Goal: Task Accomplishment & Management: Use online tool/utility

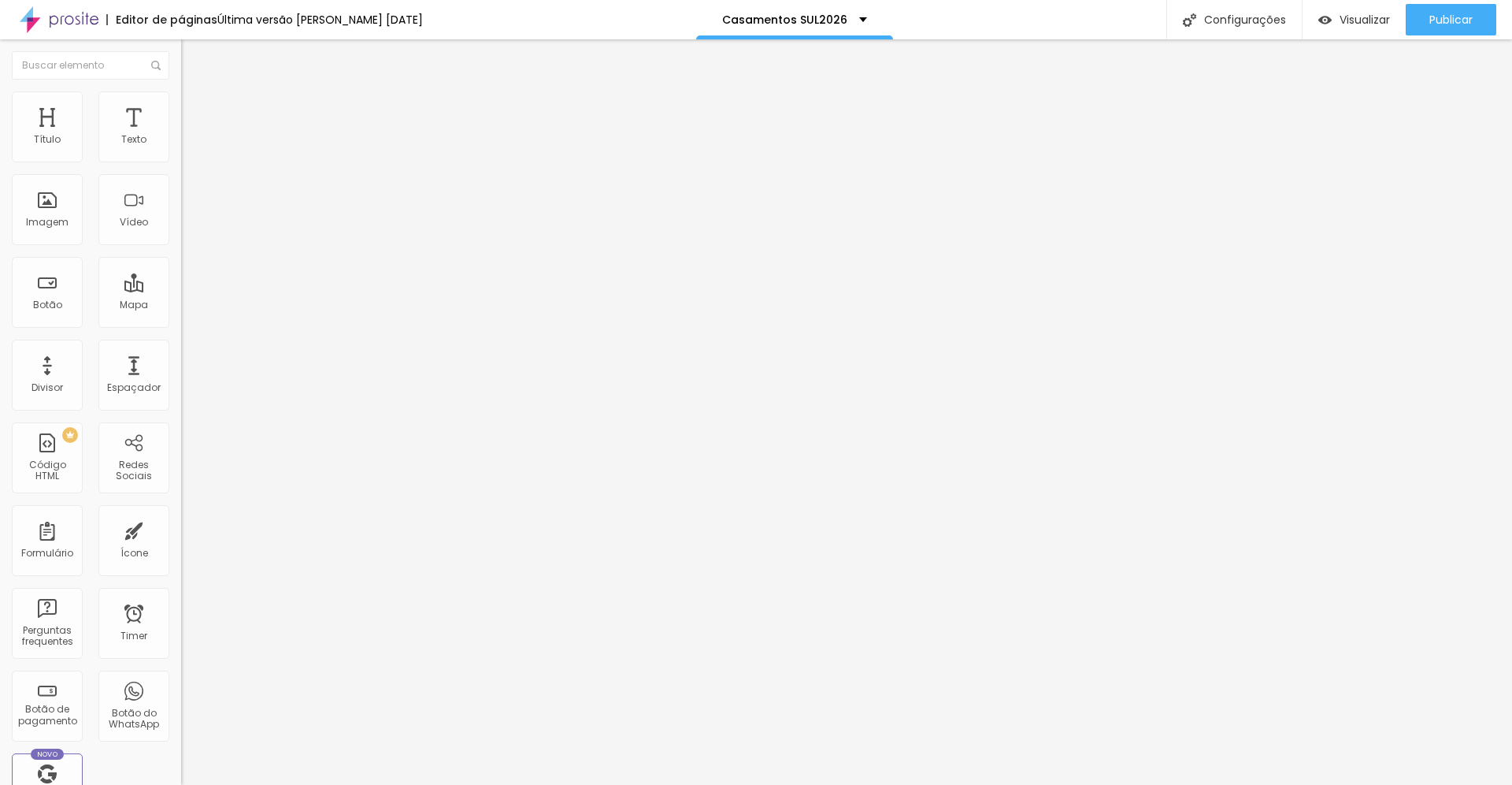
click at [195, 107] on span "Estilo" at bounding box center [207, 102] width 24 height 13
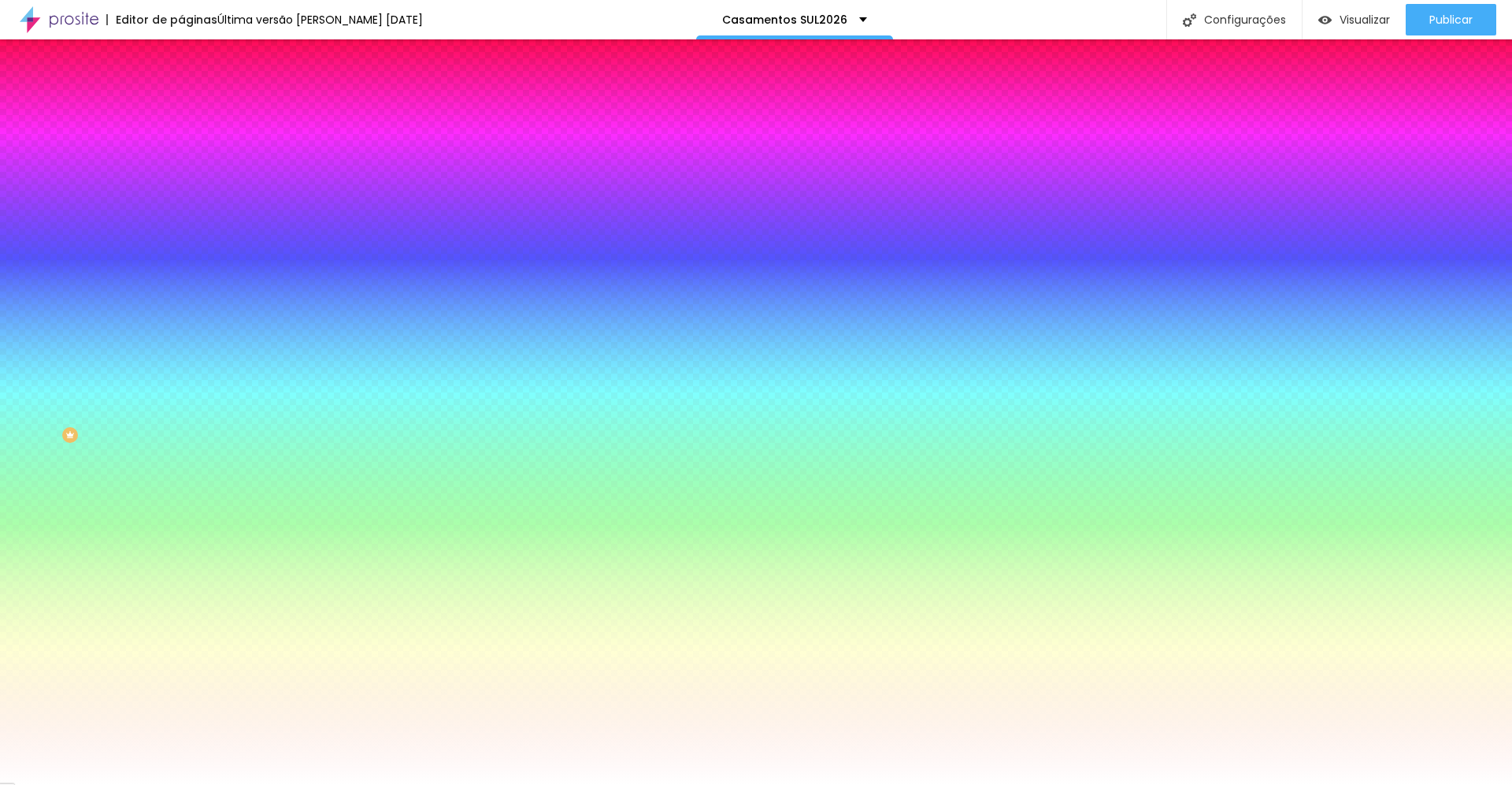
click at [181, 145] on span "Trocar imagem" at bounding box center [223, 138] width 86 height 13
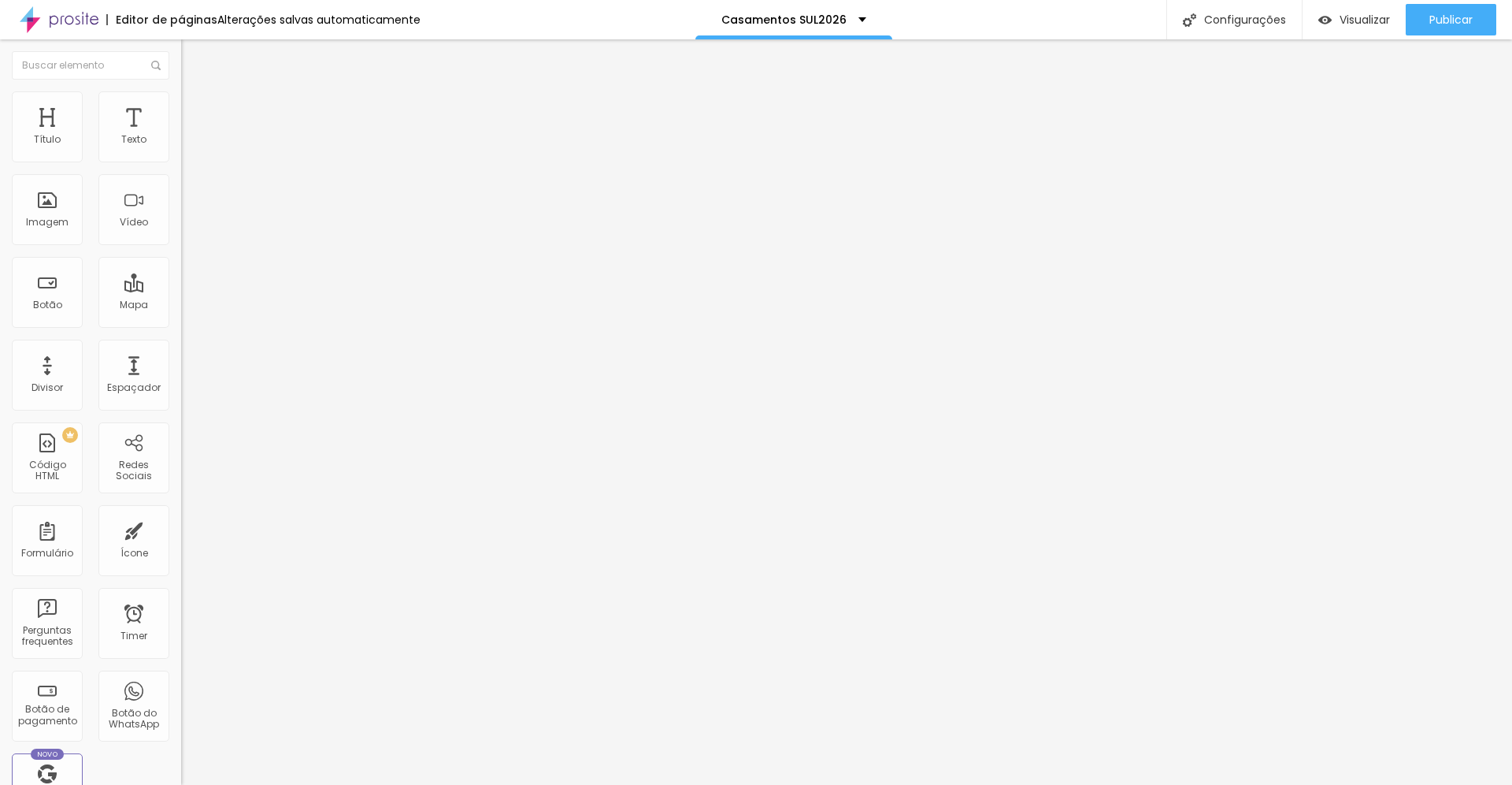
click at [195, 108] on span "Estilo" at bounding box center [207, 102] width 24 height 13
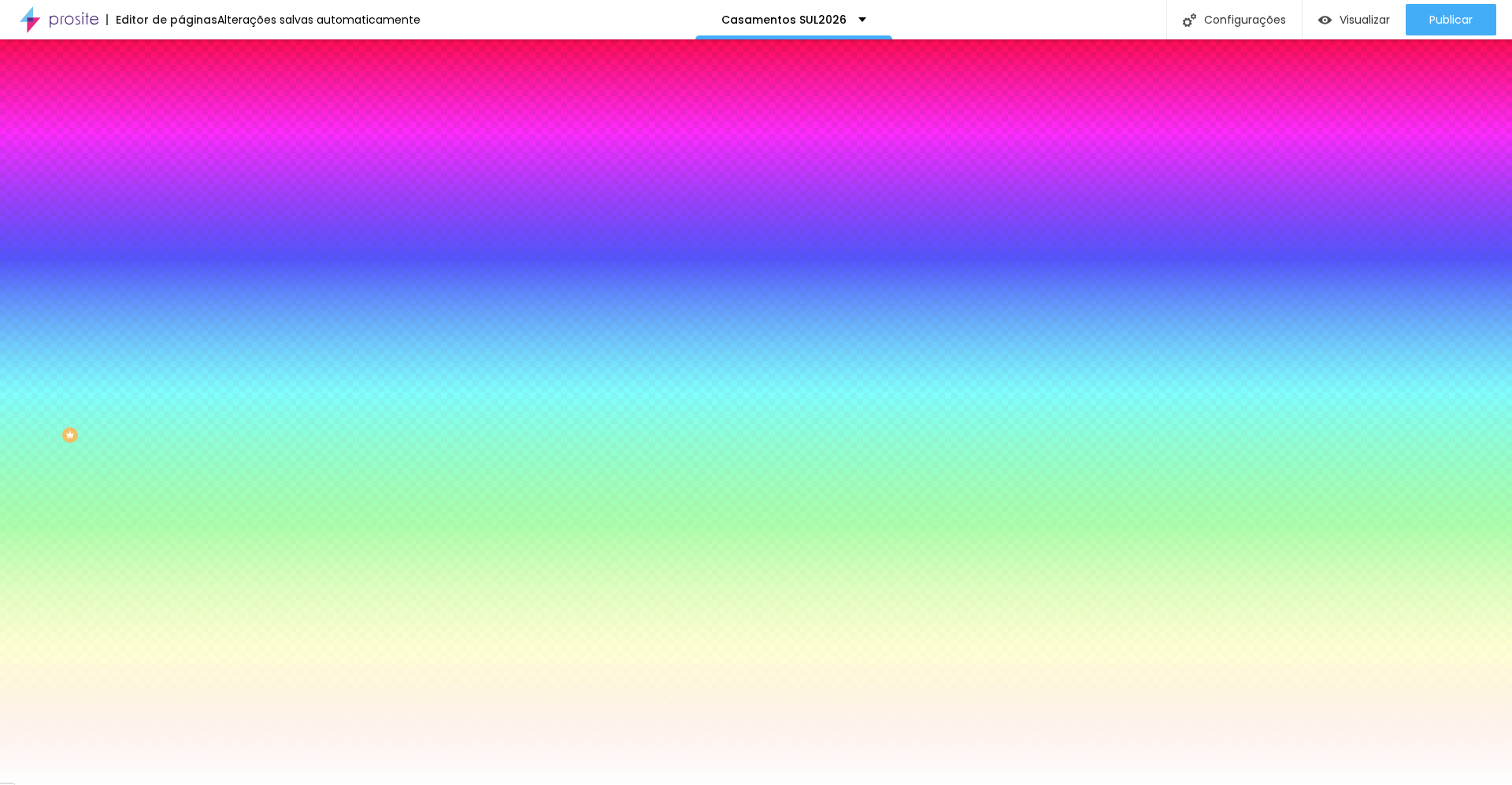
click at [187, 278] on icon "button" at bounding box center [192, 273] width 9 height 9
type input "95"
type input "100"
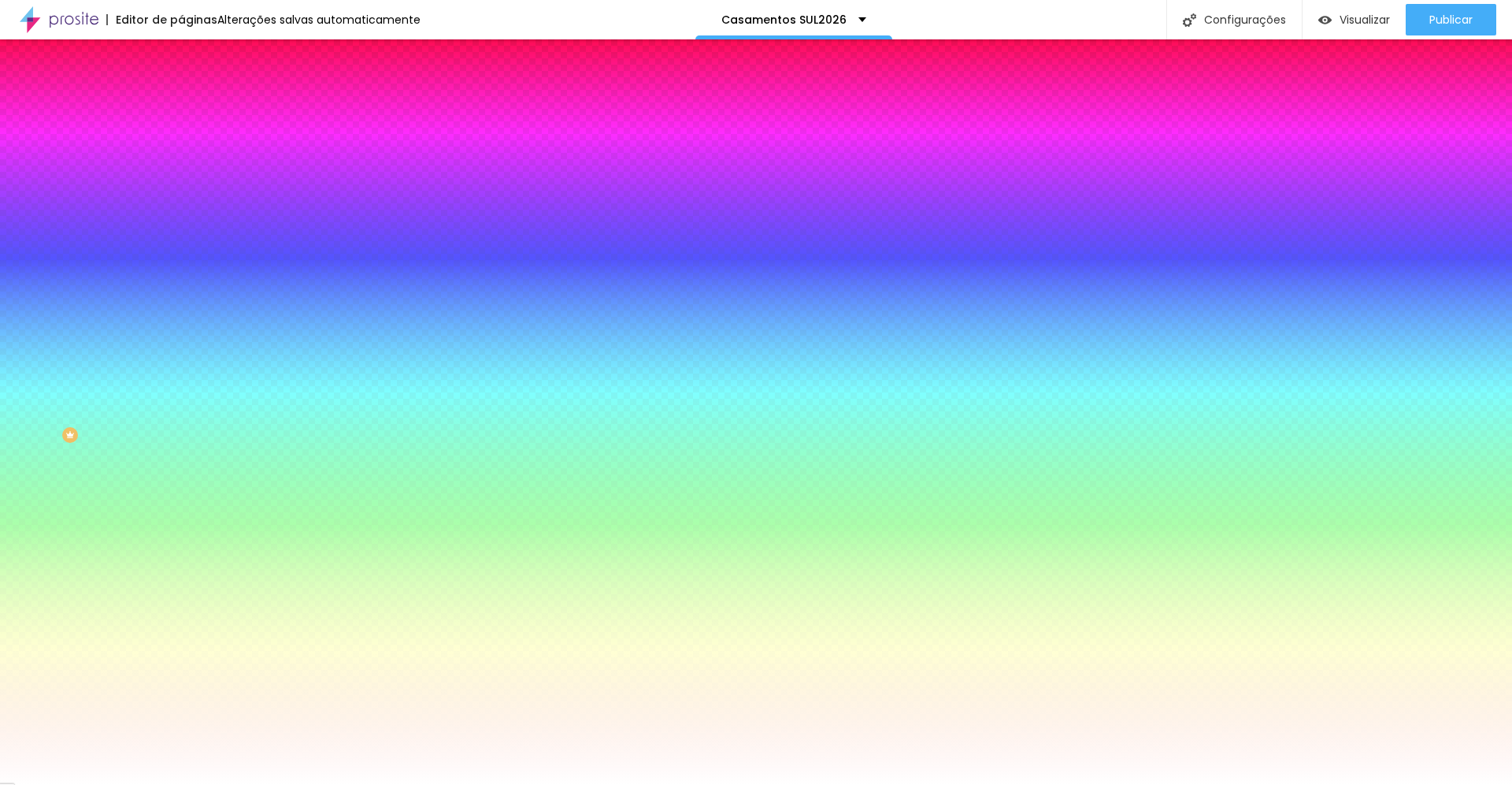
type input "105"
type input "110"
type input "115"
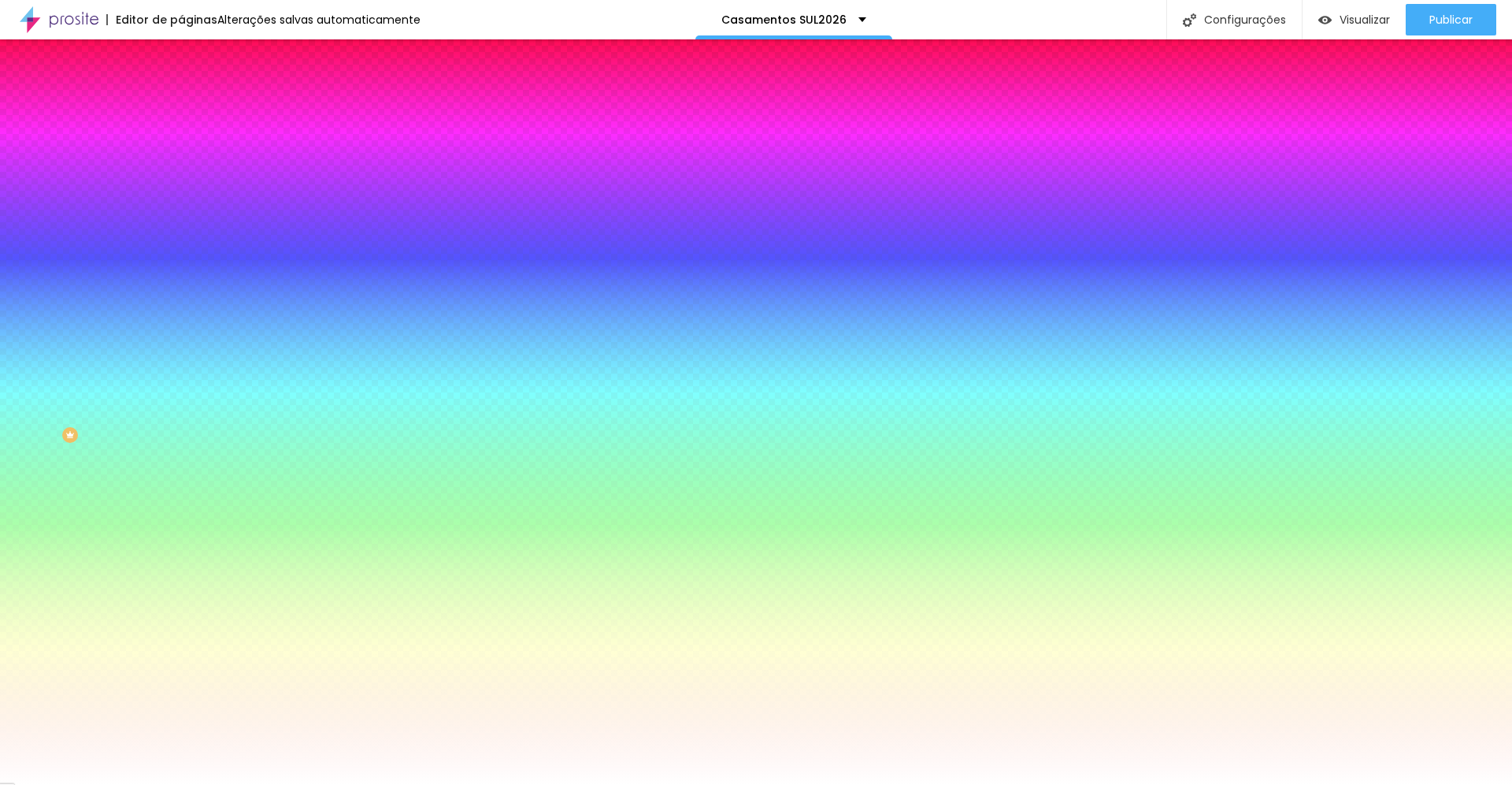
type input "115"
type input "120"
type input "125"
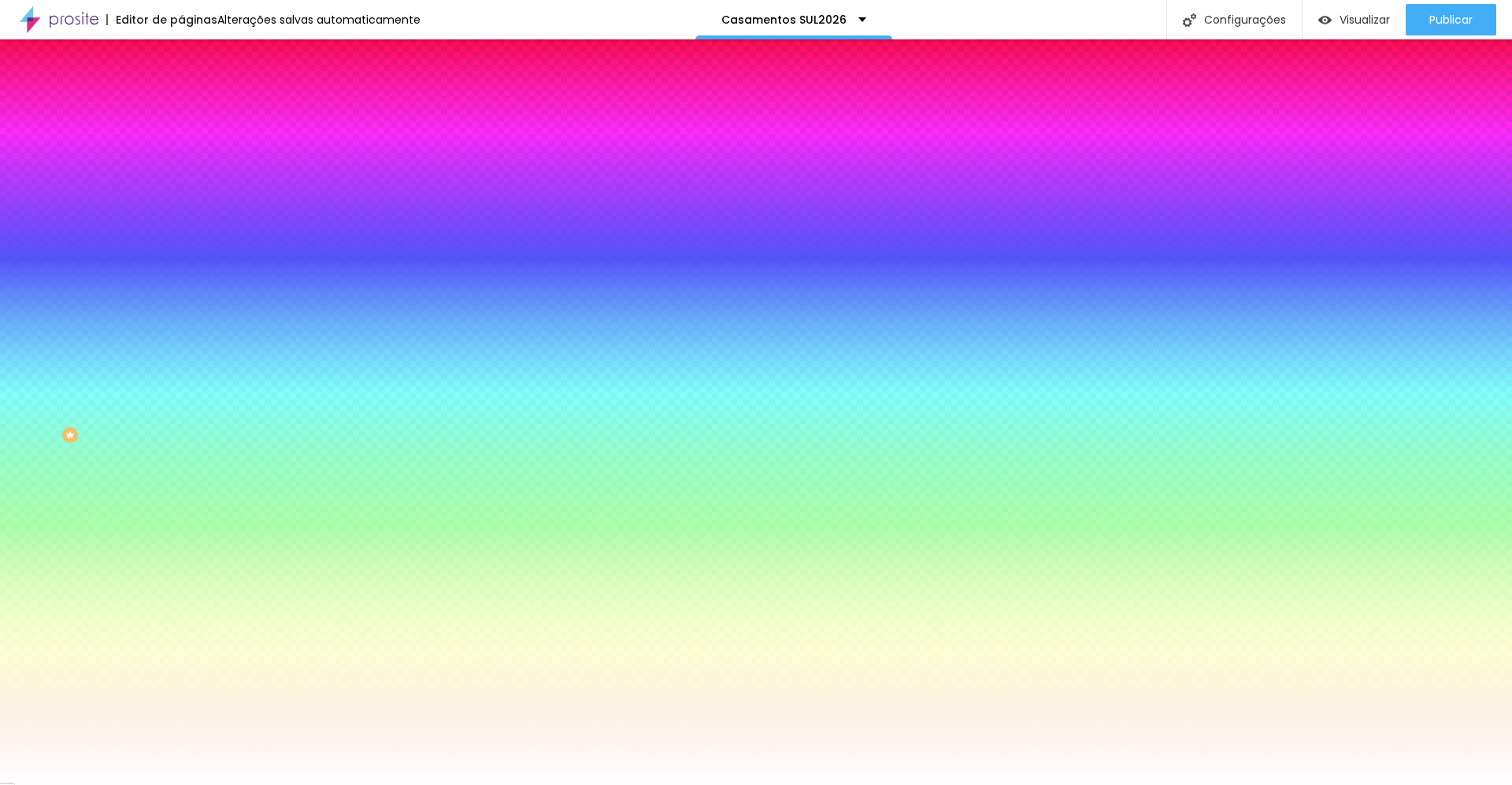
type input "130"
type input "135"
type input "140"
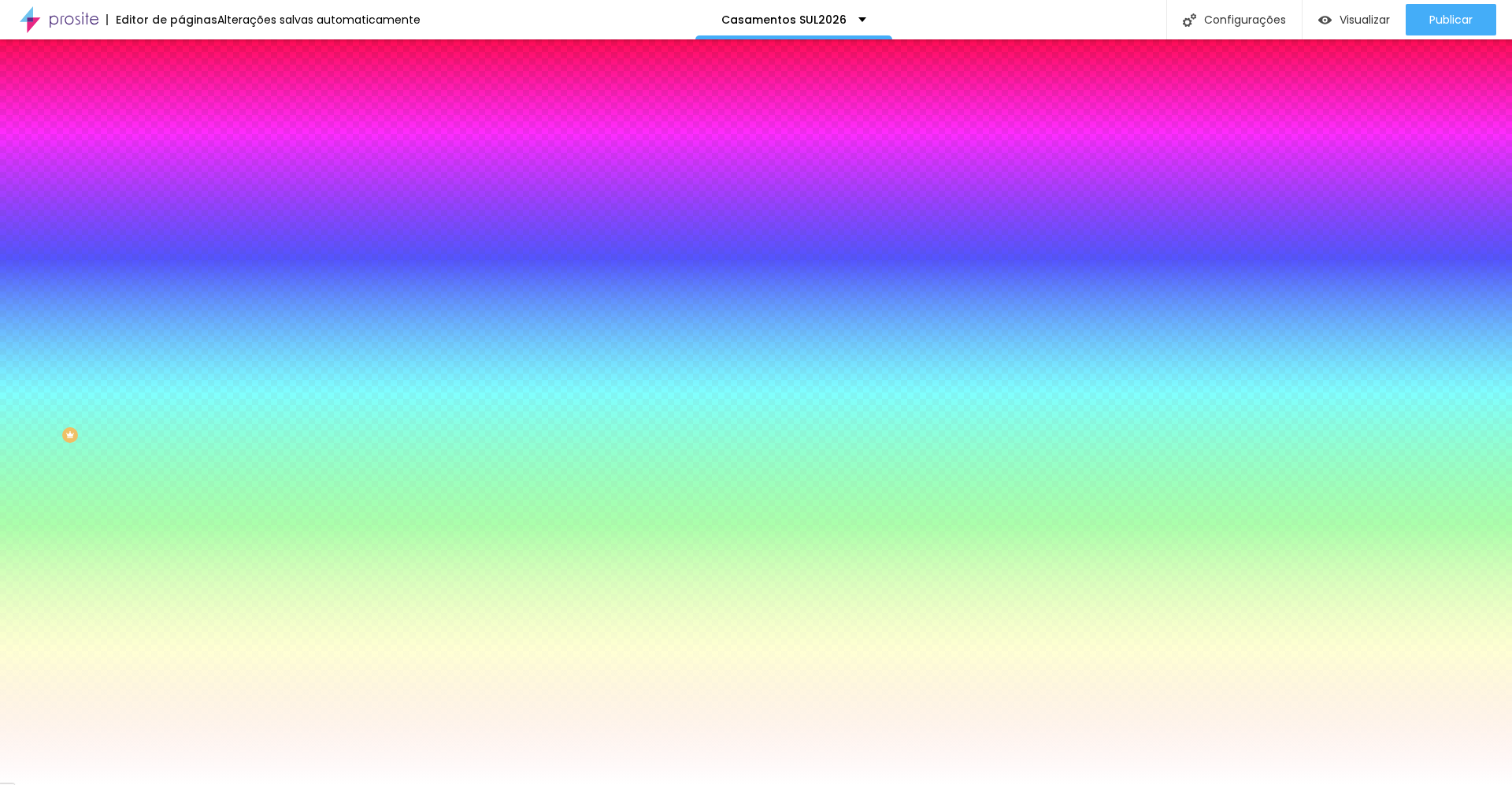
type input "140"
type input "145"
type input "150"
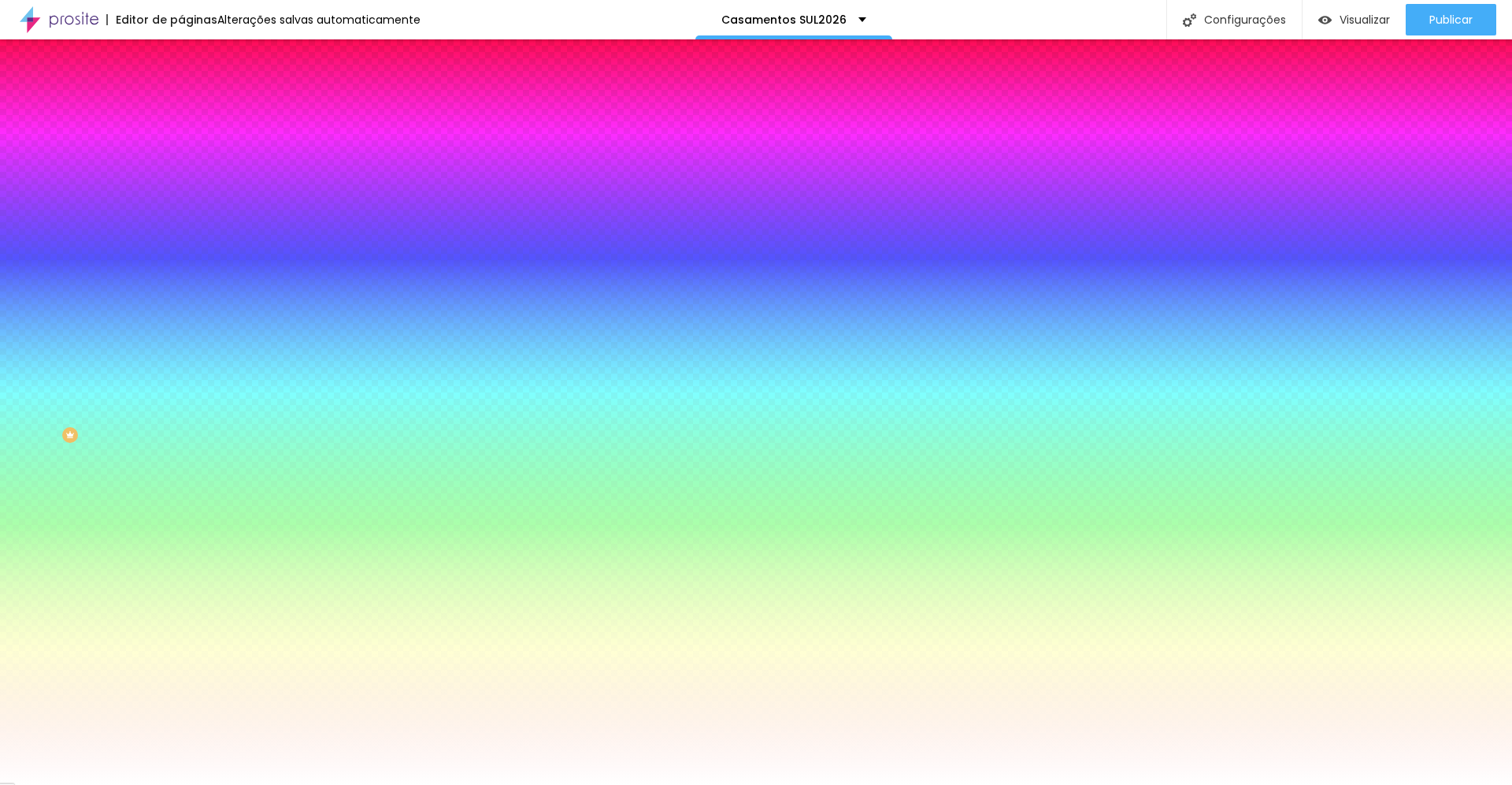
type input "160"
type input "165"
type input "170"
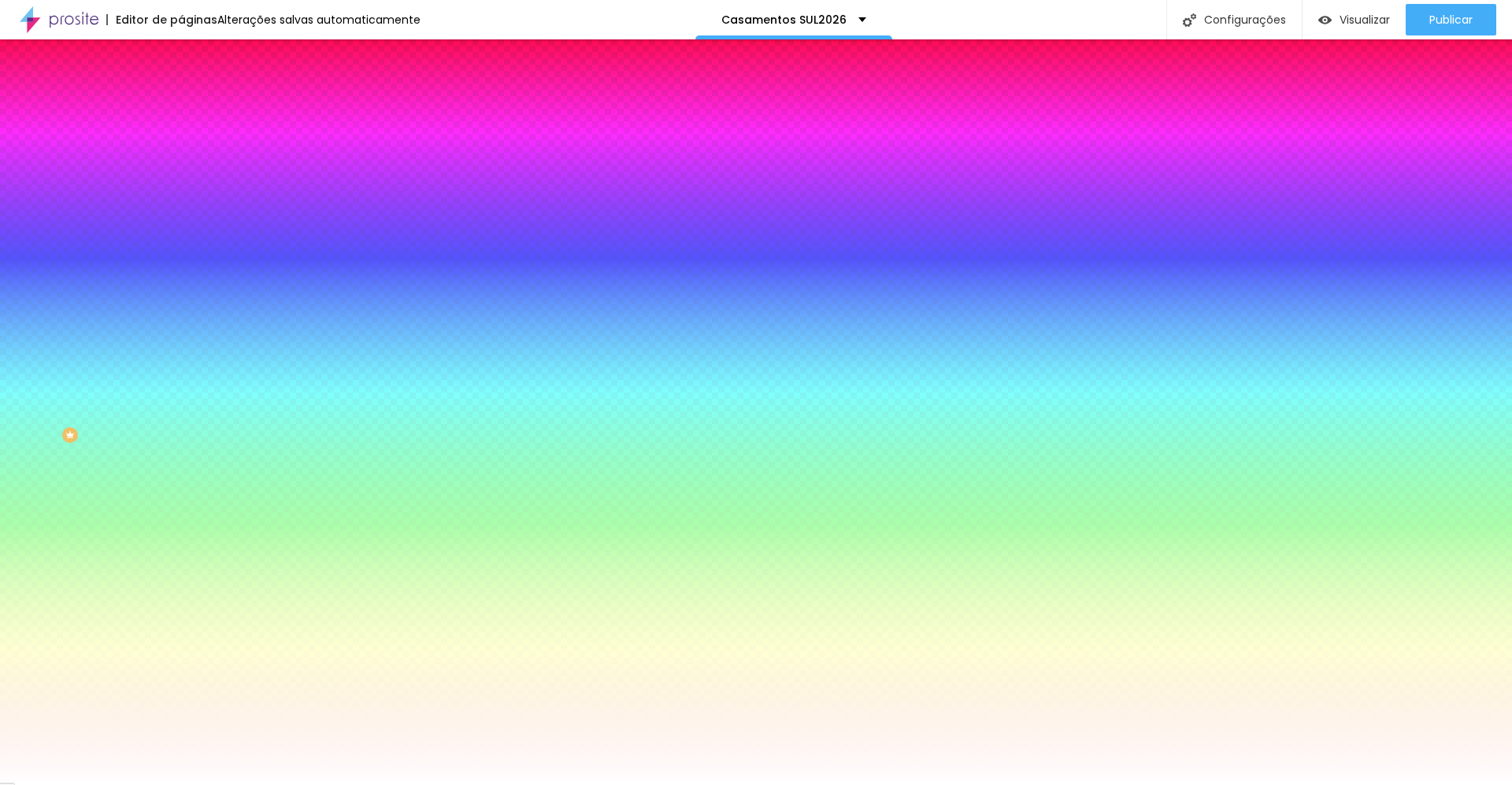
type input "170"
type input "175"
type input "170"
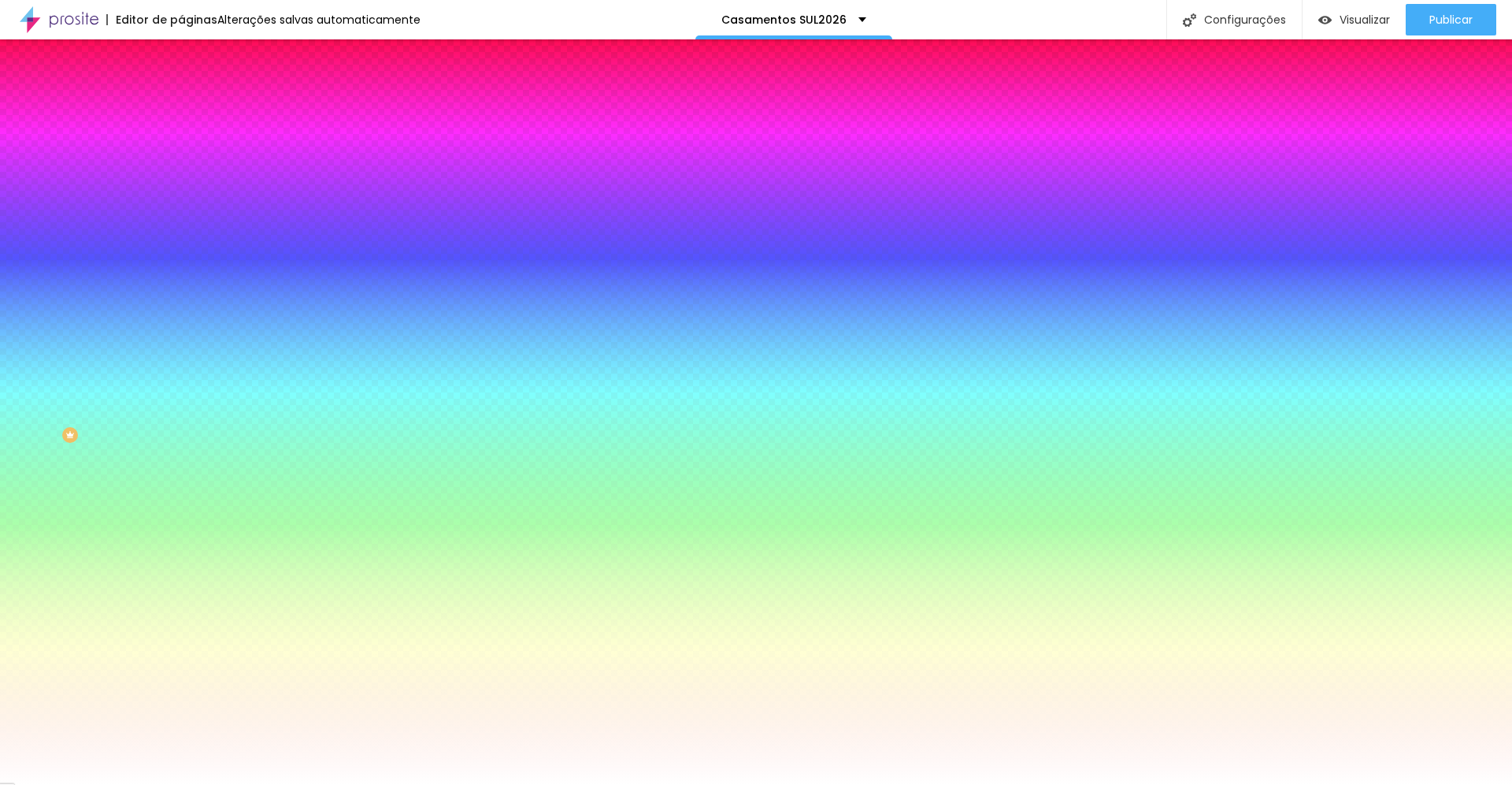
type input "165"
type input "155"
type input "145"
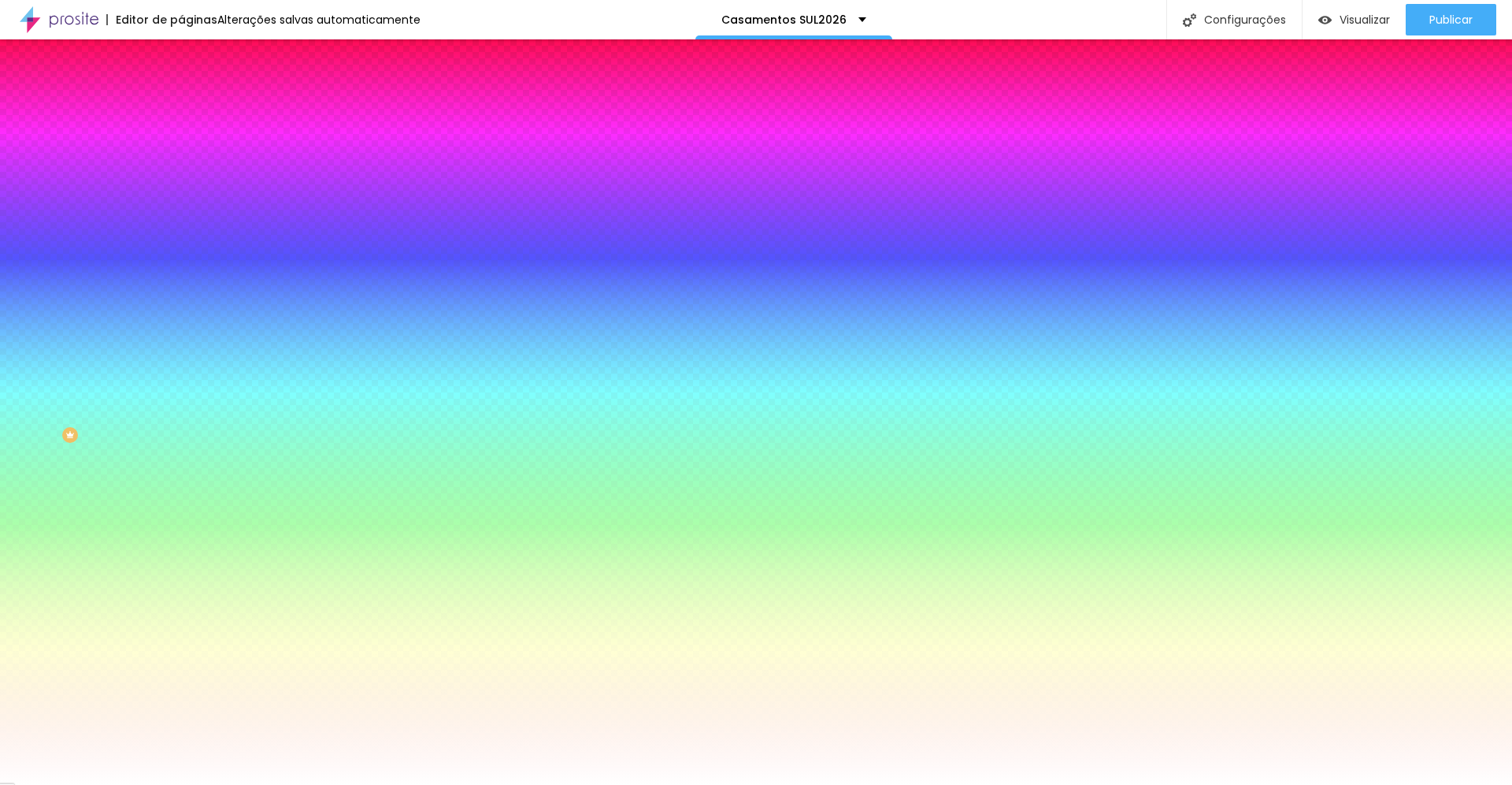
type input "145"
type input "130"
type input "115"
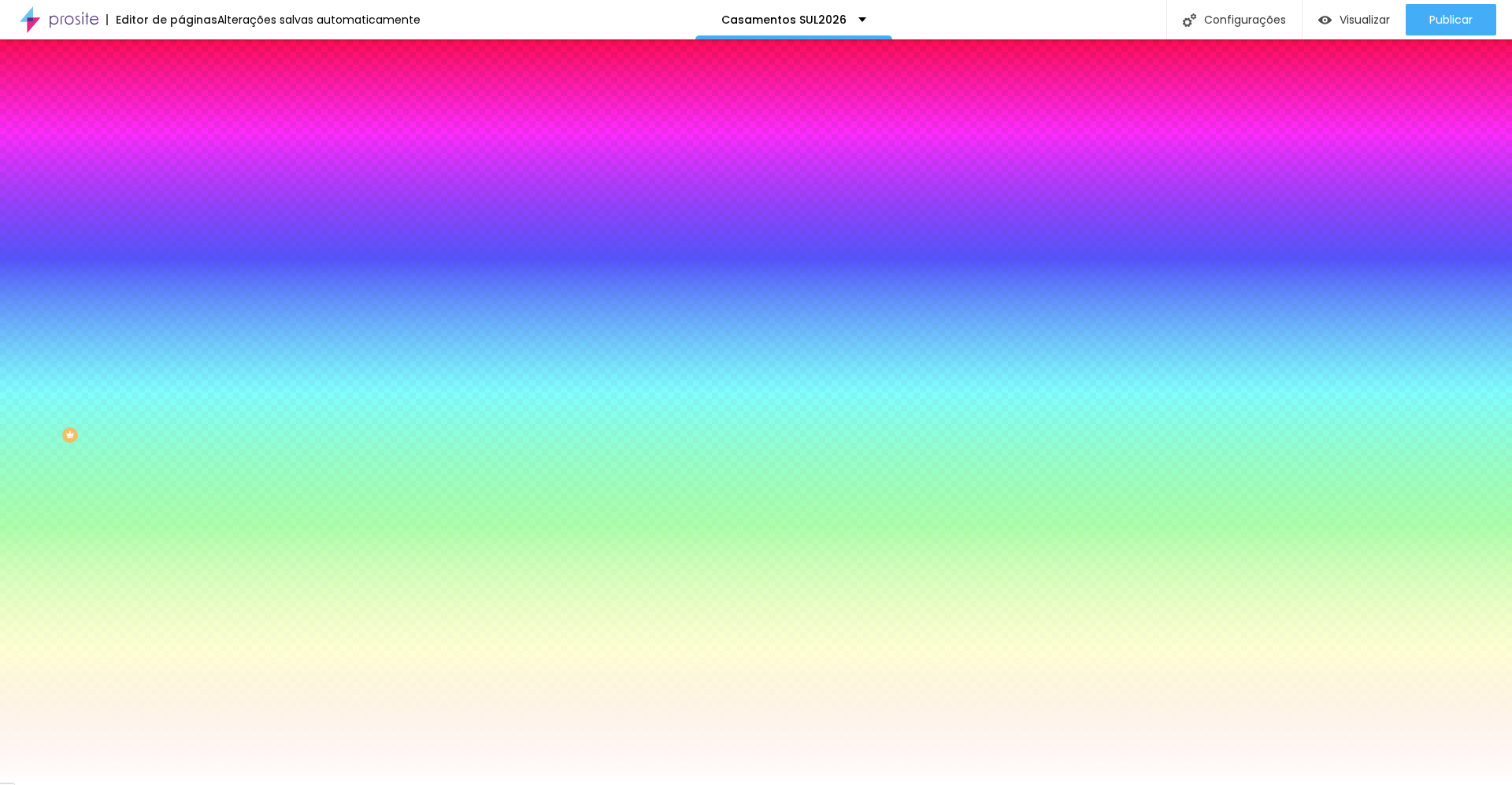
type input "95"
type input "75"
type input "55"
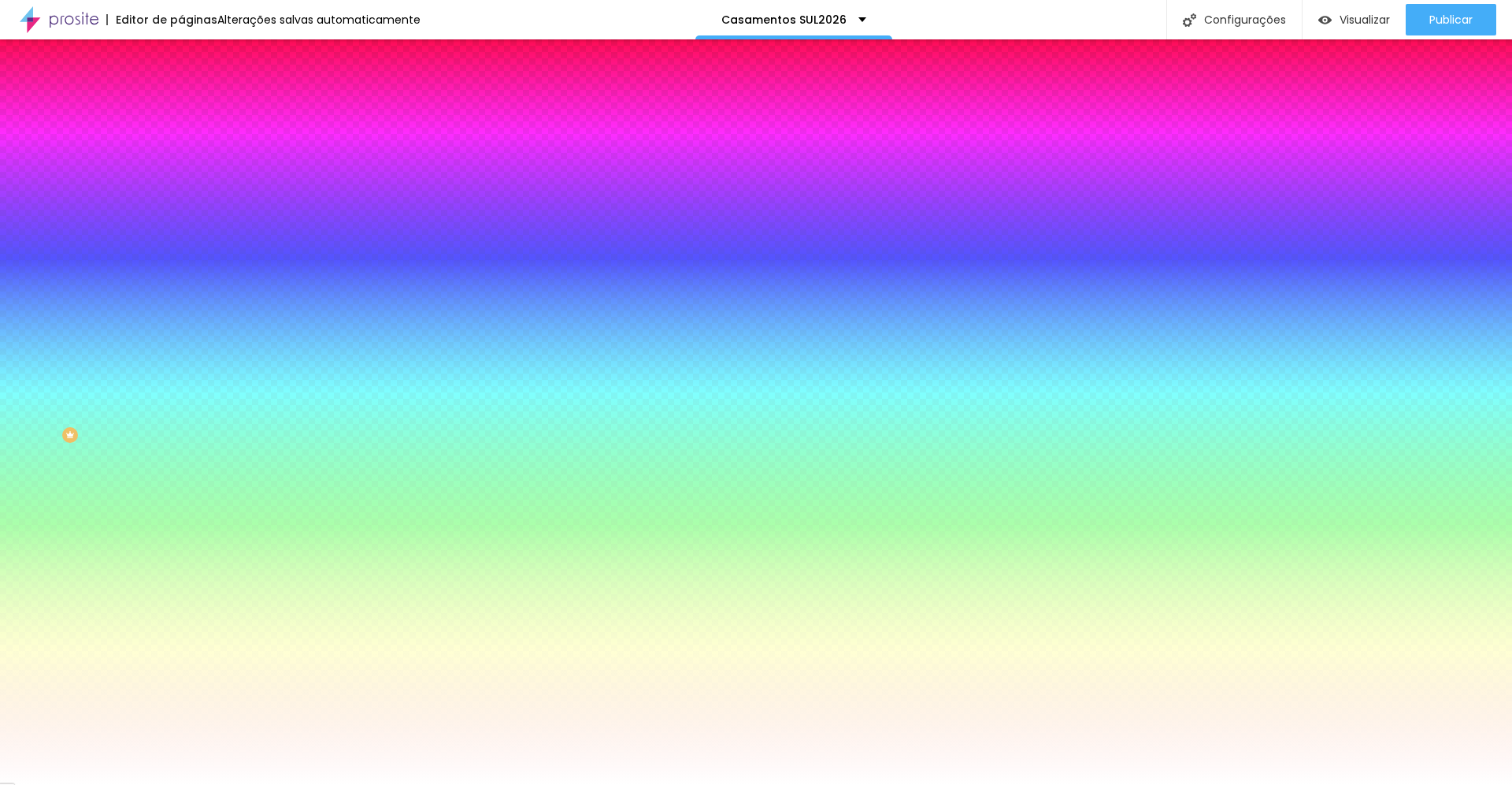
type input "55"
type input "50"
drag, startPoint x: 204, startPoint y: 566, endPoint x: 0, endPoint y: 547, distance: 204.9
type input "50"
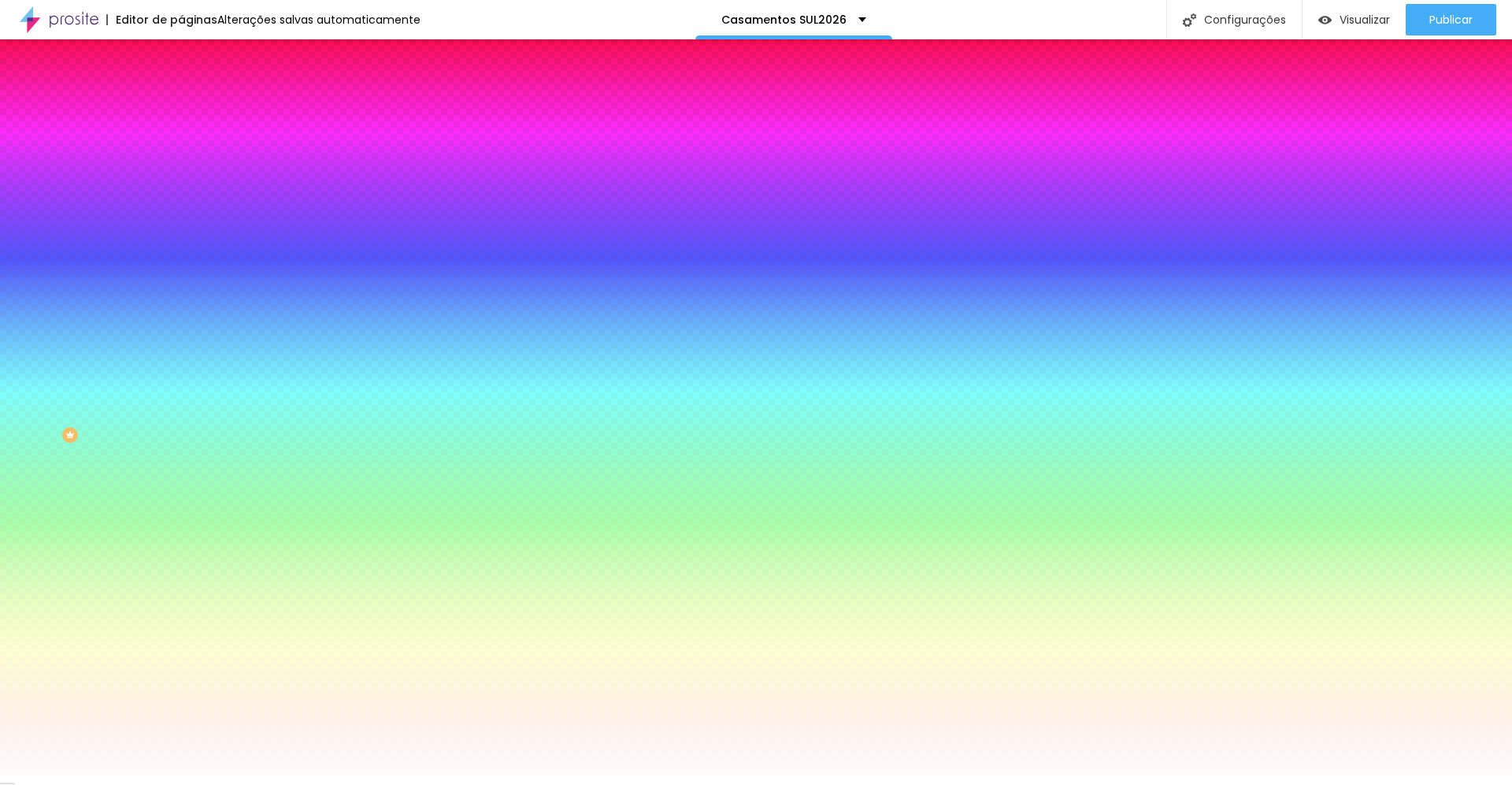
click at [338, 784] on div at bounding box center [756, 794] width 1512 height 0
click at [144, 784] on div at bounding box center [756, 785] width 1512 height 0
click at [181, 107] on li "Avançado" at bounding box center [271, 115] width 181 height 16
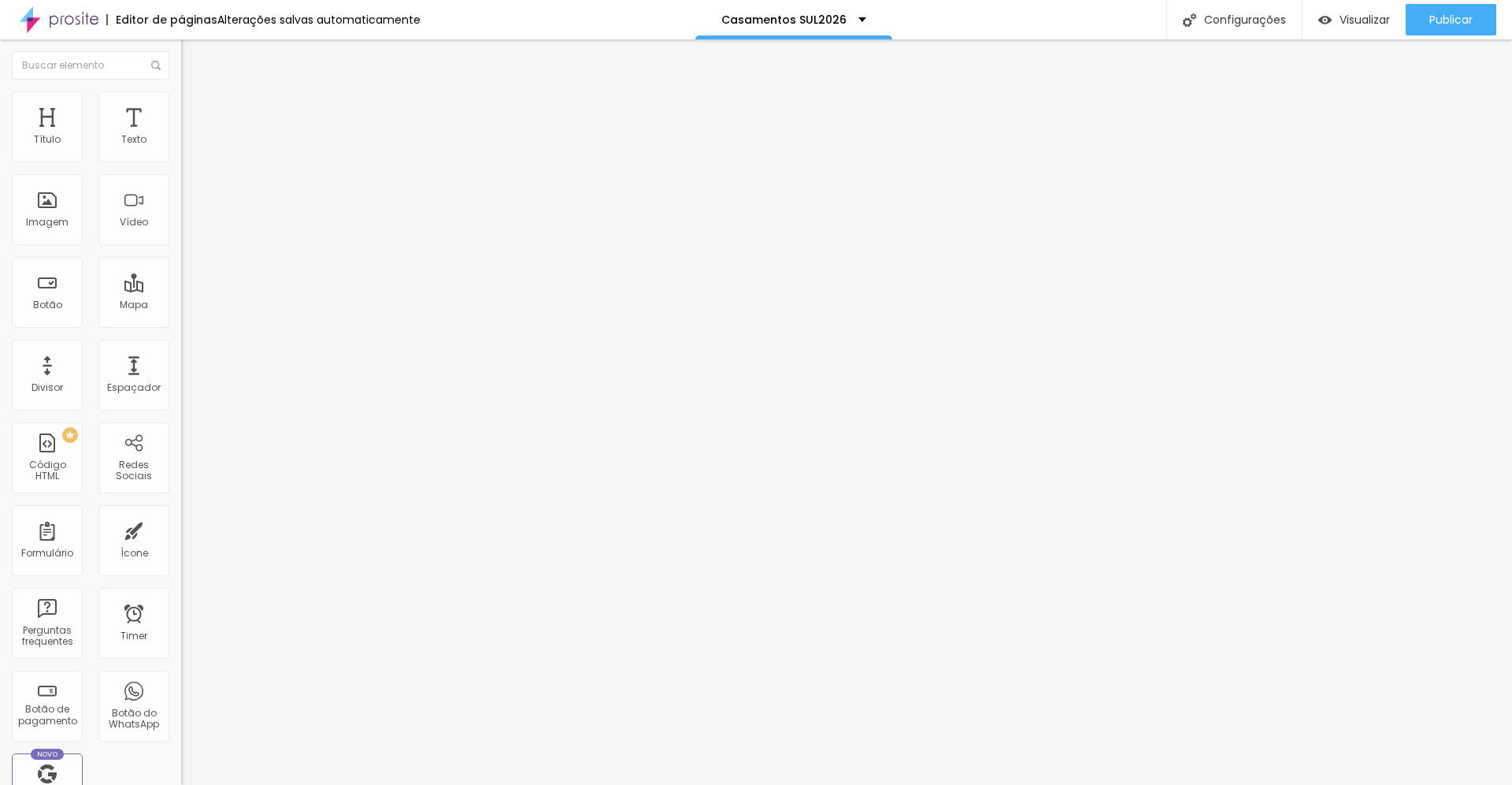
type input "20"
type input "25"
drag, startPoint x: 85, startPoint y: 156, endPoint x: 113, endPoint y: 158, distance: 28.1
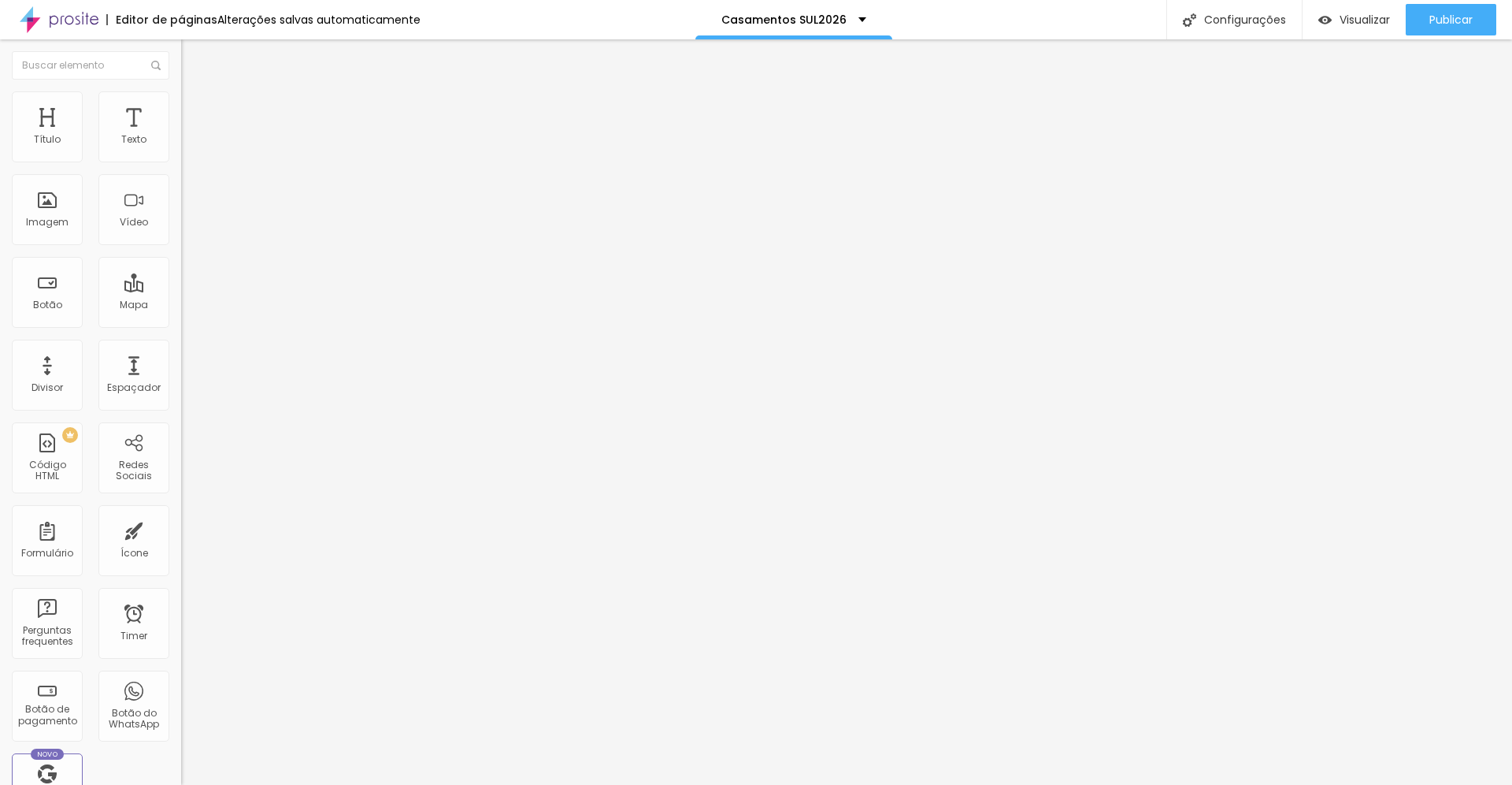
click at [181, 306] on input "range" at bounding box center [231, 312] width 102 height 13
type input "20"
type input "15"
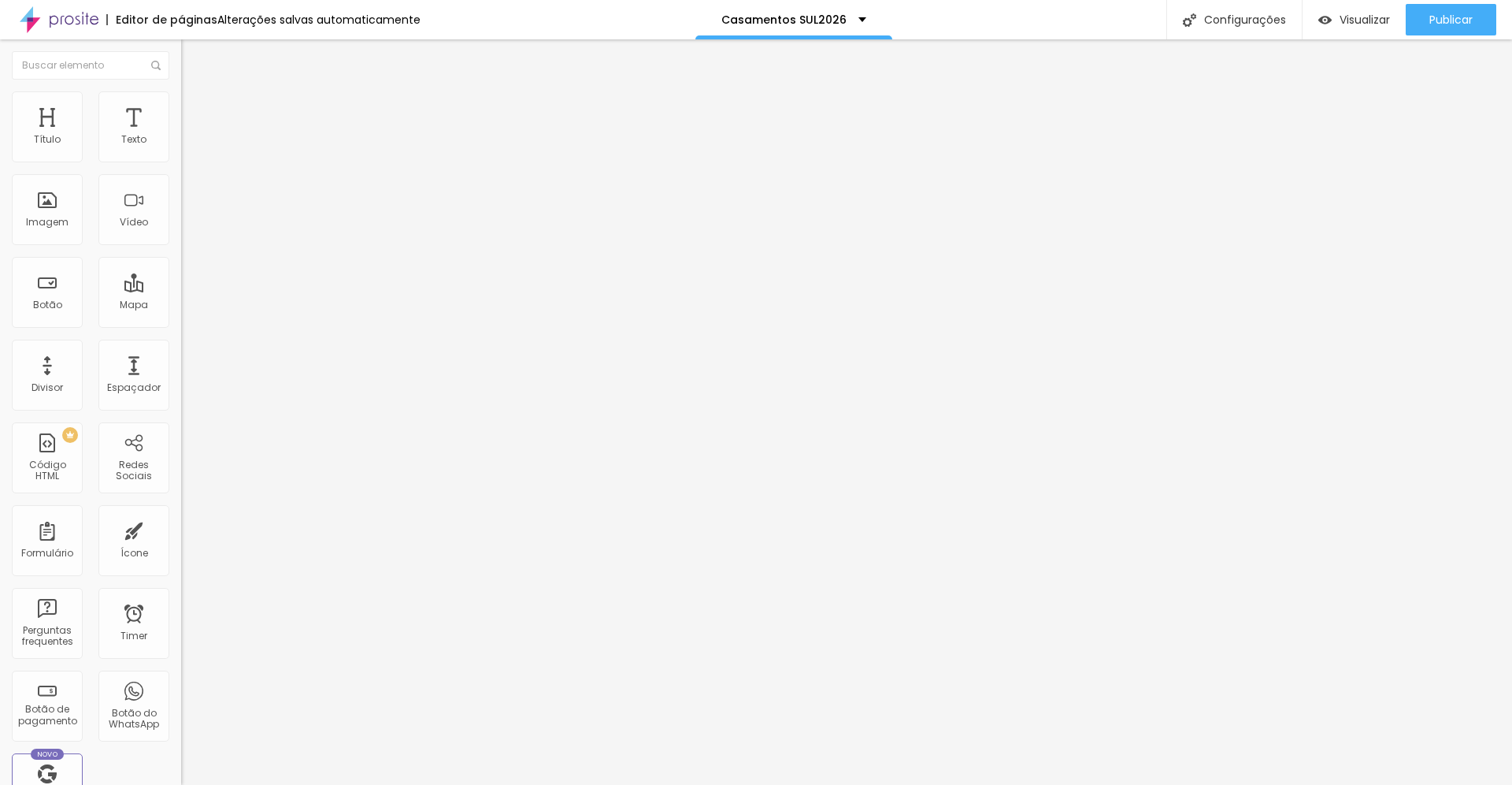
drag, startPoint x: 113, startPoint y: 158, endPoint x: 91, endPoint y: 158, distance: 22.0
type input "15"
click at [181, 306] on input "range" at bounding box center [231, 312] width 102 height 13
type input "321"
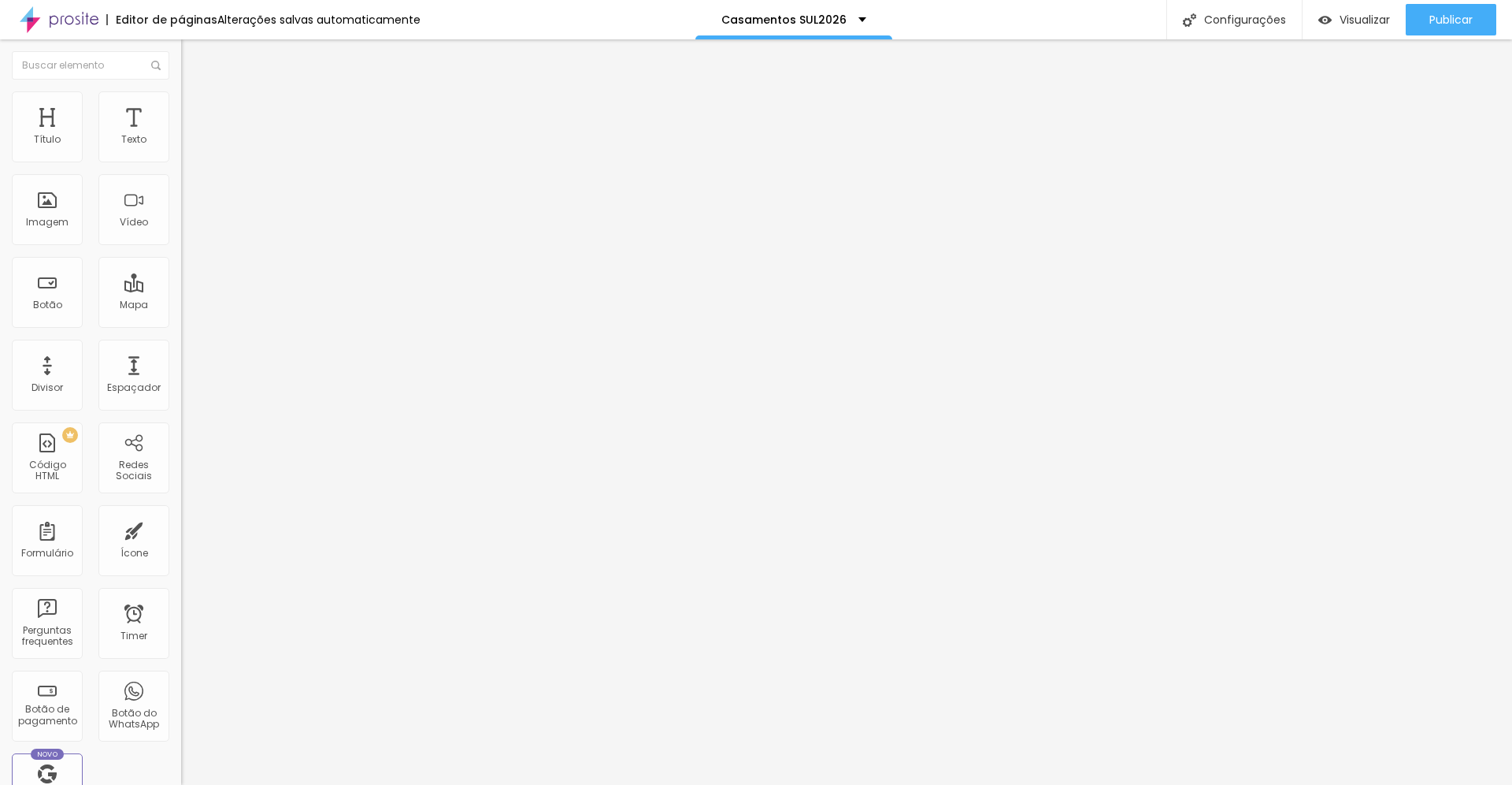
type input "331"
type input "342"
type input "365"
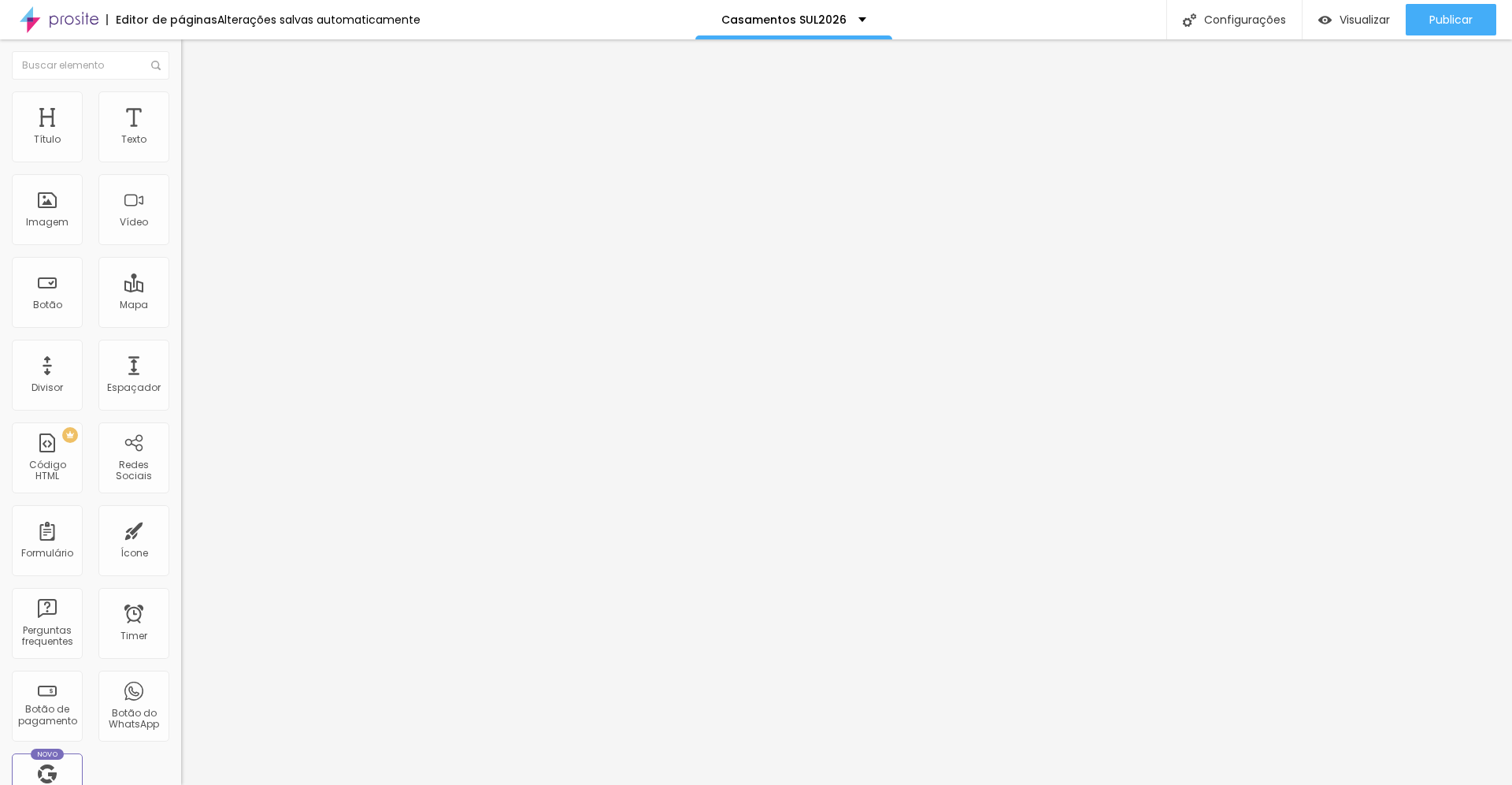
type input "365"
type input "376"
type input "385"
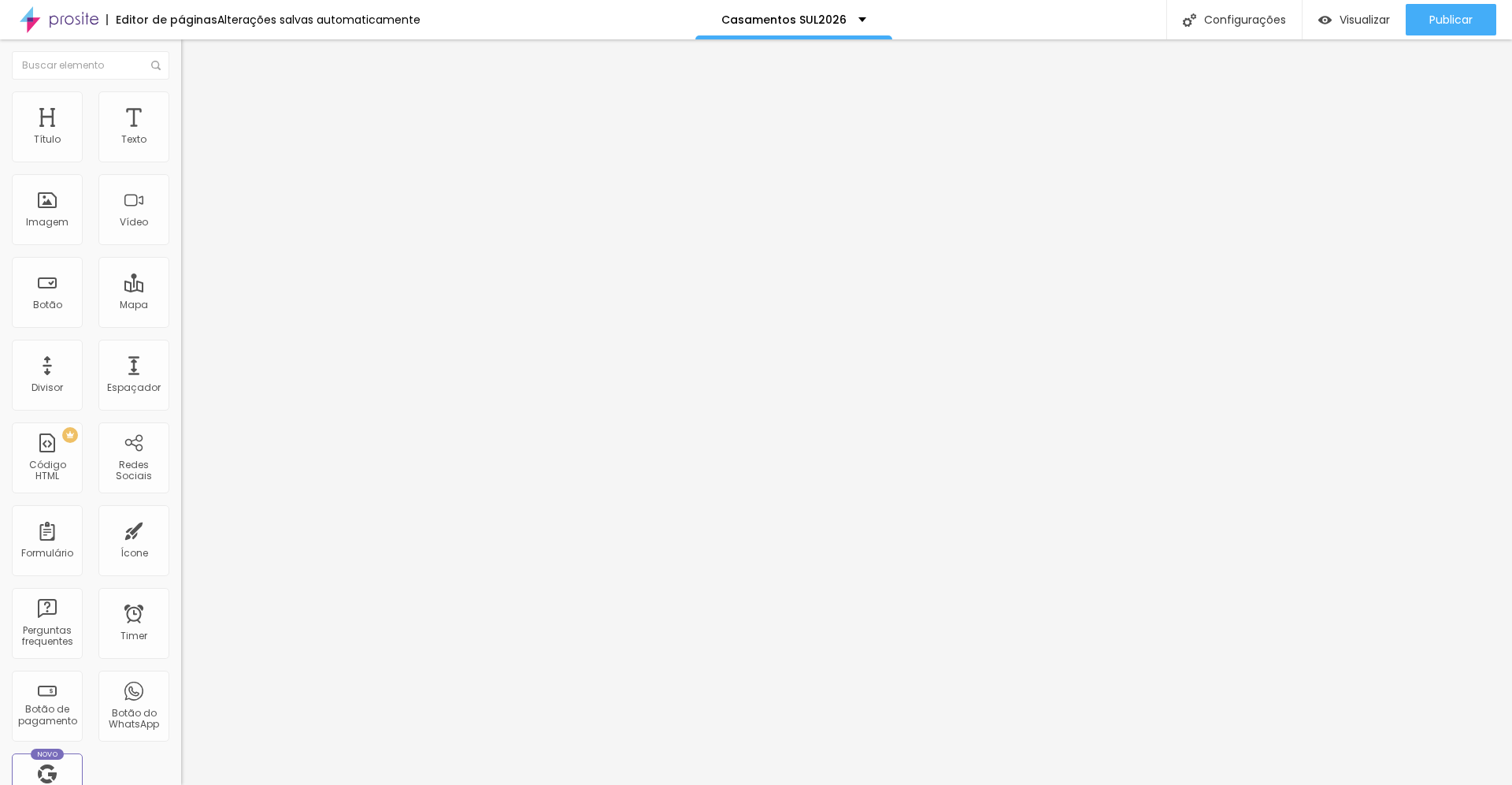
type input "392"
type input "398"
type input "406"
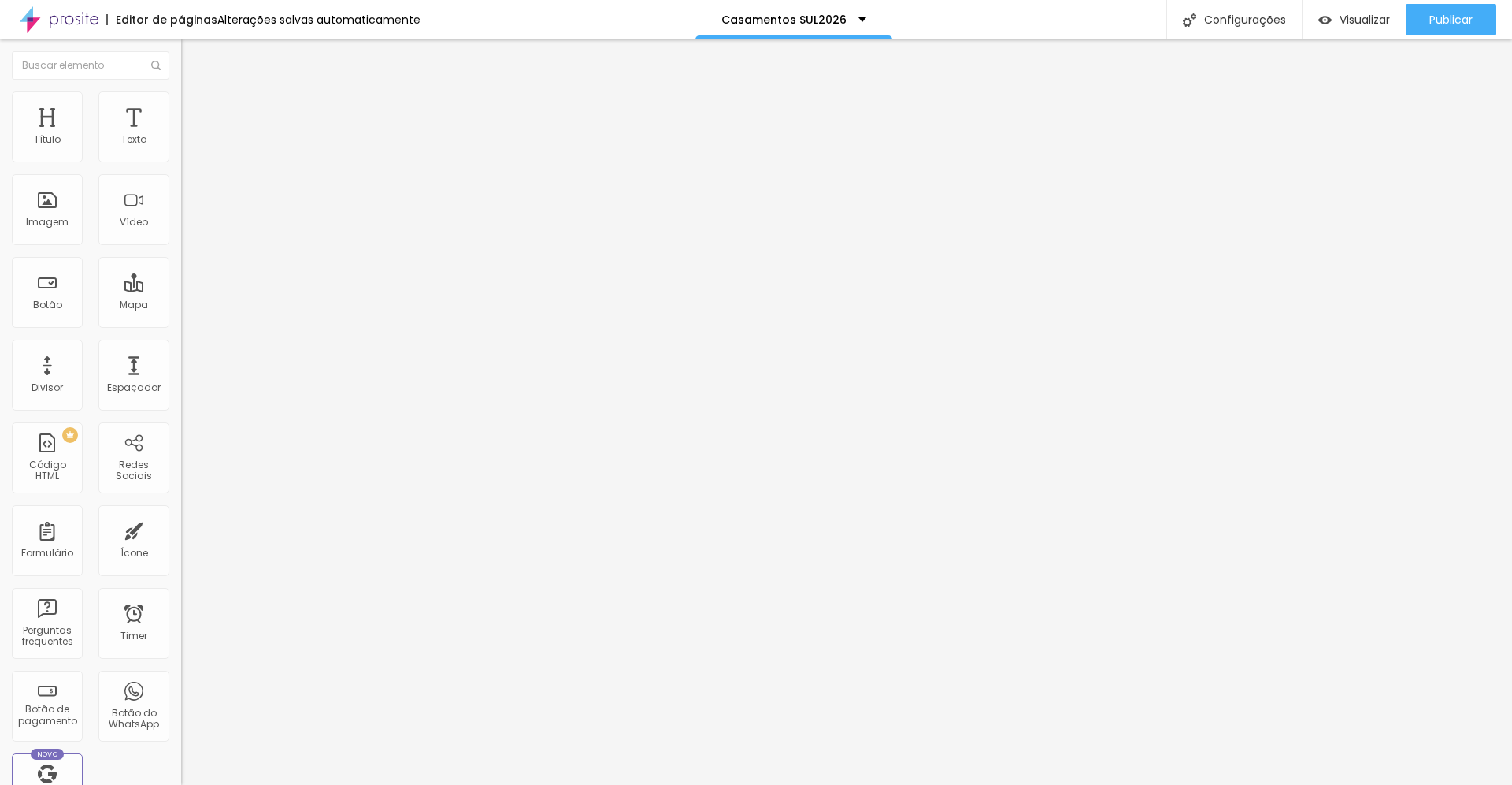
type input "406"
type input "411"
type input "414"
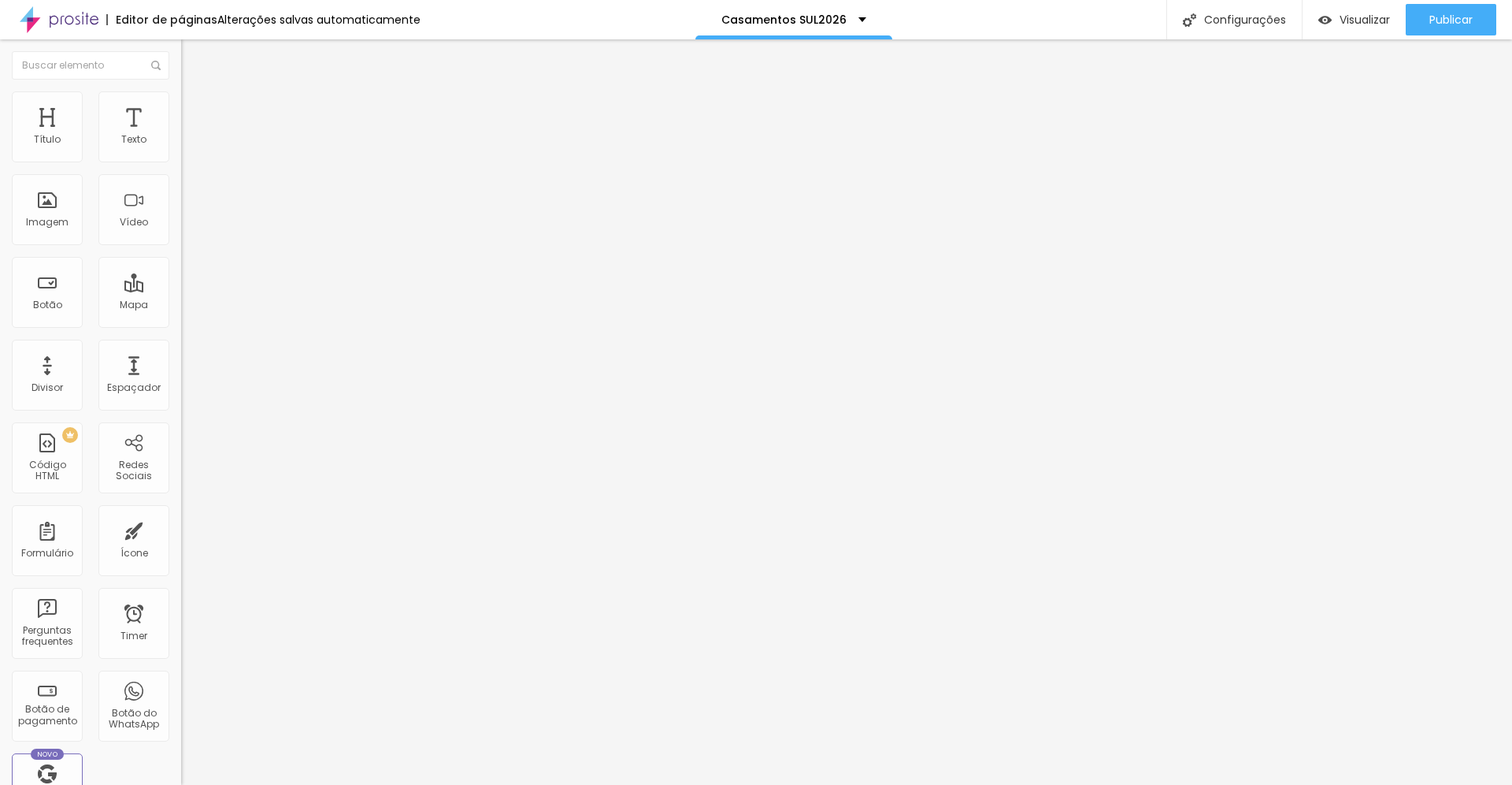
type input "417"
type input "418"
type input "420"
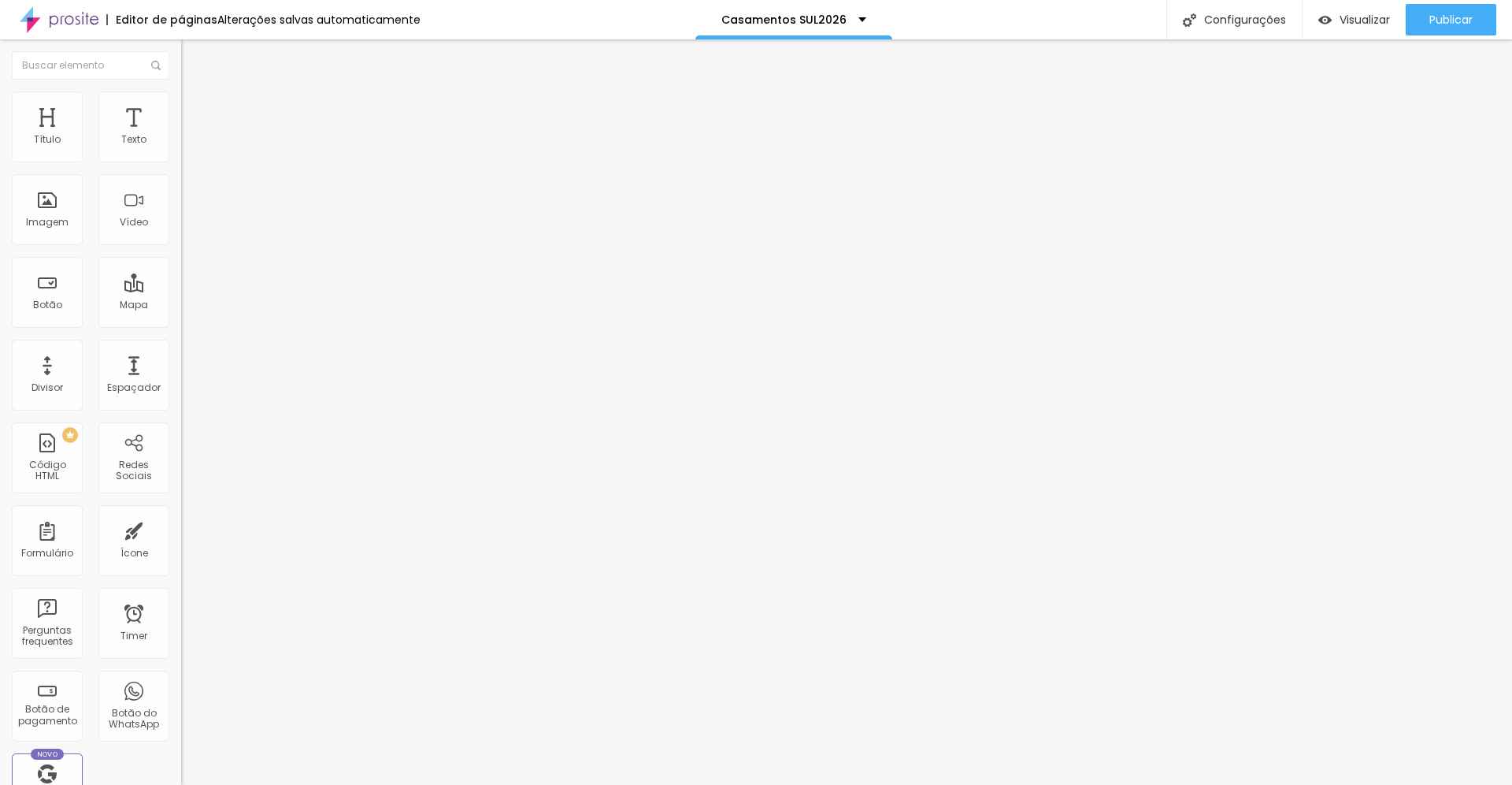
type input "420"
type input "423"
type input "425"
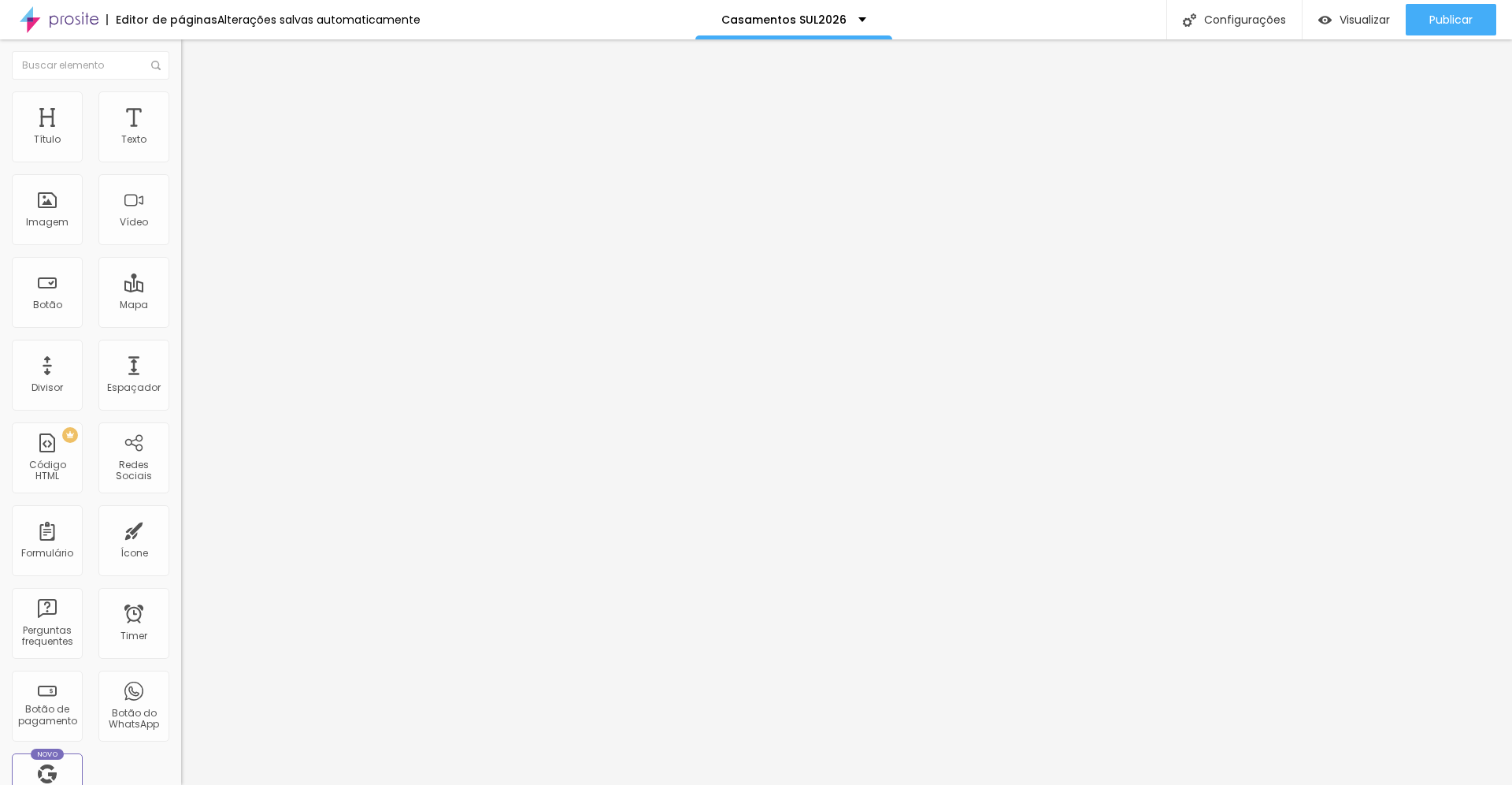
type input "427"
type input "429"
type input "432"
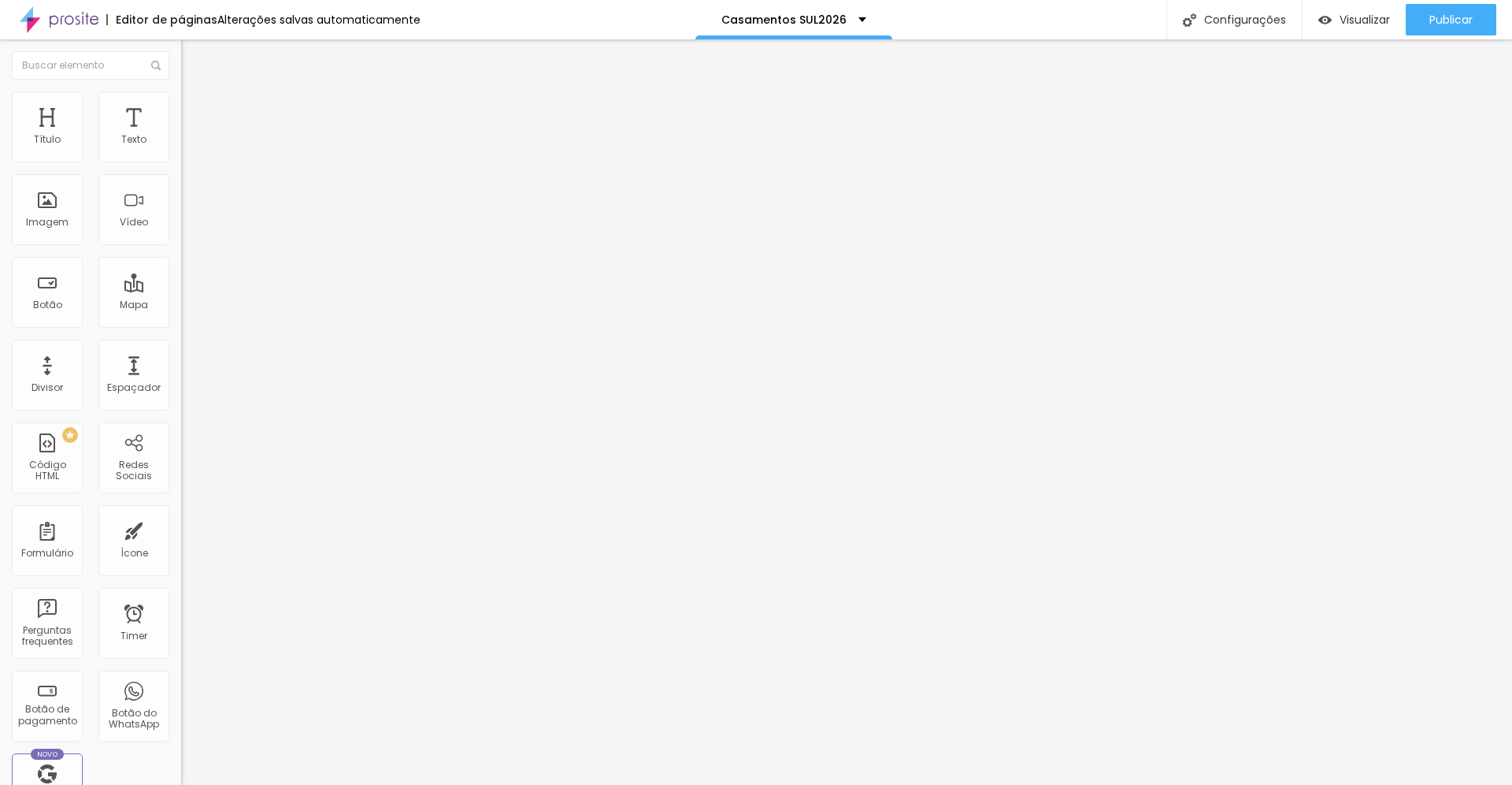
type input "432"
type input "433"
type input "435"
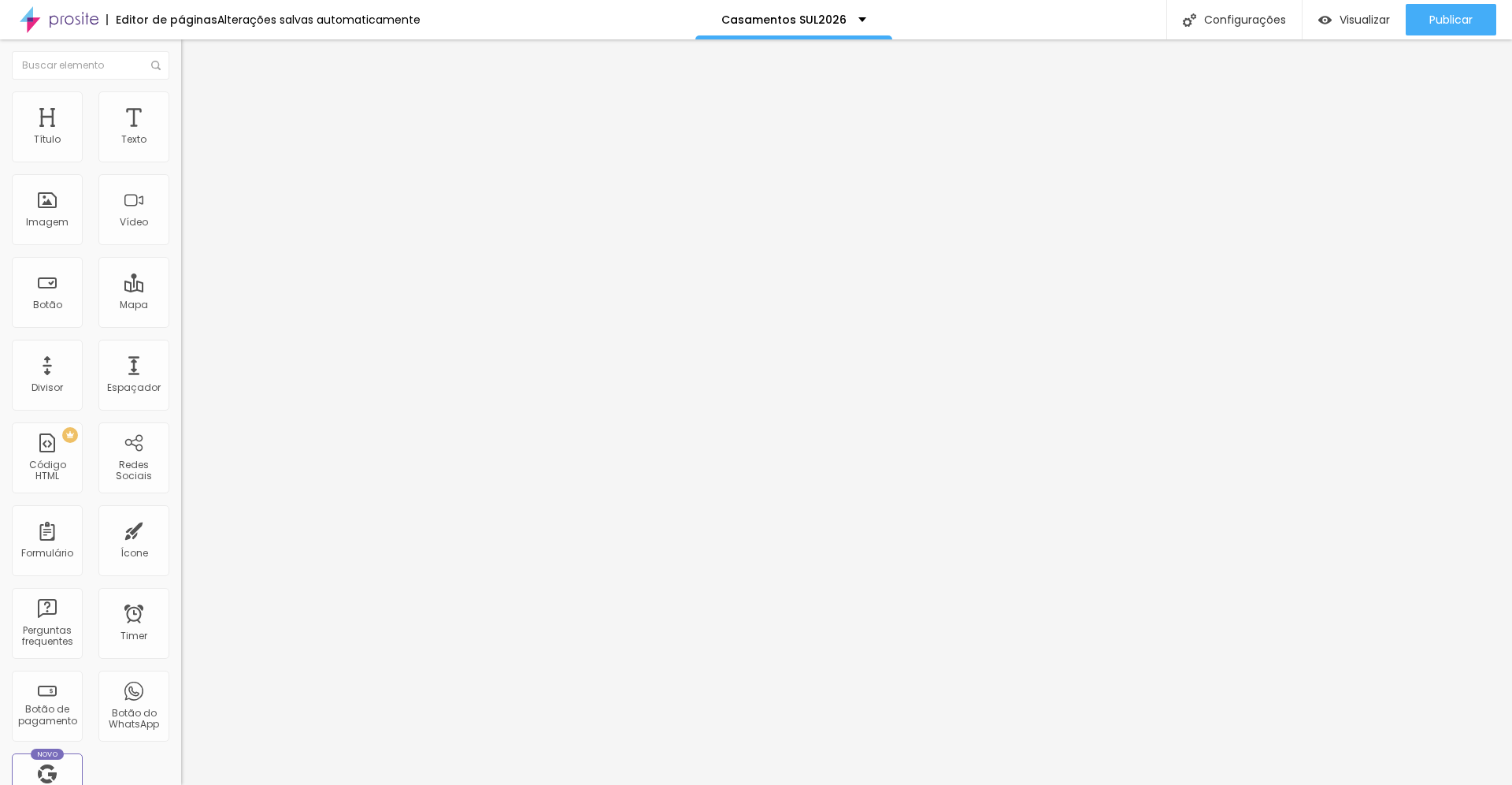
type input "438"
type input "442"
type input "446"
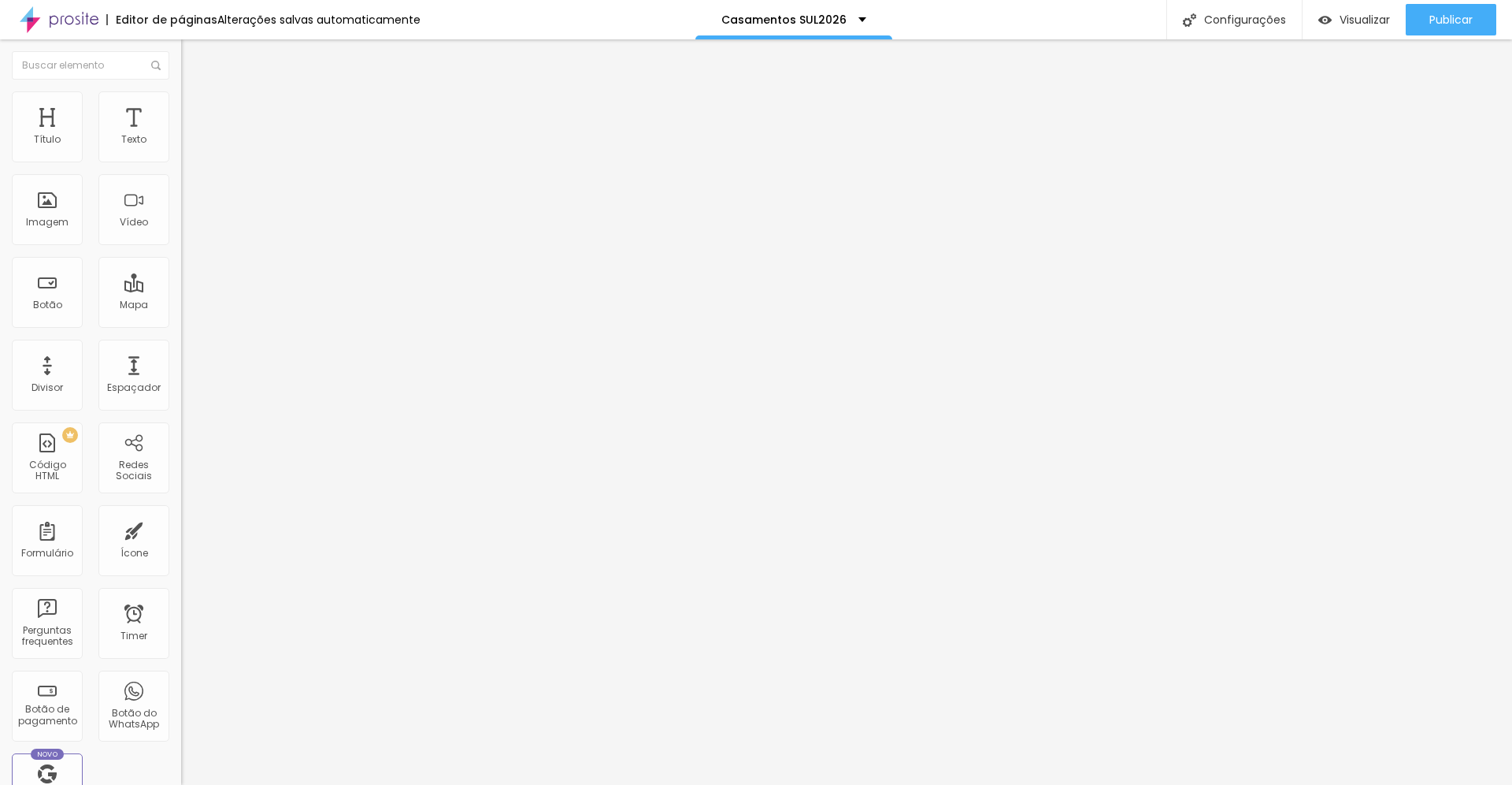
type input "446"
type input "449"
type input "451"
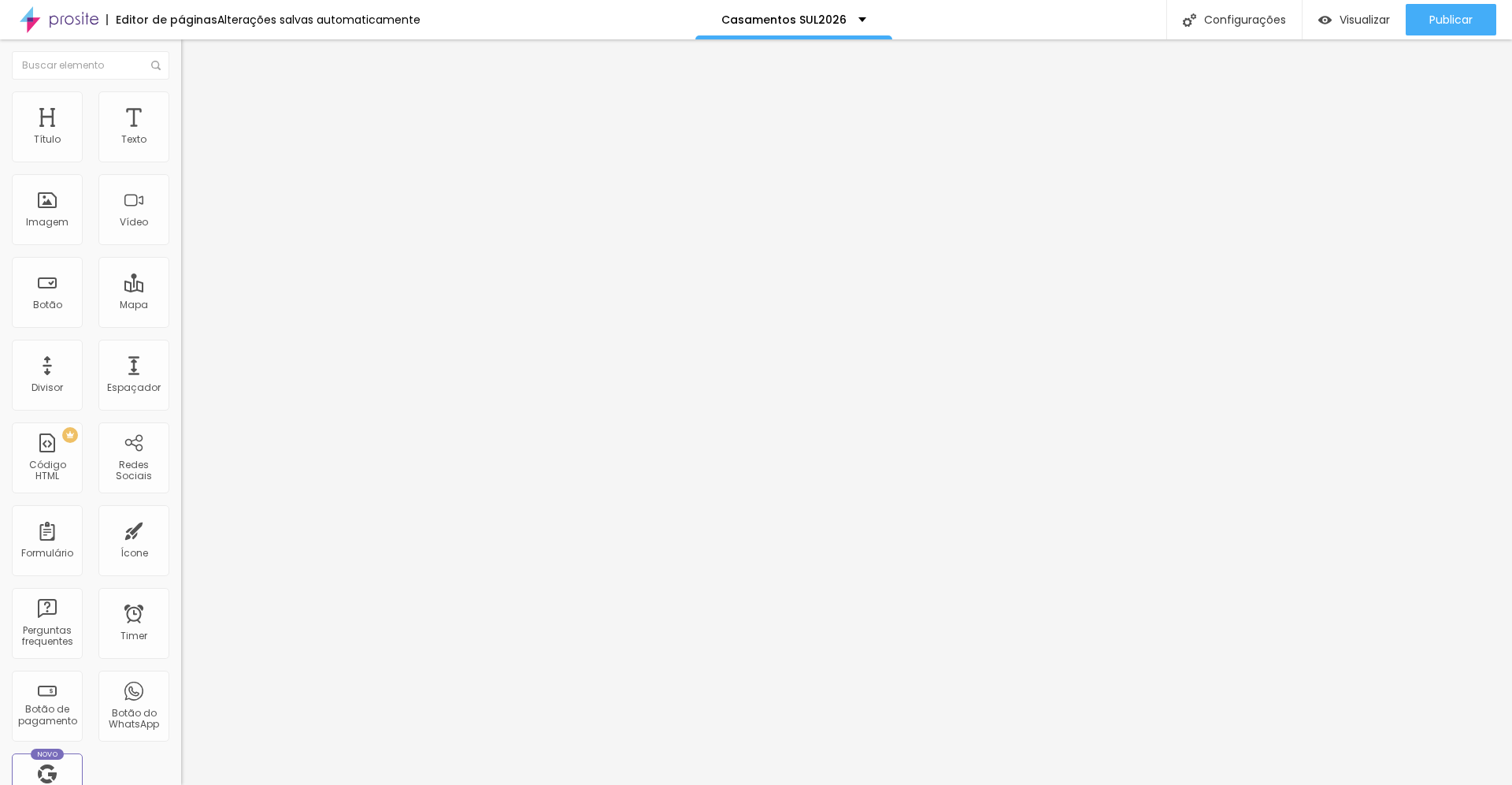
type input "454"
type input "456"
type input "460"
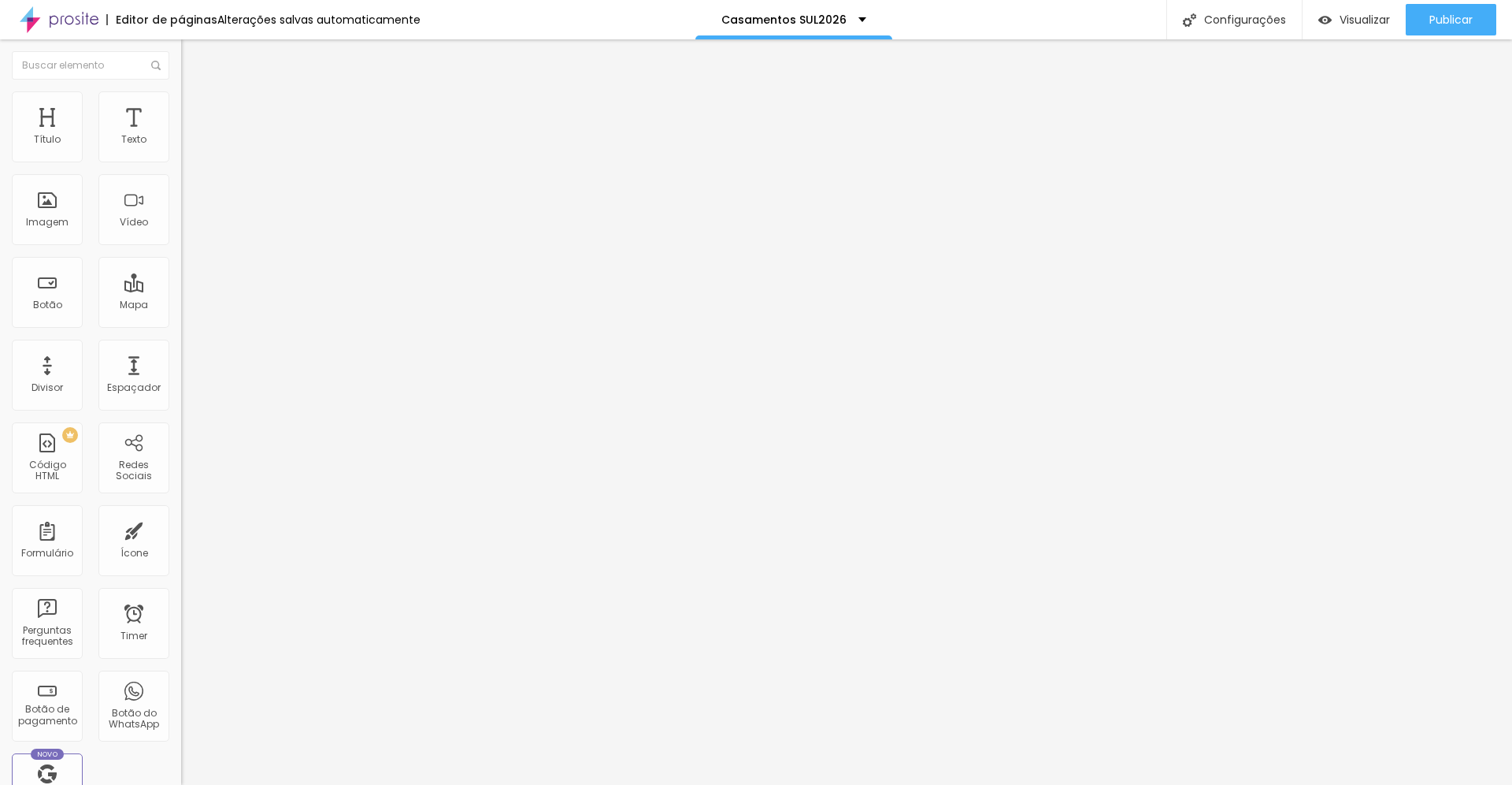
type input "460"
type input "466"
type input "471"
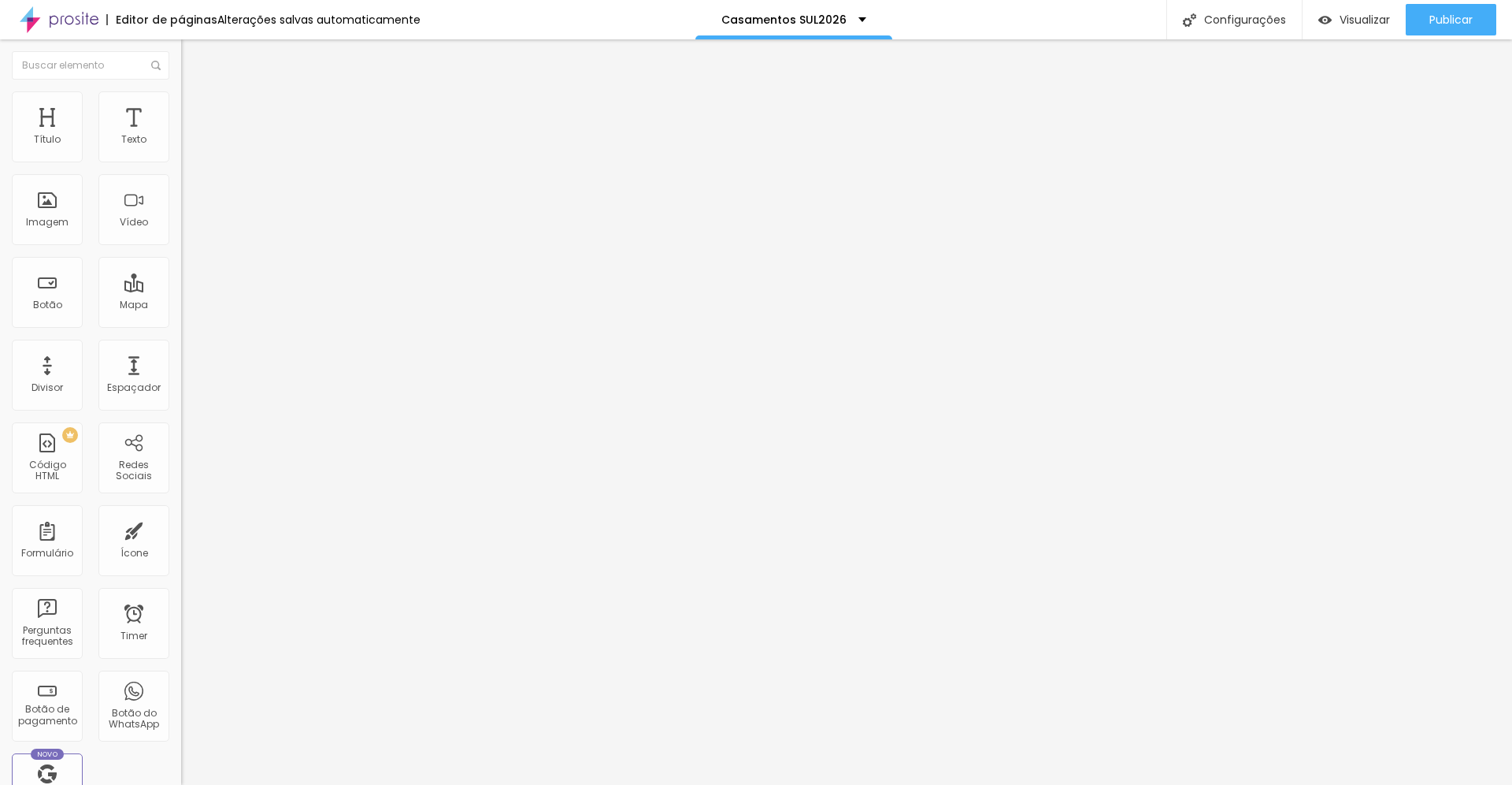
type input "476"
type input "482"
type input "487"
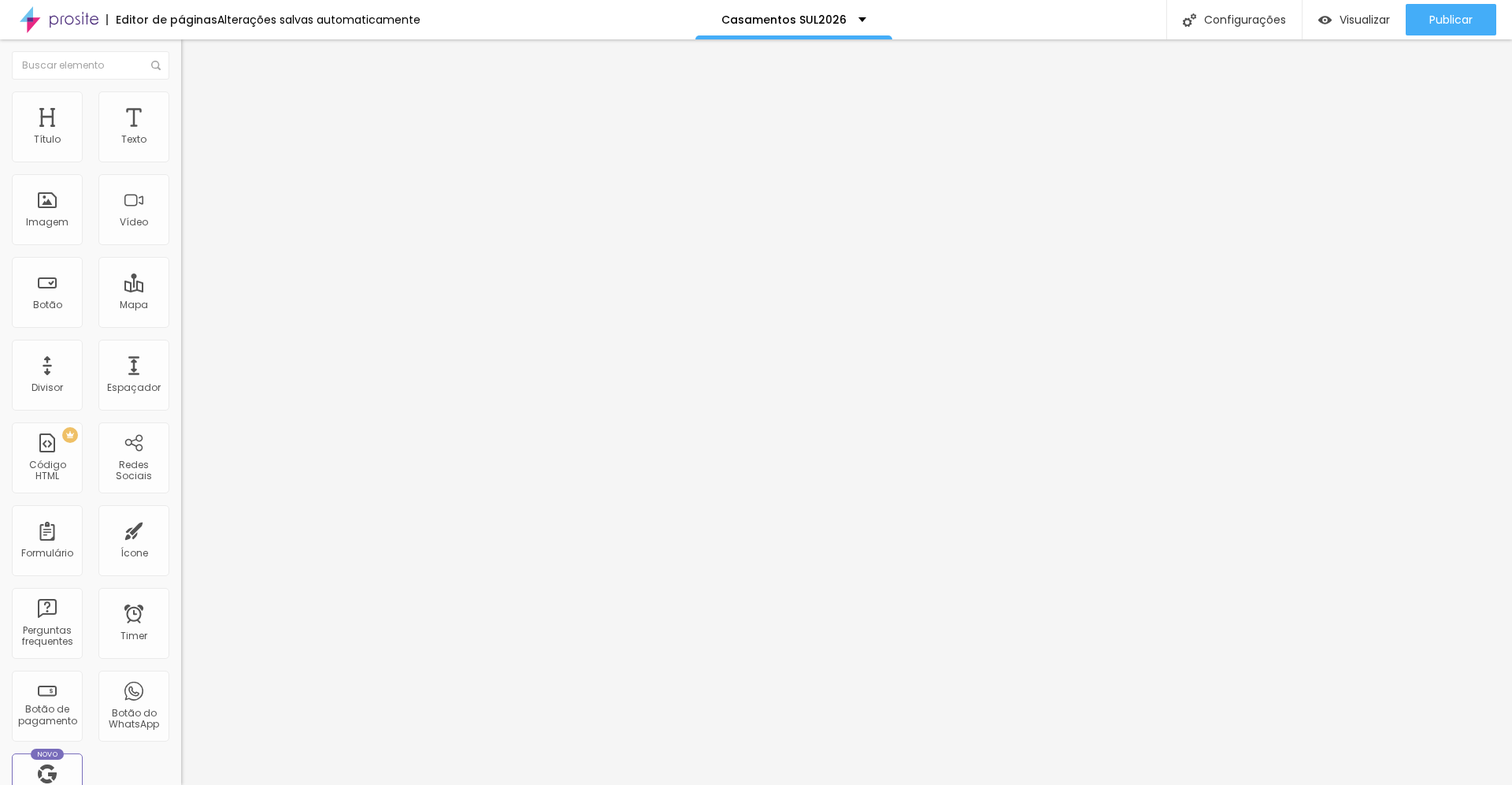
type input "487"
type input "490"
type input "492"
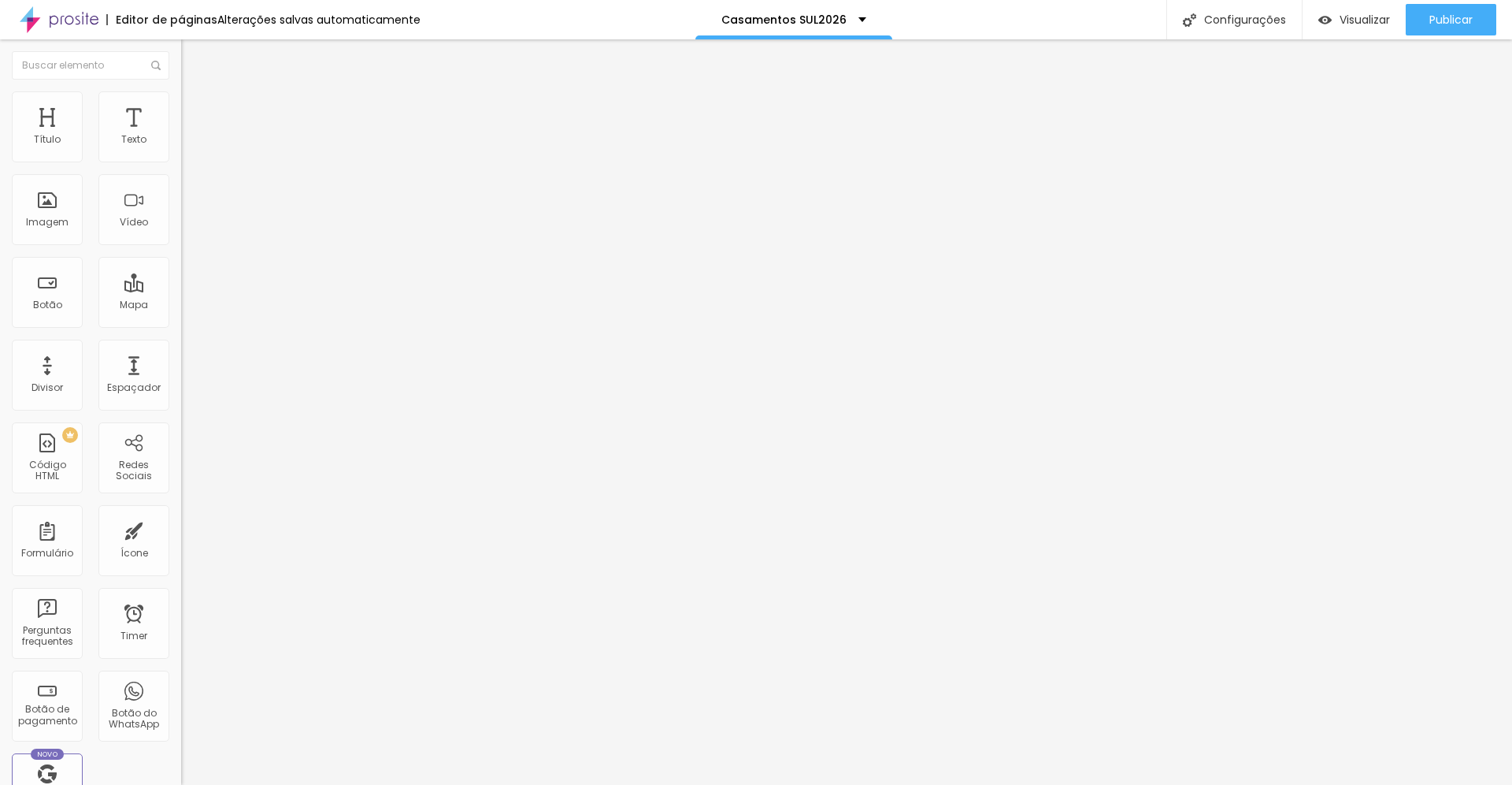
type input "493"
type input "492"
type input "491"
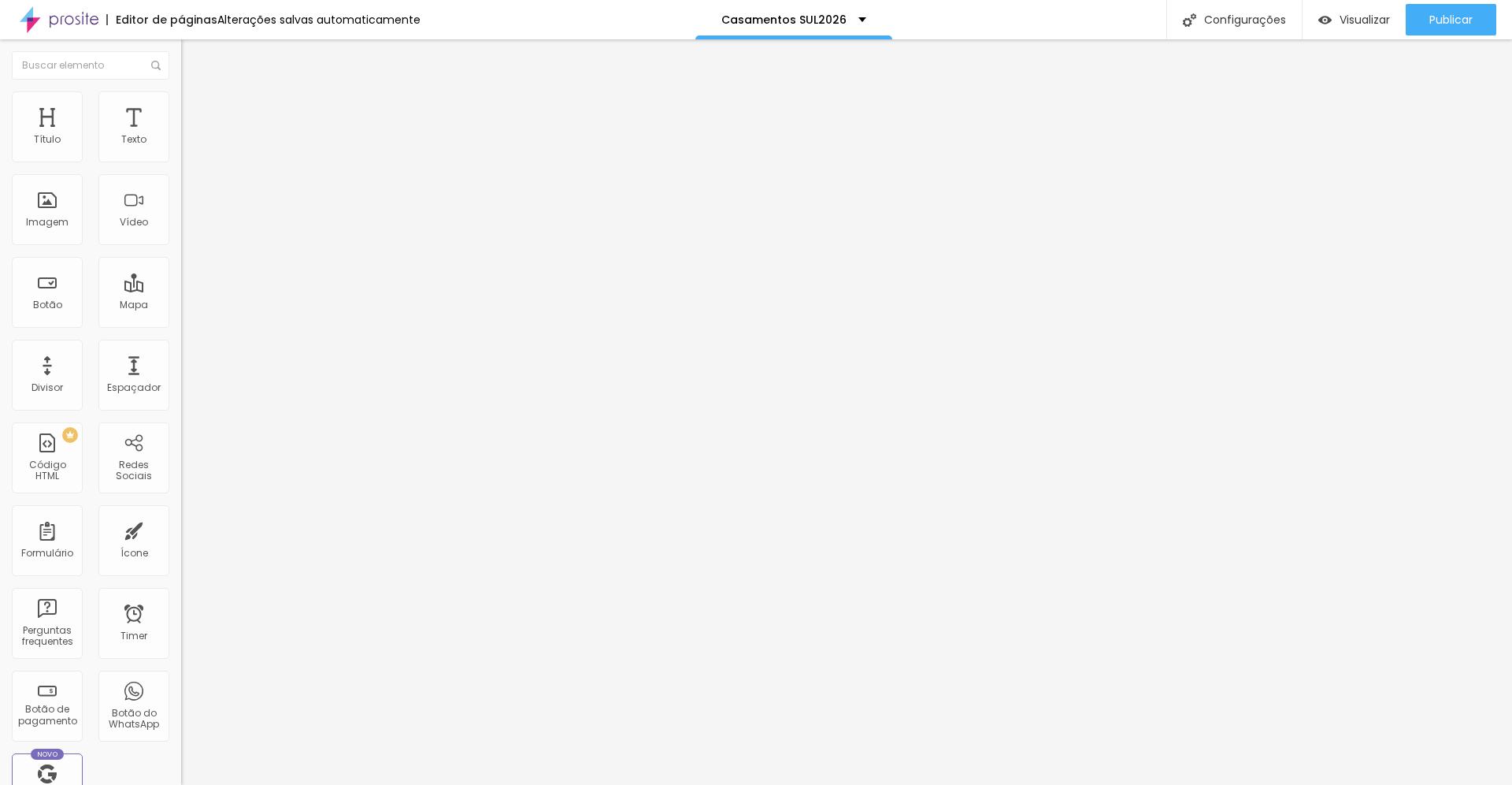
type input "491"
type input "490"
type input "488"
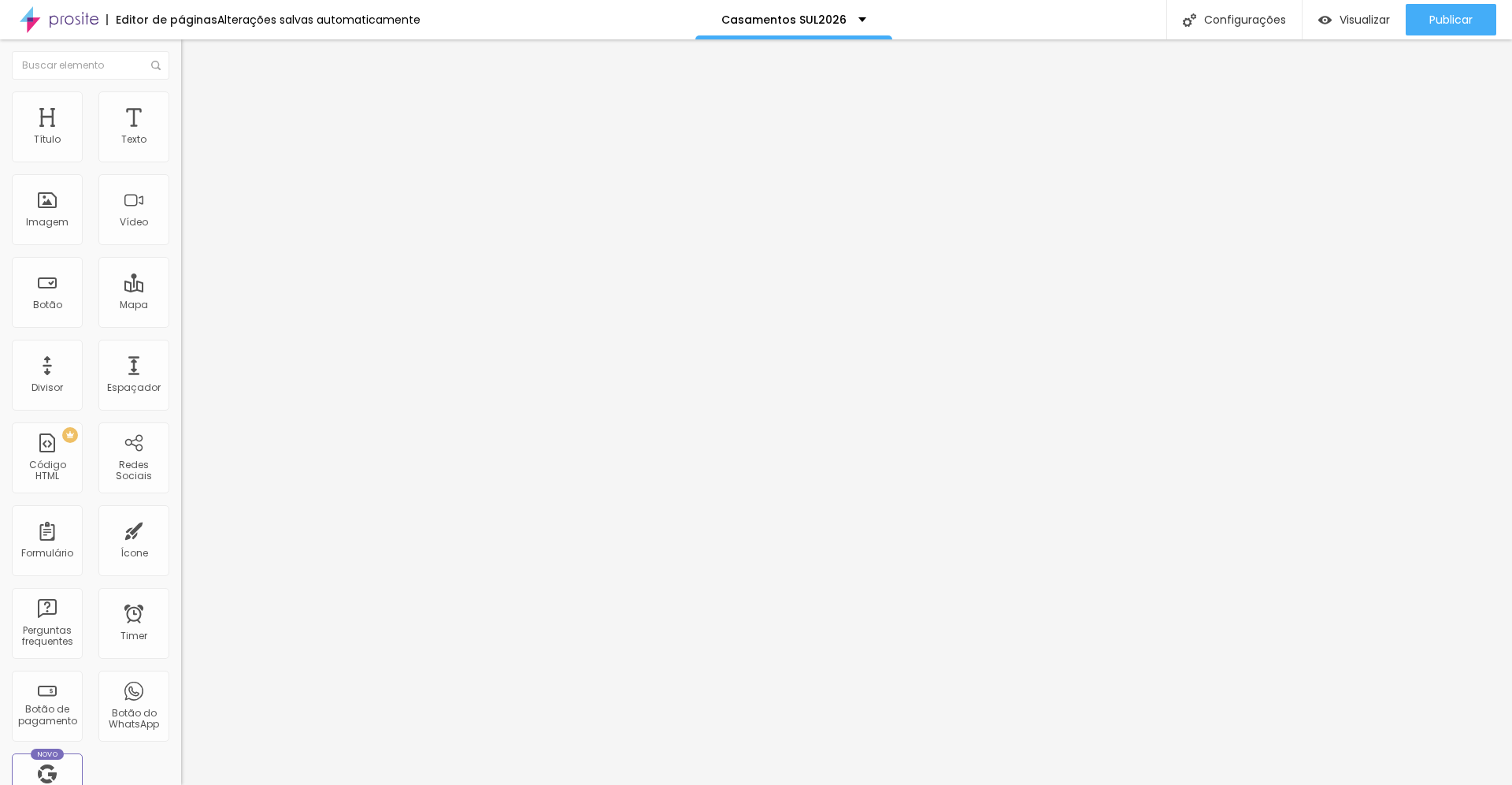
type input "486"
type input "484"
type input "482"
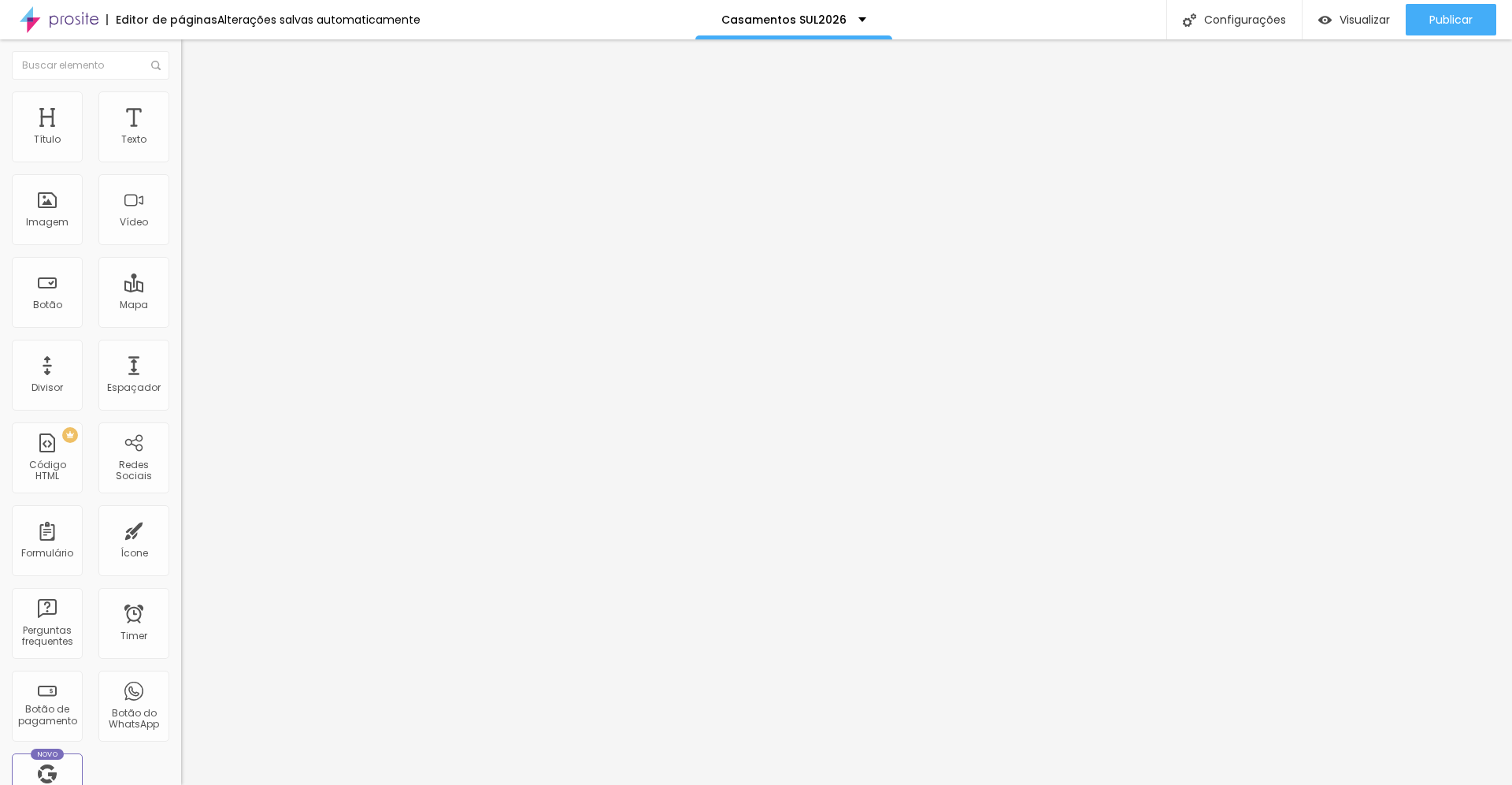
type input "482"
type input "480"
type input "478"
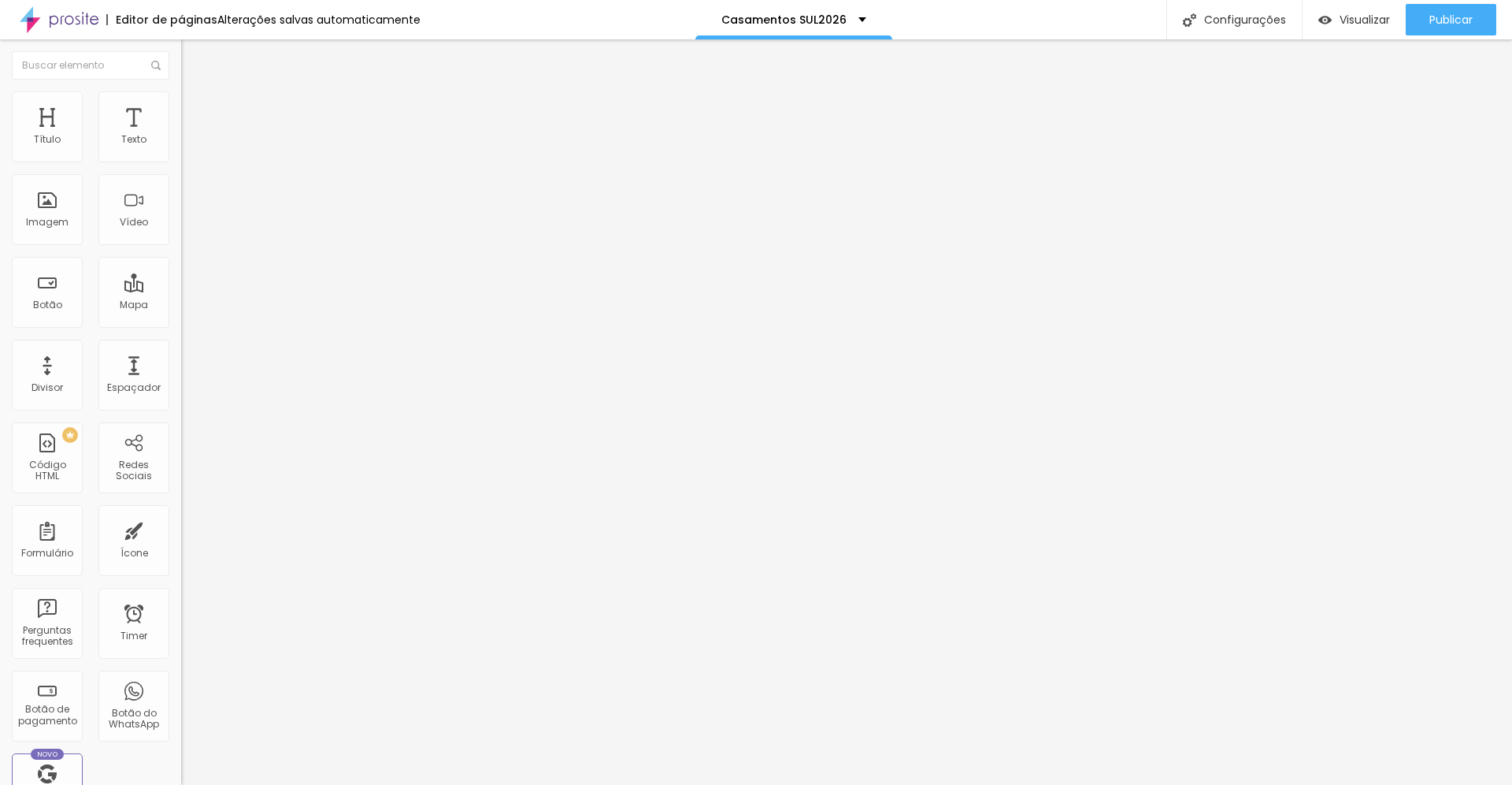
type input "475"
type input "474"
type input "473"
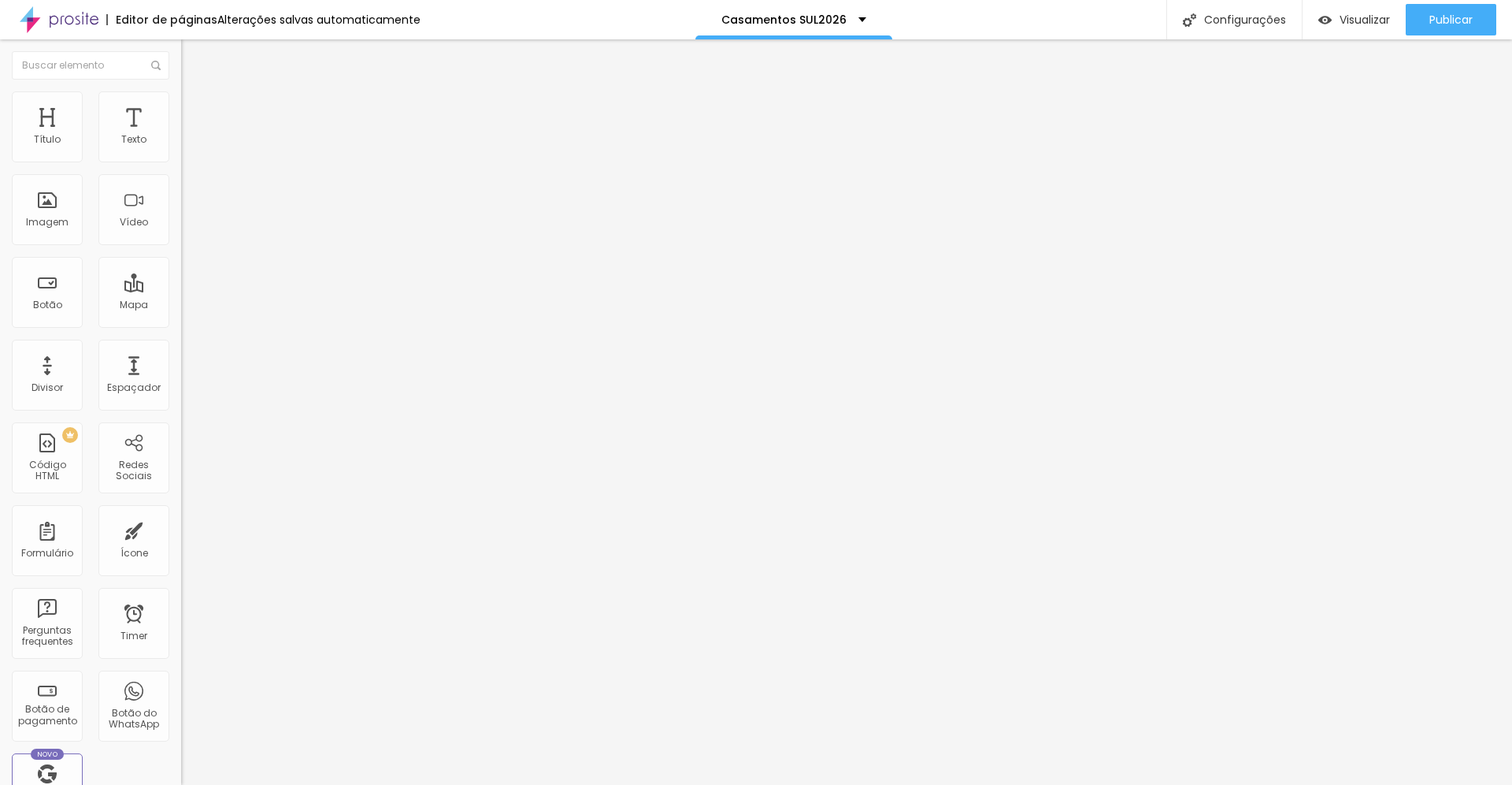
type input "473"
type input "471"
type input "470"
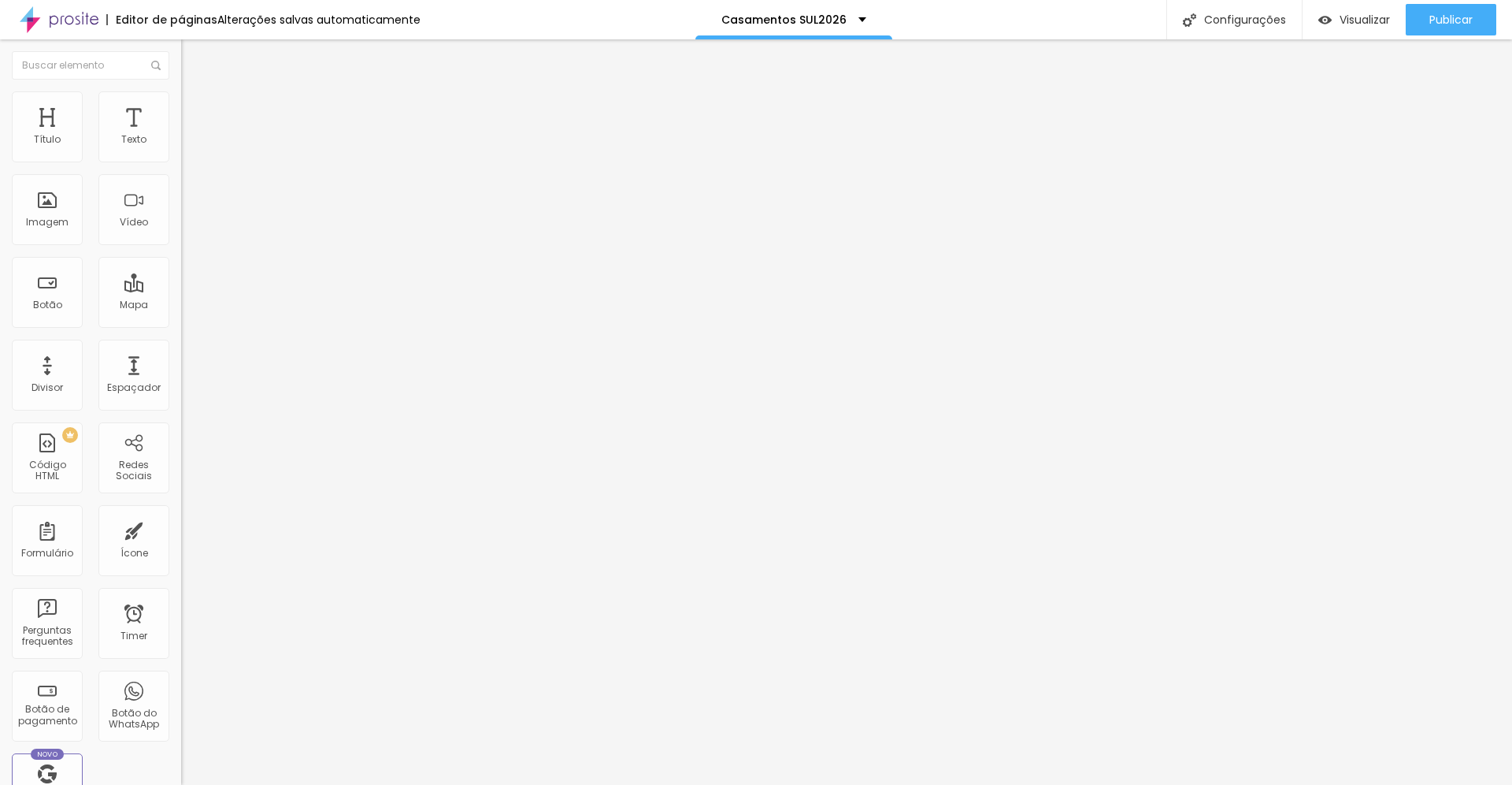
type input "469"
type input "467"
type input "466"
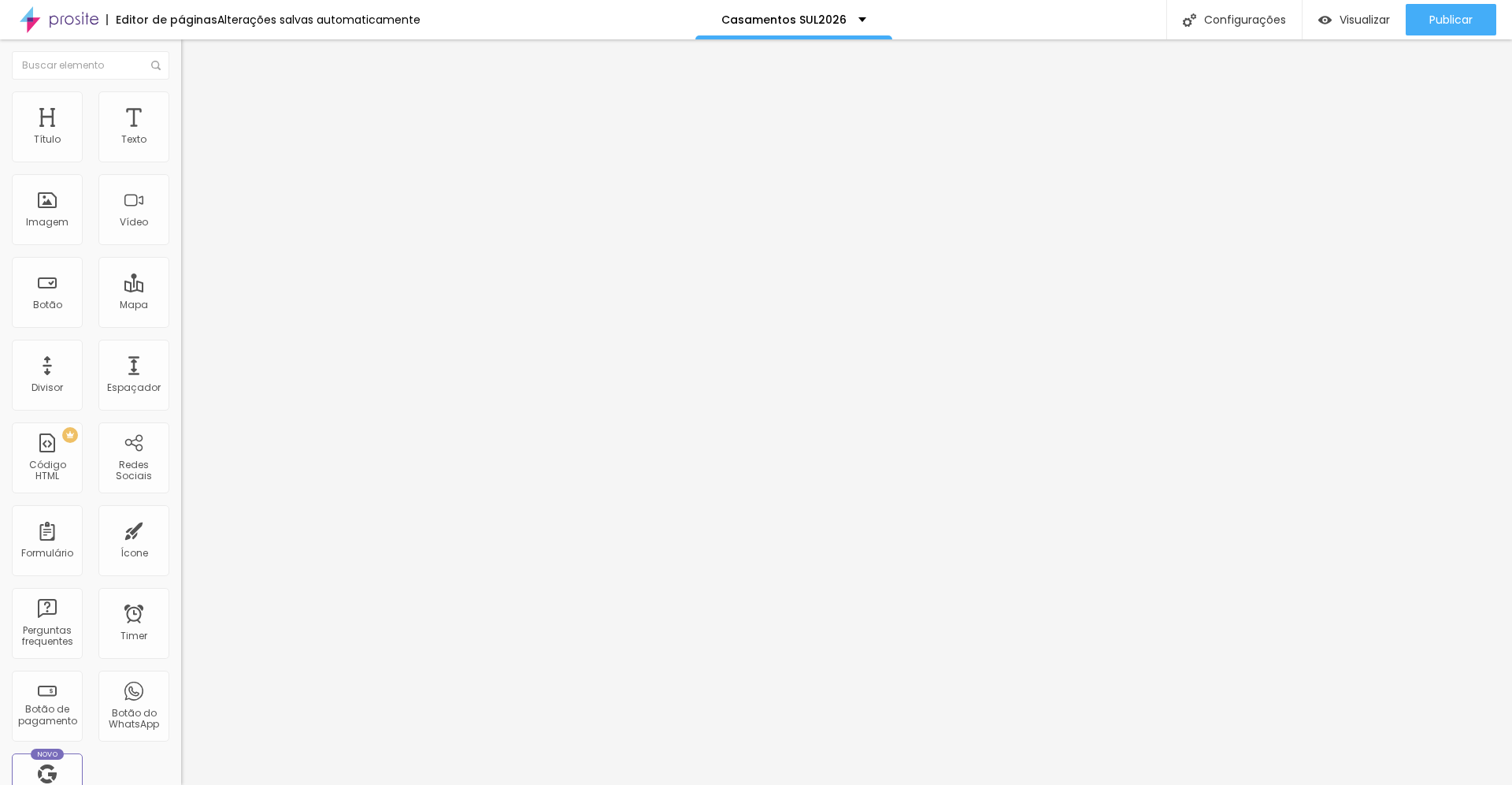
type input "466"
type input "464"
type input "463"
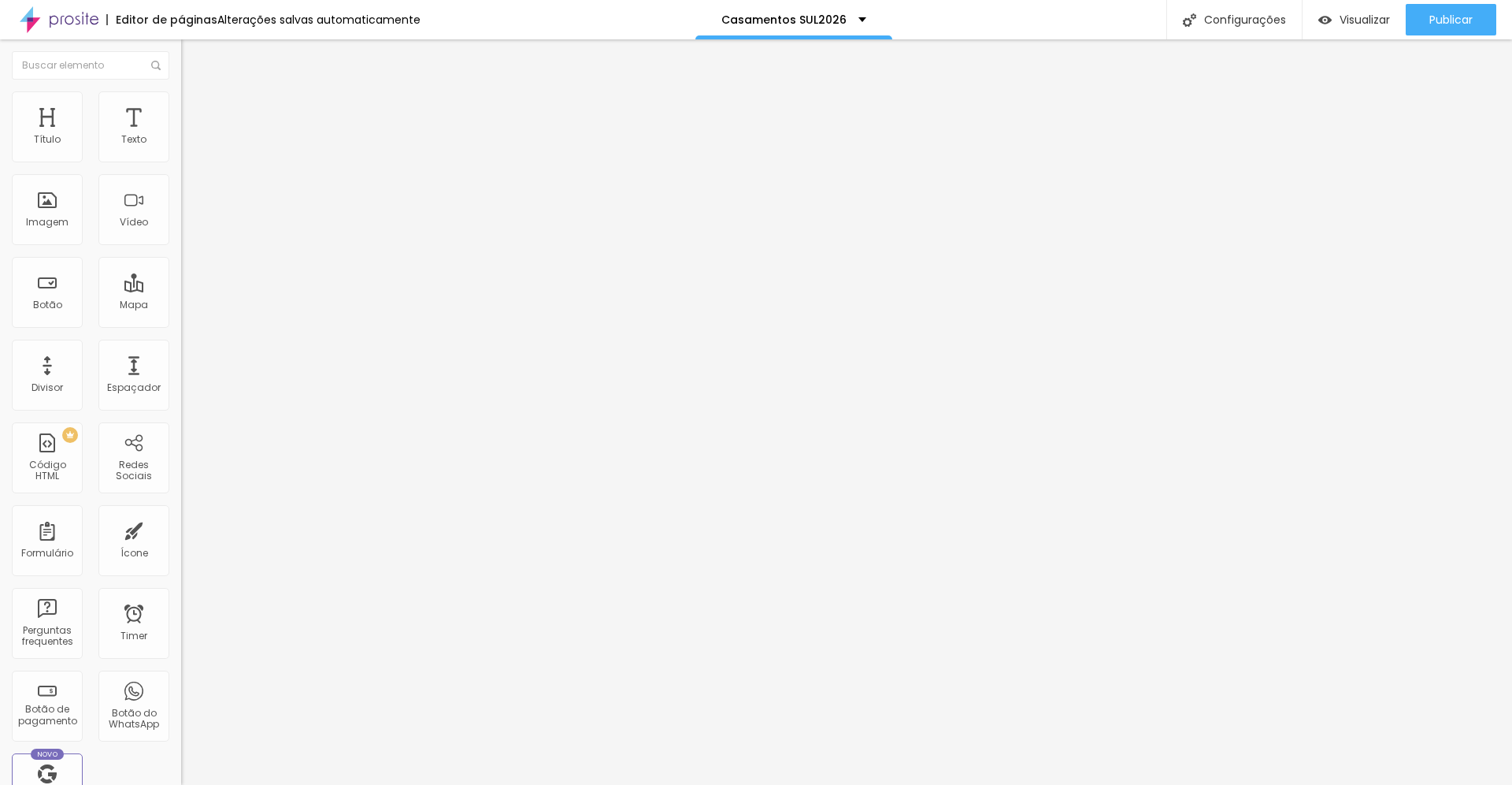
type input "462"
type input "460"
type input "459"
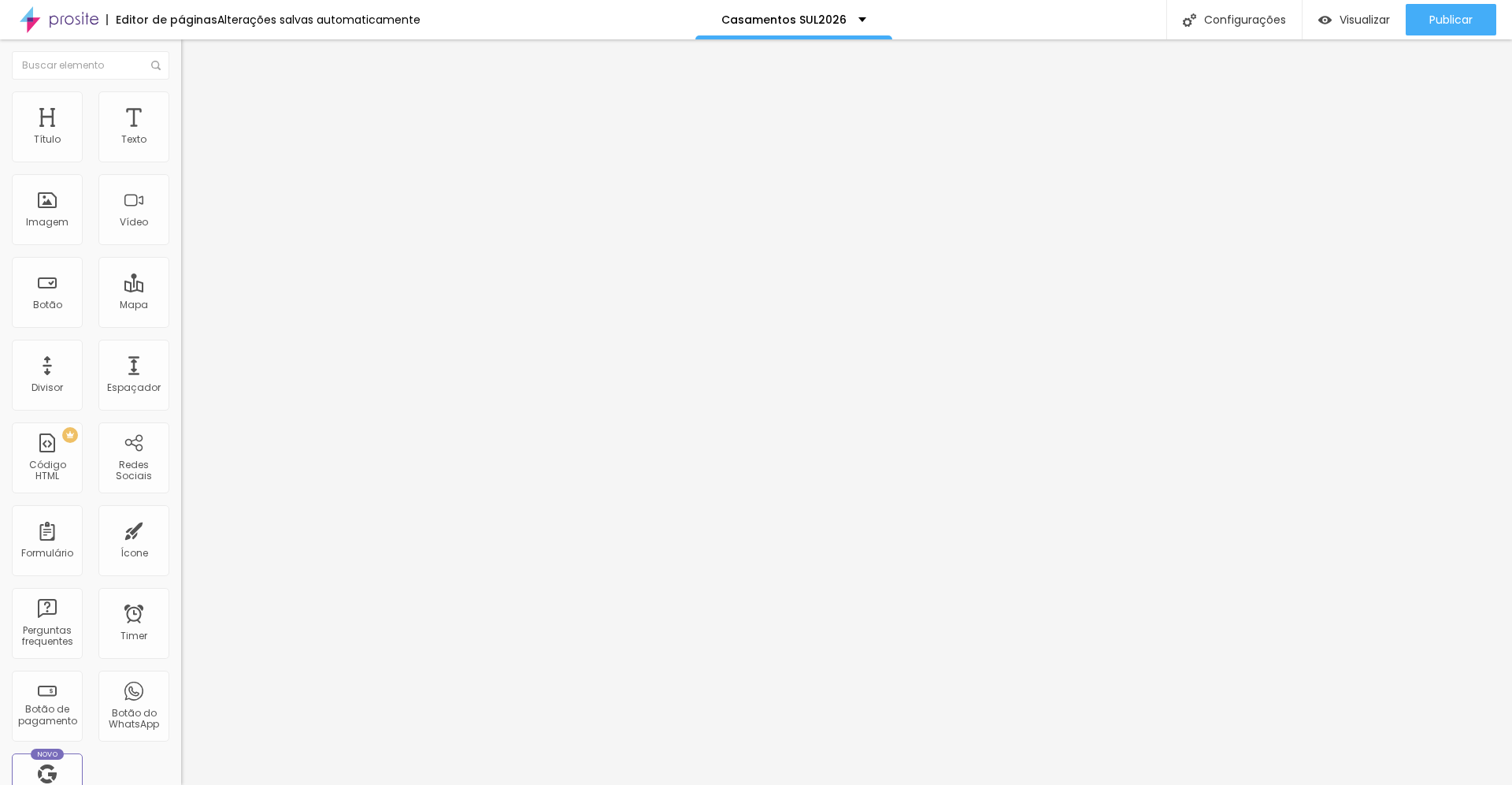
type input "459"
type input "458"
type input "457"
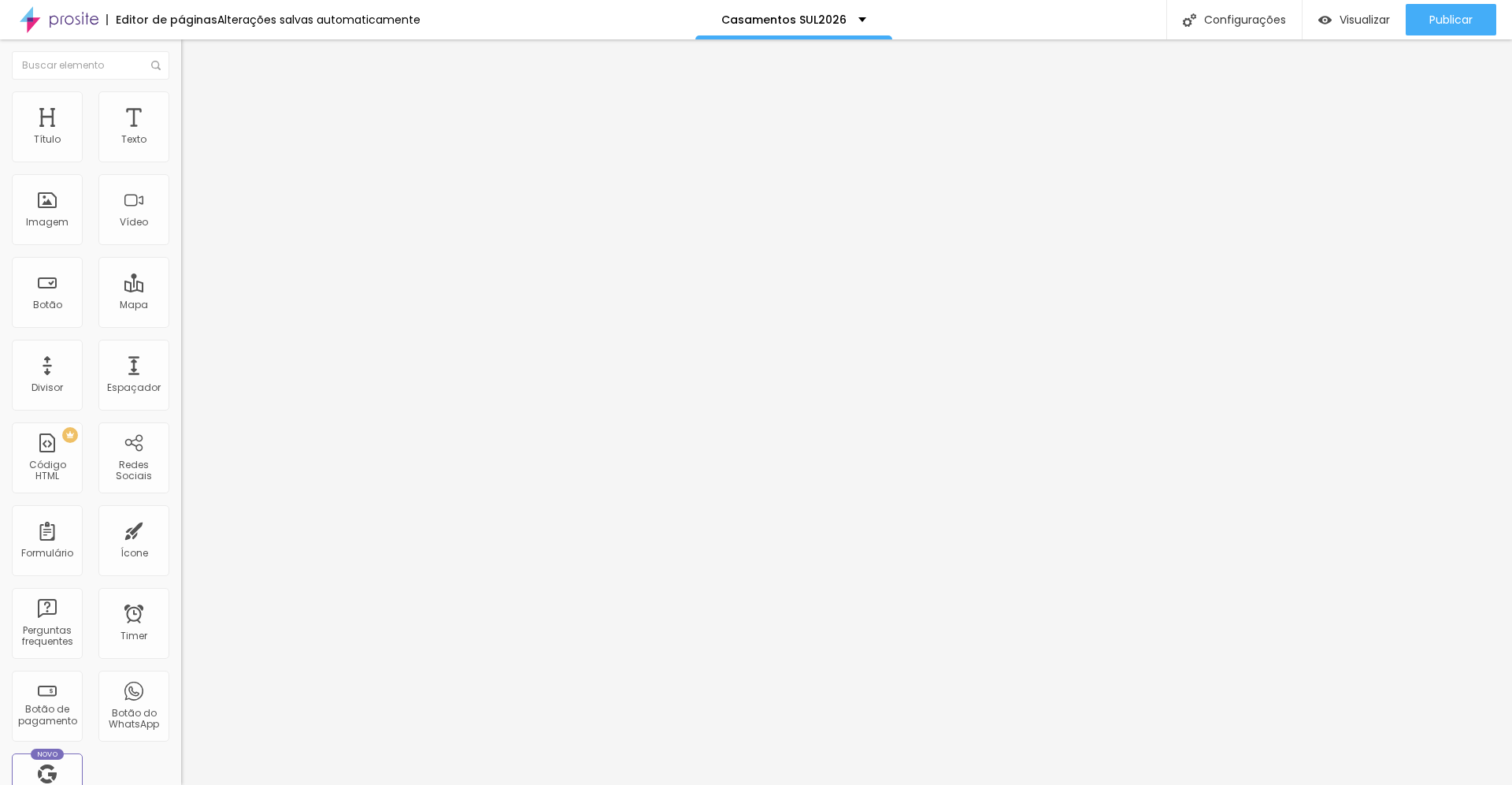
drag, startPoint x: 81, startPoint y: 184, endPoint x: 103, endPoint y: 187, distance: 22.2
type input "457"
click at [181, 528] on input "range" at bounding box center [231, 535] width 102 height 13
click at [195, 109] on span "Estilo" at bounding box center [207, 102] width 24 height 13
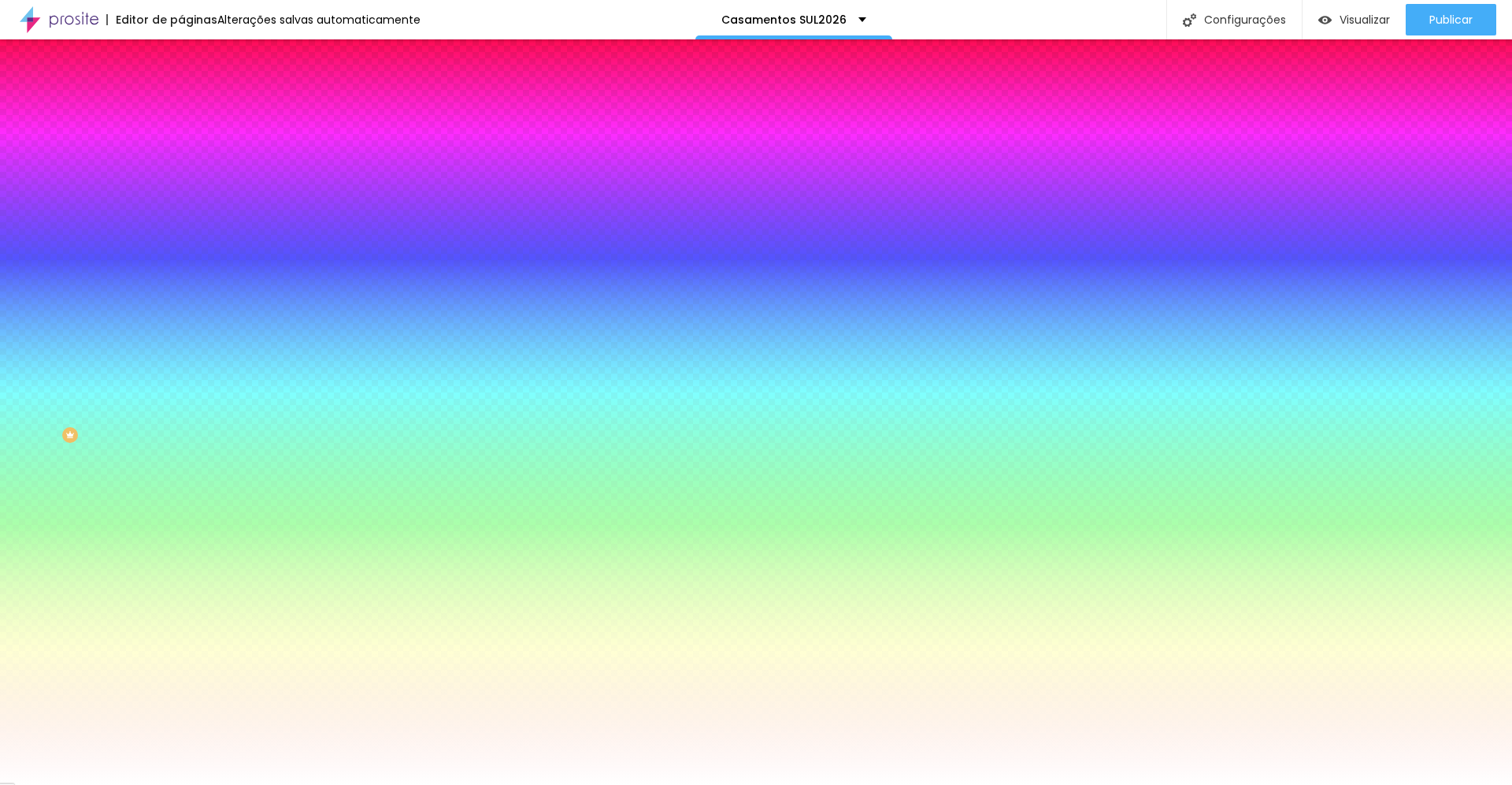
click at [181, 214] on div at bounding box center [271, 214] width 181 height 0
drag, startPoint x: 141, startPoint y: 362, endPoint x: 138, endPoint y: 387, distance: 25.2
click at [138, 387] on div at bounding box center [756, 392] width 1512 height 785
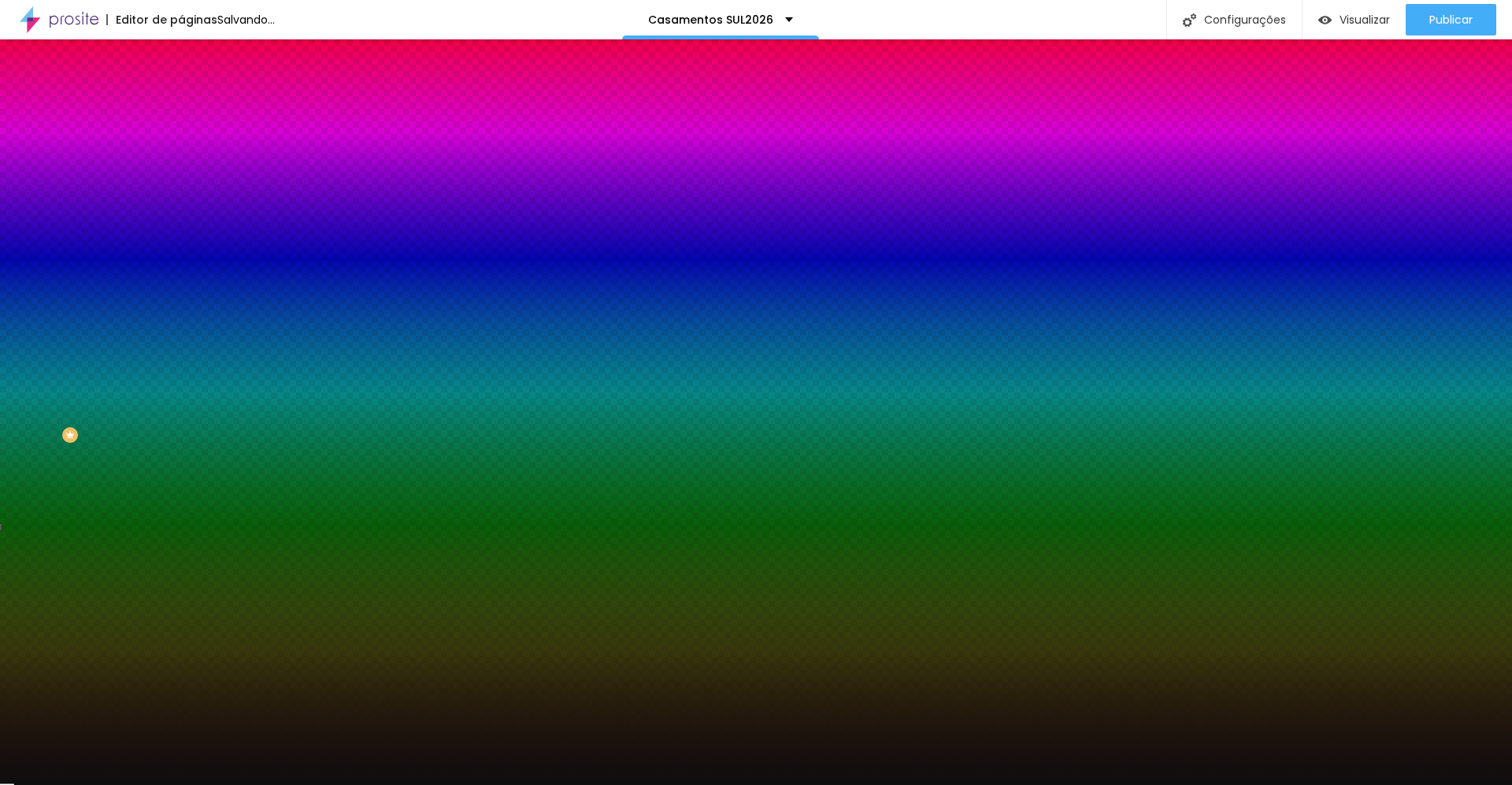
type input "#000000"
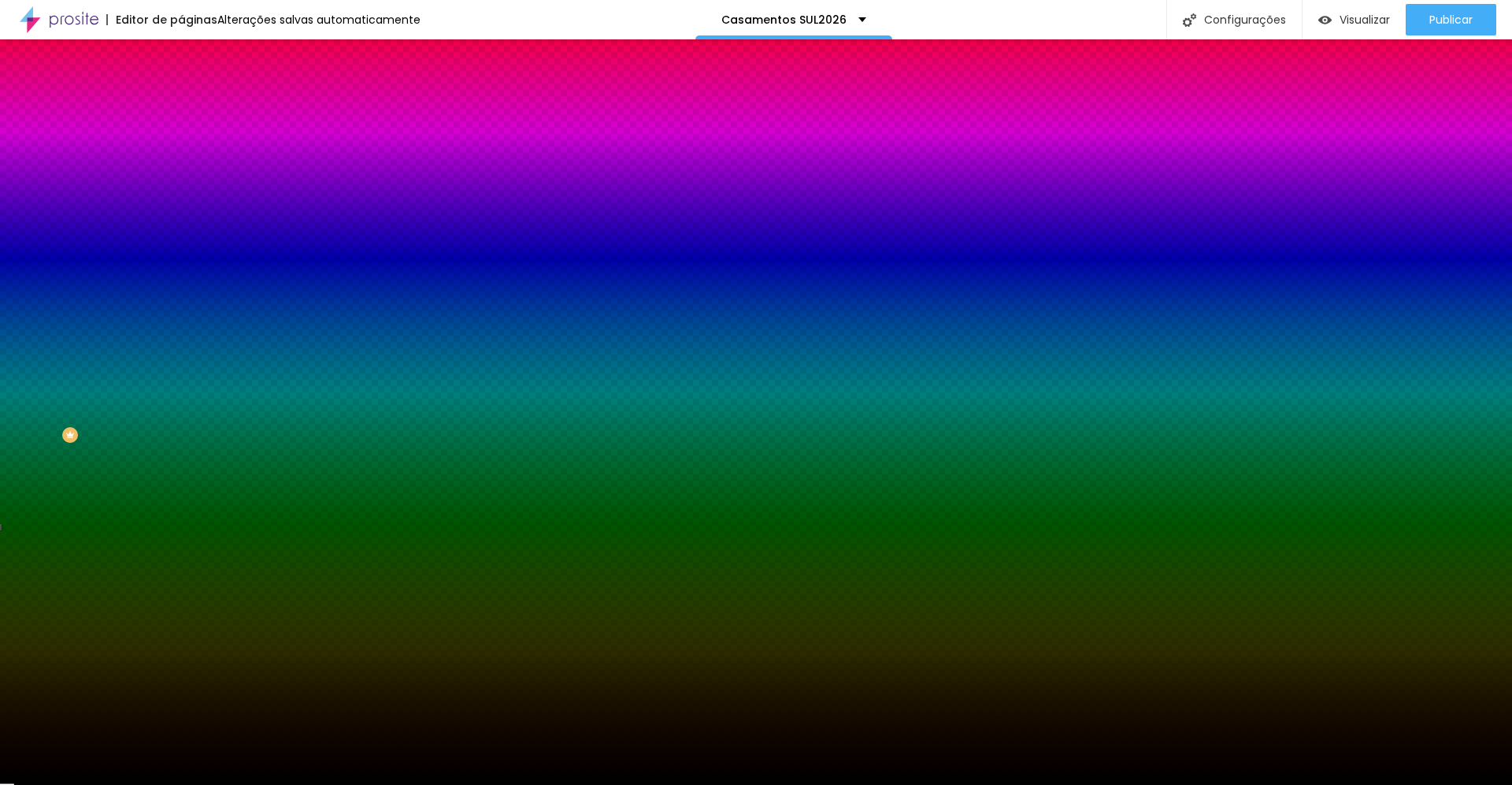
drag, startPoint x: 92, startPoint y: 408, endPoint x: 21, endPoint y: 430, distance: 74.3
click at [181, 327] on div "Imagem de fundo Trocar imagem Efeito da Imagem Nenhum Nenhum Parallax Cor de fu…" at bounding box center [271, 225] width 181 height 204
click at [181, 214] on div at bounding box center [271, 214] width 181 height 0
drag, startPoint x: 159, startPoint y: 405, endPoint x: 159, endPoint y: 361, distance: 44.0
click at [159, 361] on div at bounding box center [756, 392] width 1512 height 785
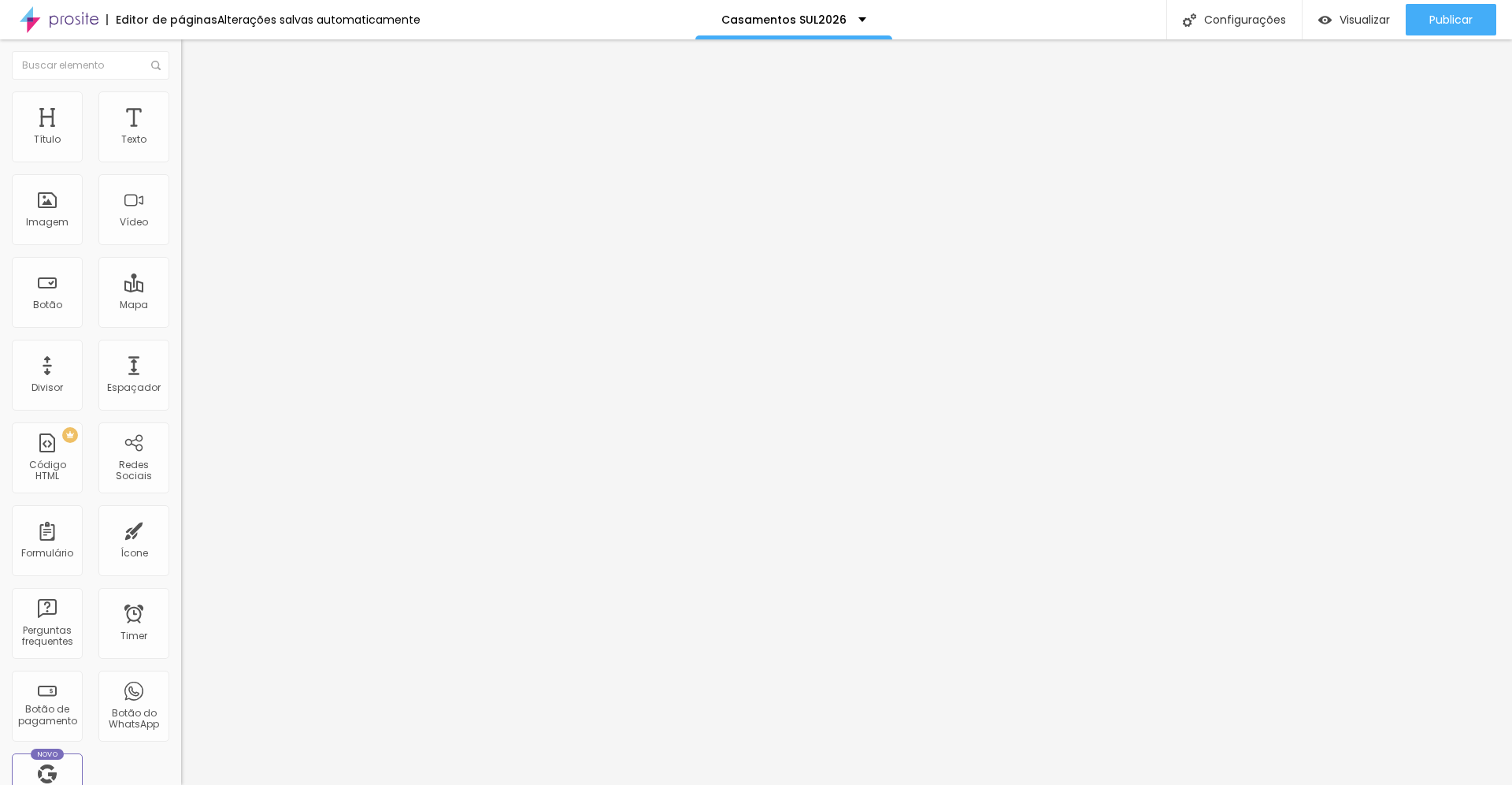
click at [195, 109] on span "Estilo" at bounding box center [207, 102] width 24 height 13
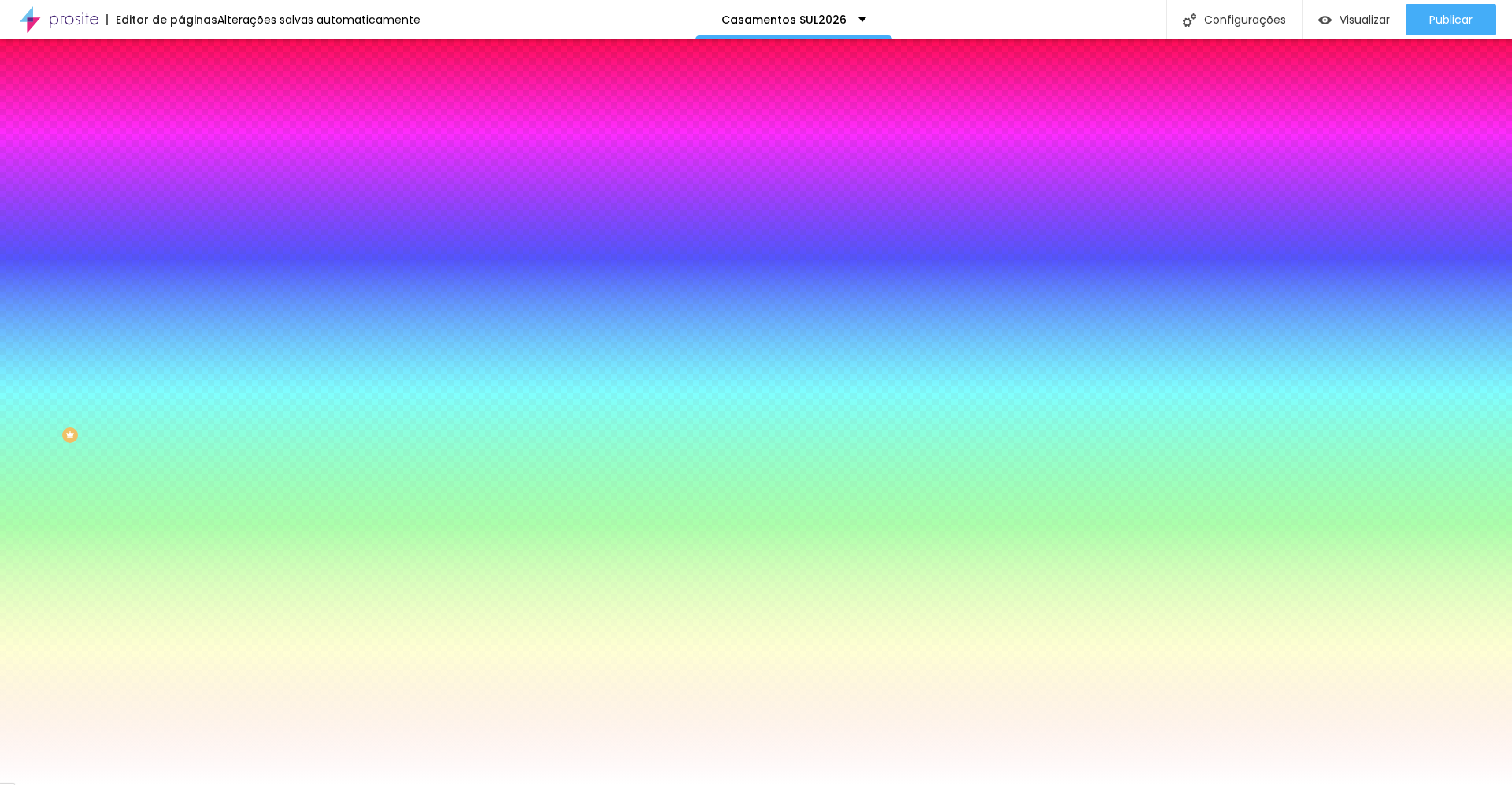
click at [181, 107] on li "Avançado" at bounding box center [271, 115] width 181 height 16
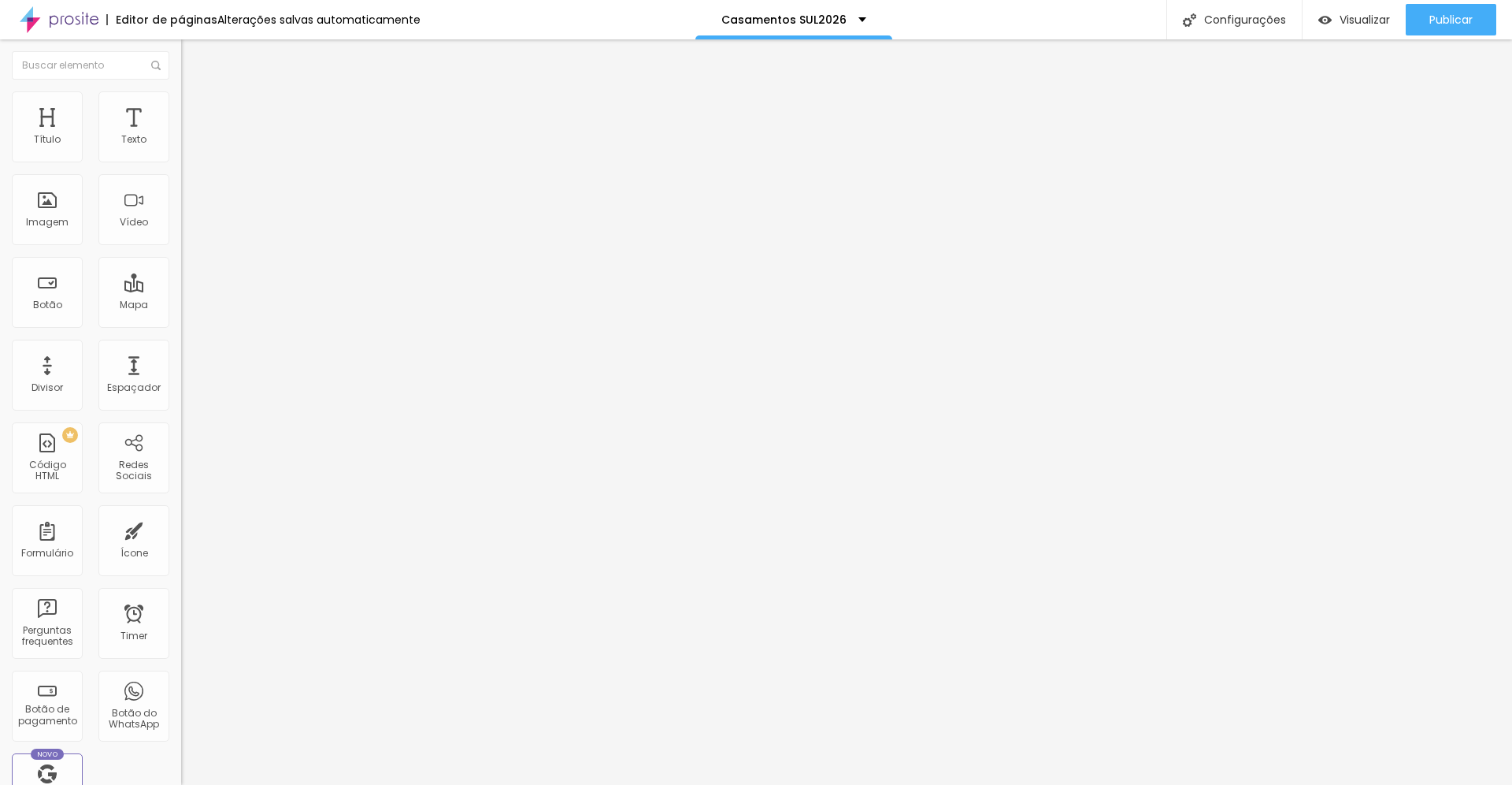
click at [181, 103] on li "Estilo" at bounding box center [271, 100] width 181 height 16
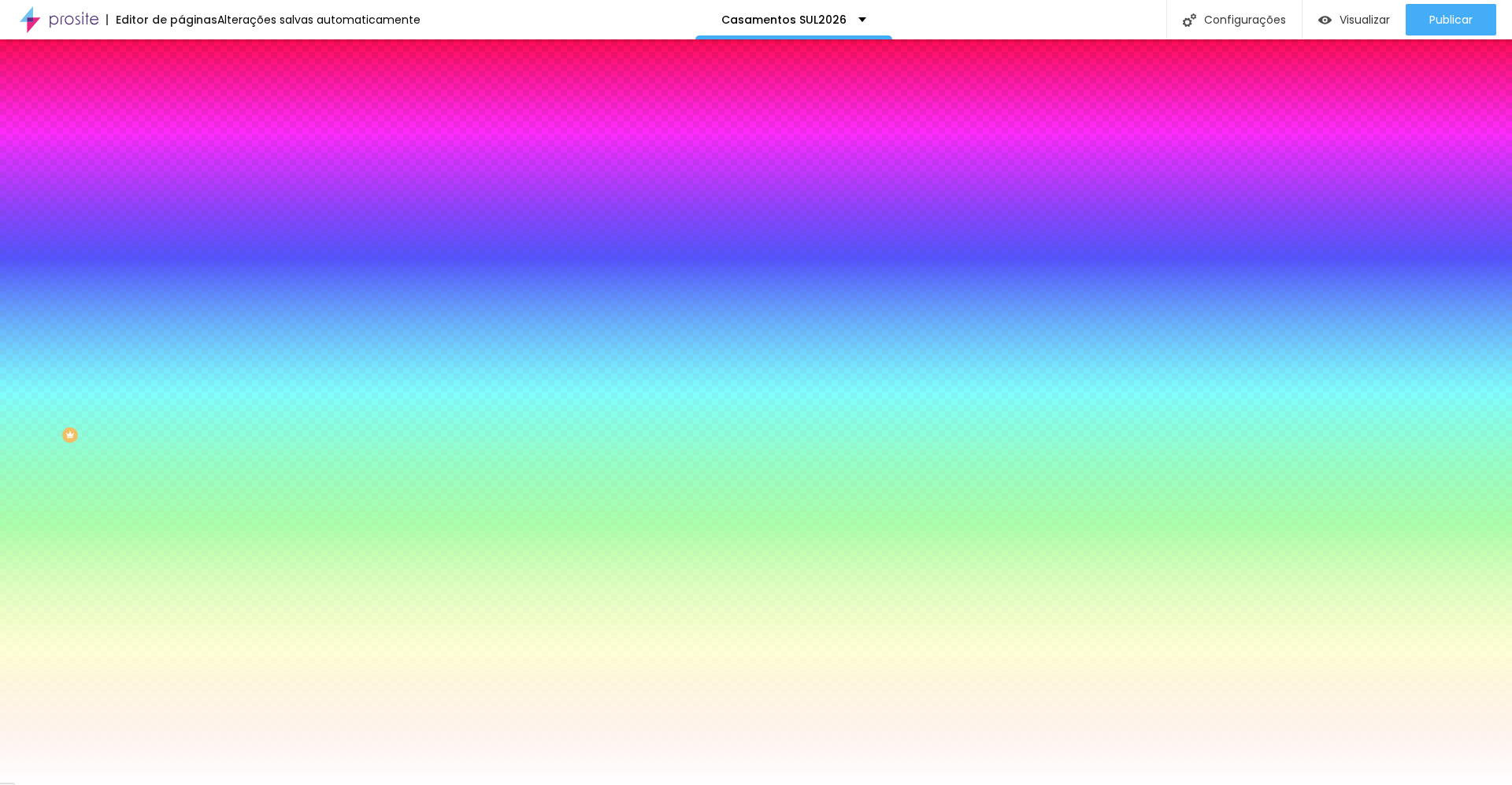
click at [195, 93] on span "Conteúdo" at bounding box center [219, 86] width 49 height 13
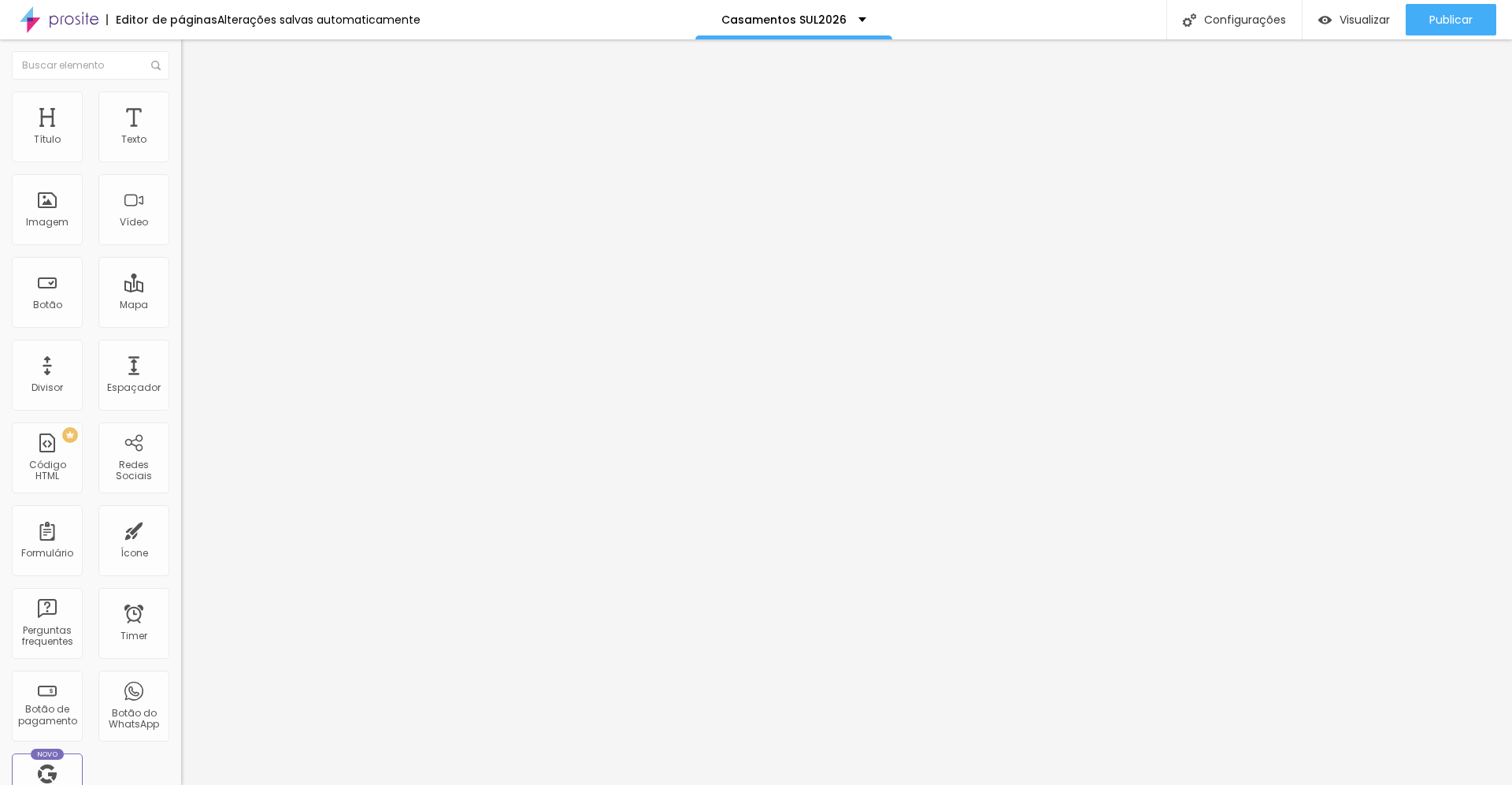
click at [195, 109] on span "Estilo" at bounding box center [207, 102] width 24 height 13
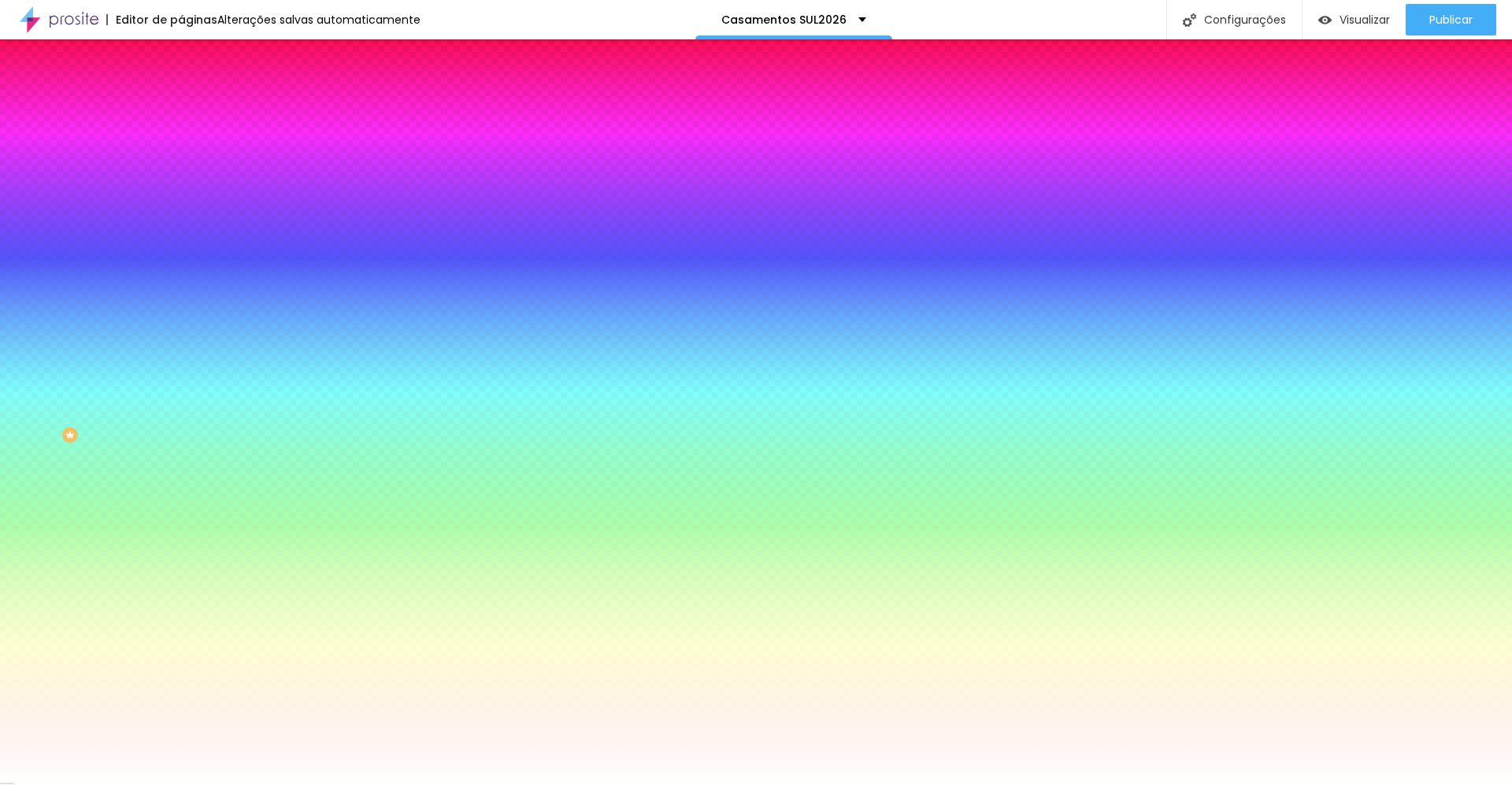
click at [181, 145] on span "Adicionar imagem" at bounding box center [231, 138] width 102 height 13
click at [195, 93] on span "Conteúdo" at bounding box center [219, 86] width 49 height 13
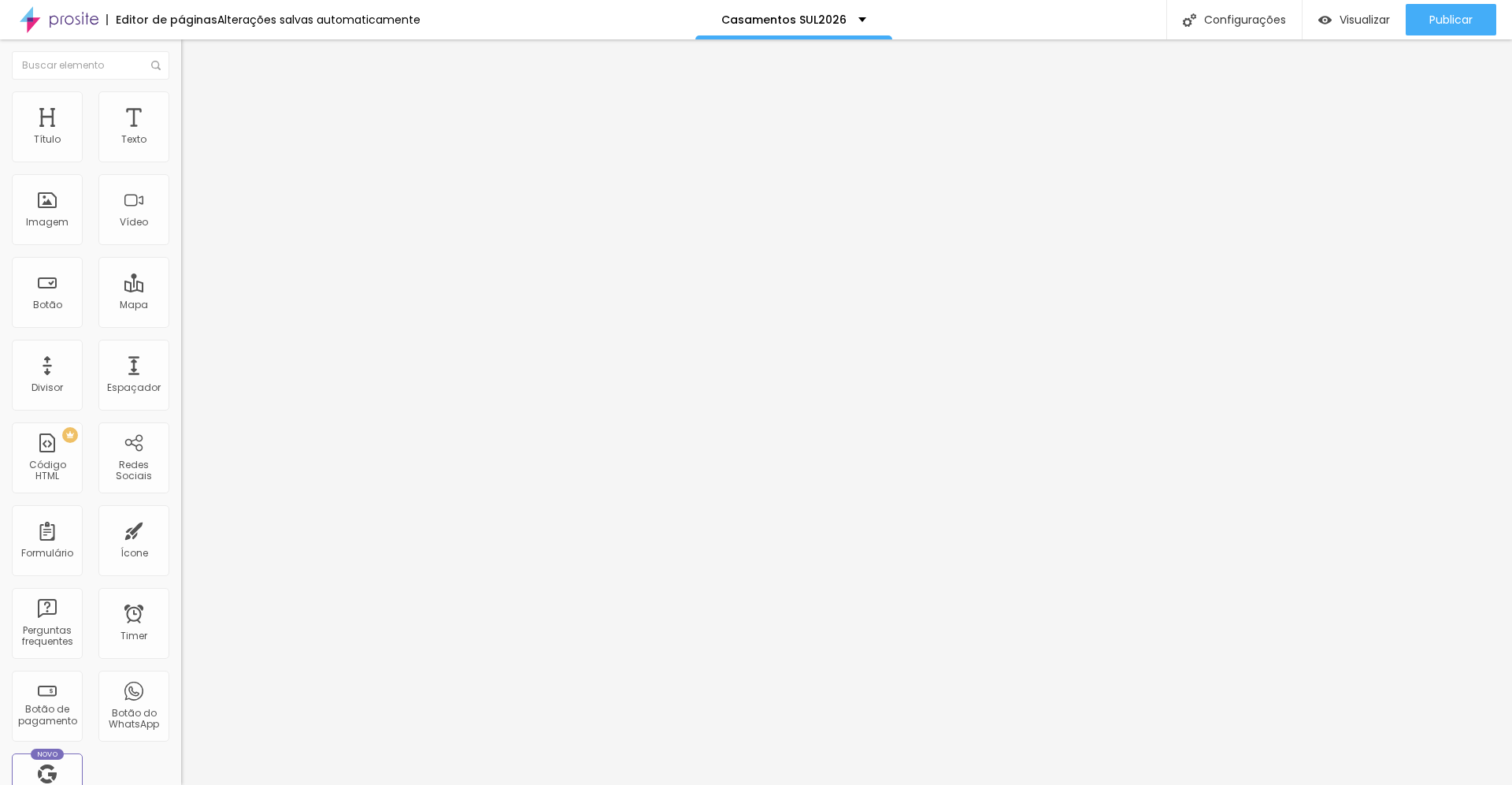
click at [195, 109] on span "Estilo" at bounding box center [207, 102] width 24 height 13
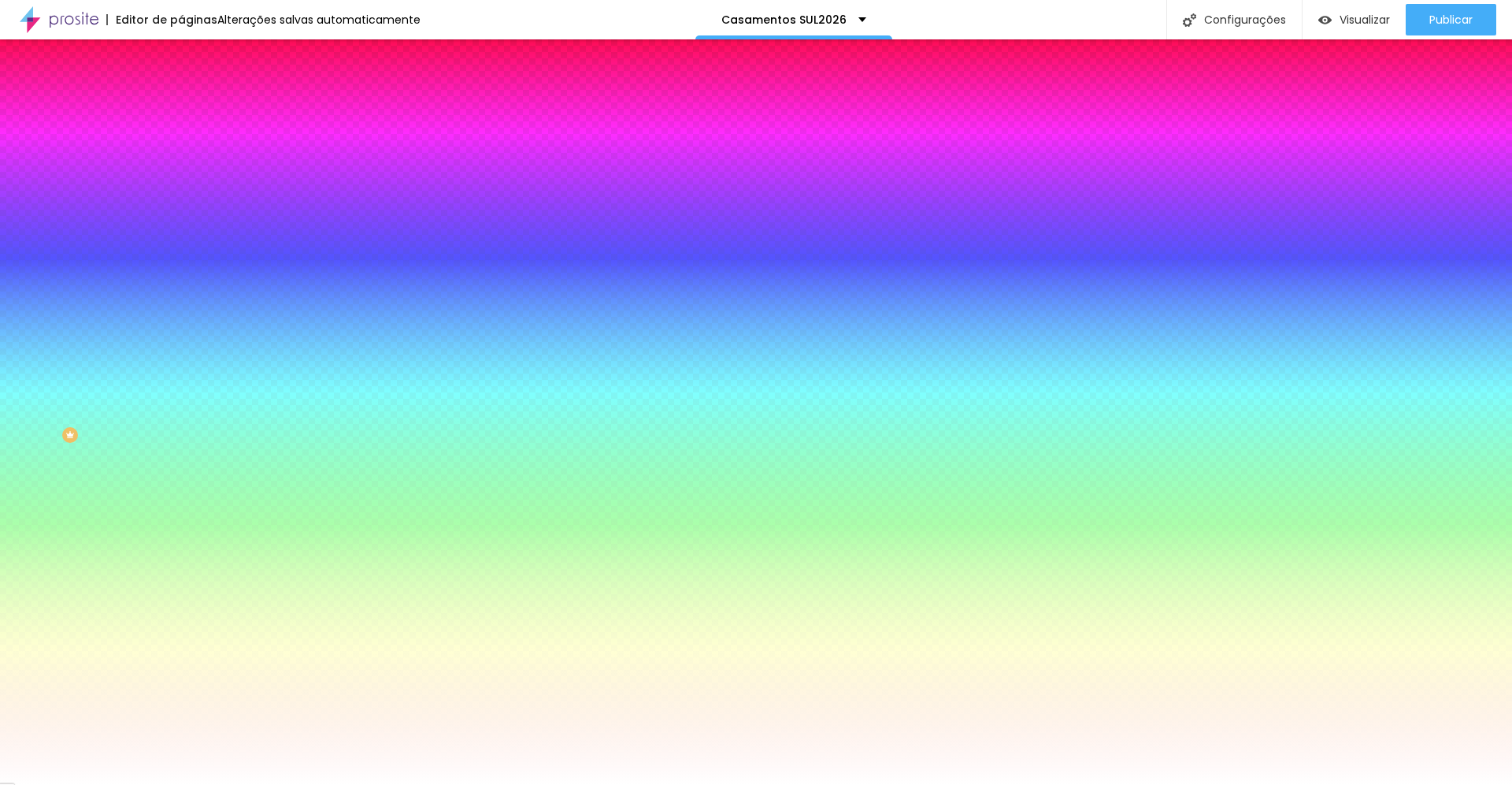
click at [195, 93] on span "Conteúdo" at bounding box center [219, 86] width 49 height 13
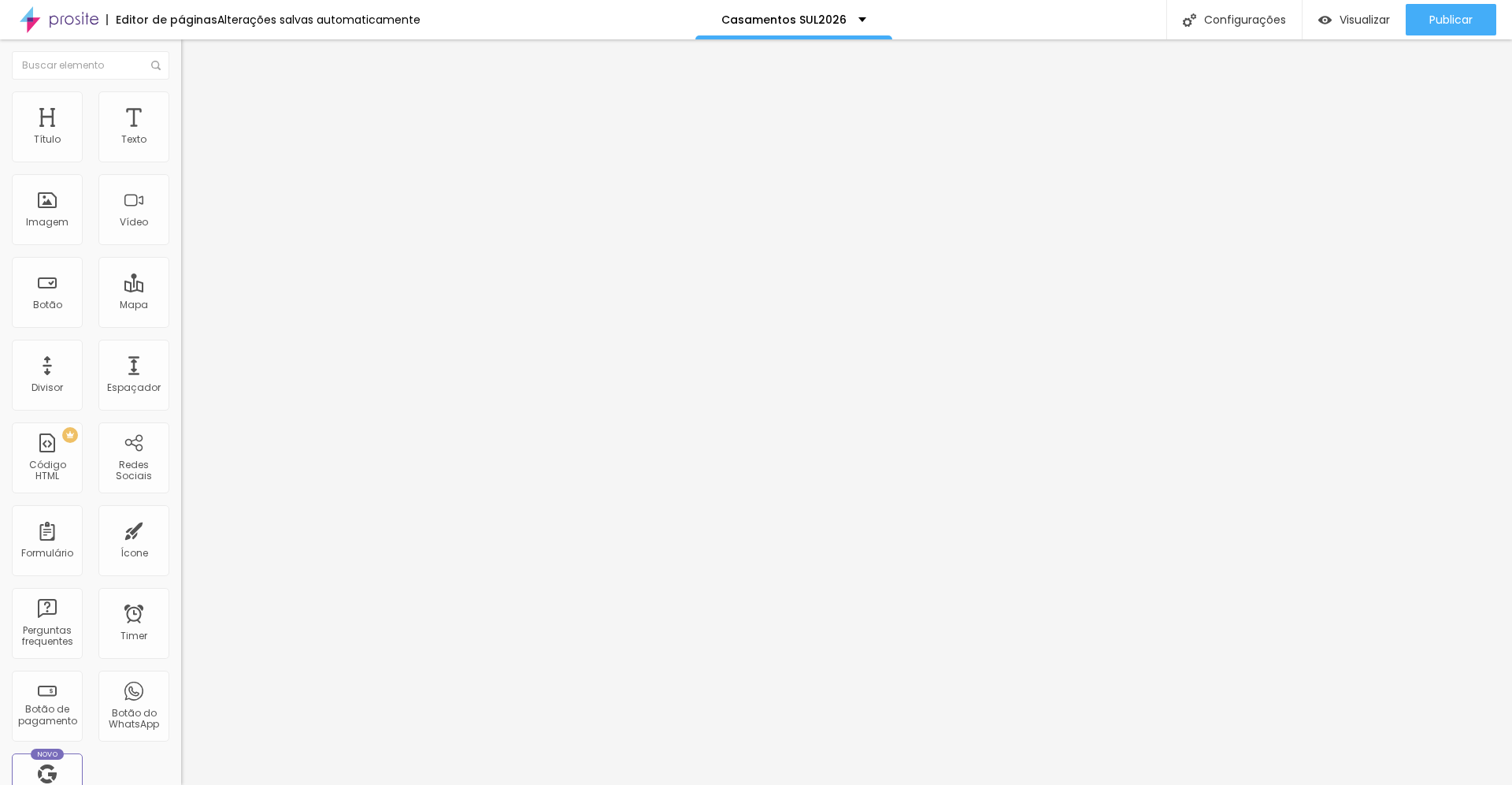
click at [195, 107] on span "Estilo" at bounding box center [207, 102] width 24 height 13
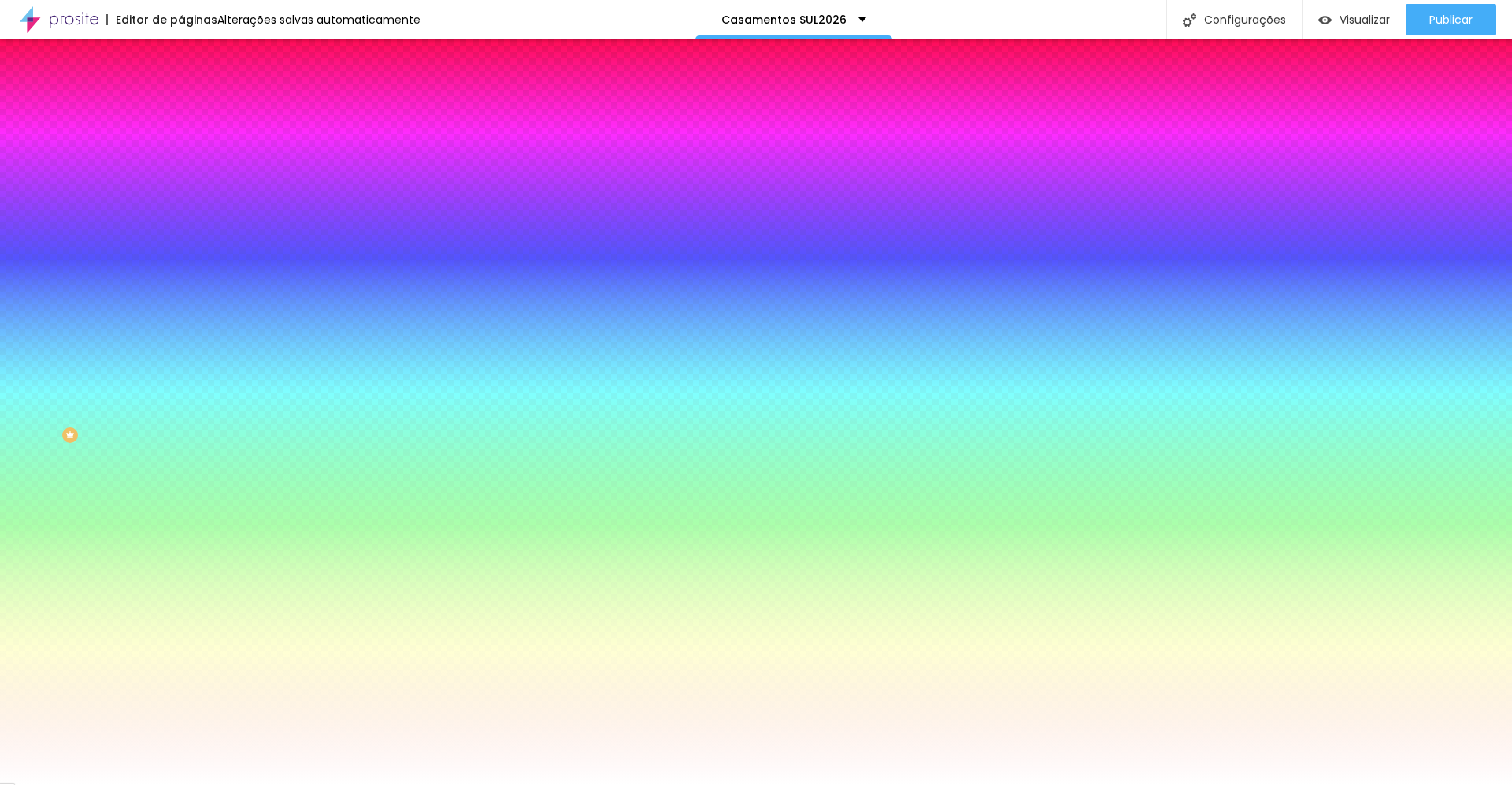
click at [267, 142] on img at bounding box center [272, 137] width 9 height 9
click at [181, 107] on img at bounding box center [188, 115] width 14 height 14
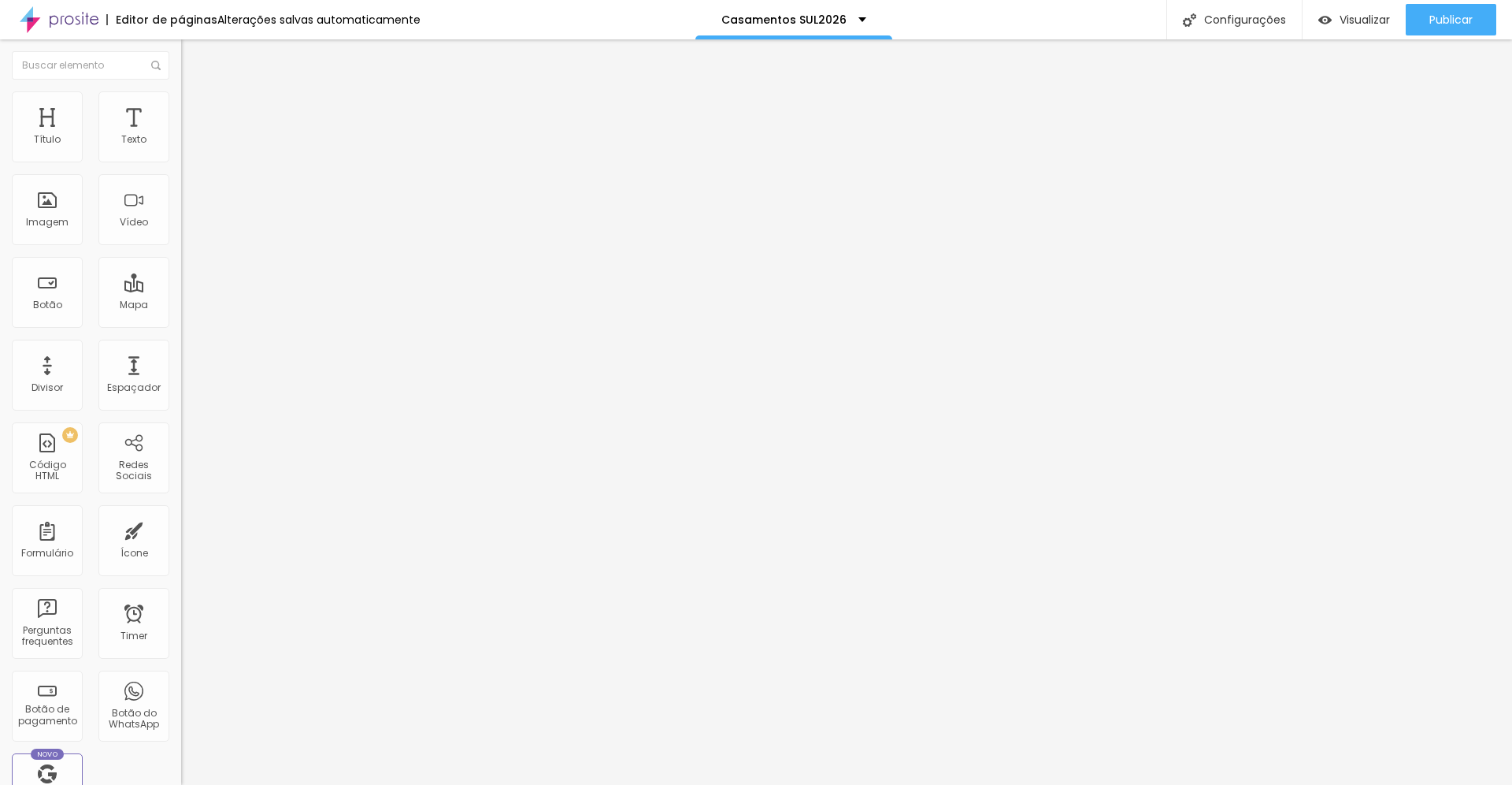
type input "0"
drag, startPoint x: 33, startPoint y: 182, endPoint x: 17, endPoint y: 182, distance: 16.0
type input "0"
click at [181, 528] on input "range" at bounding box center [231, 535] width 102 height 13
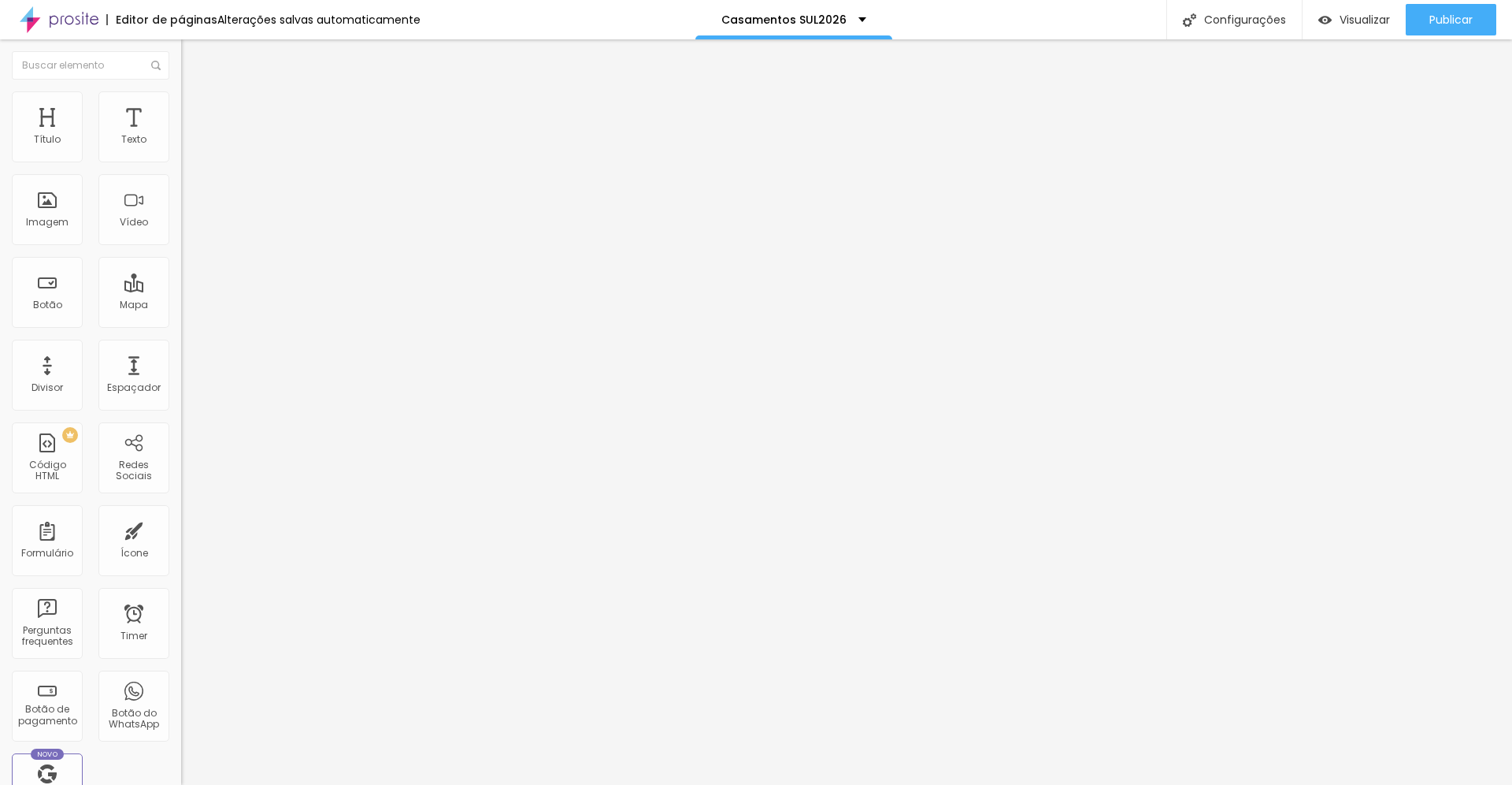
click at [195, 109] on span "Estilo" at bounding box center [207, 102] width 24 height 13
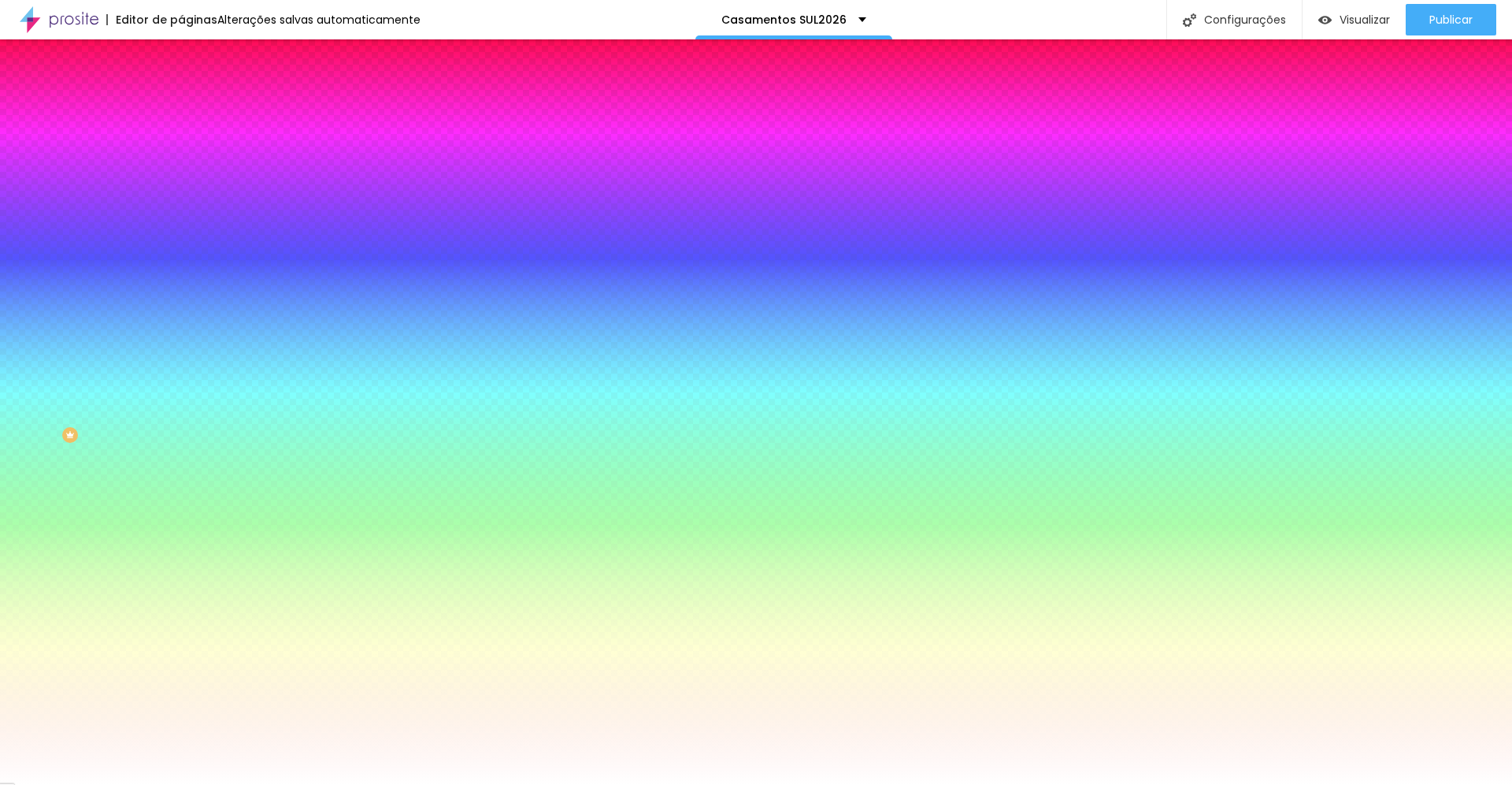
click at [181, 163] on span "Nenhum" at bounding box center [201, 157] width 41 height 13
click at [181, 214] on div at bounding box center [271, 214] width 181 height 0
click at [195, 93] on span "Conteúdo" at bounding box center [219, 86] width 49 height 13
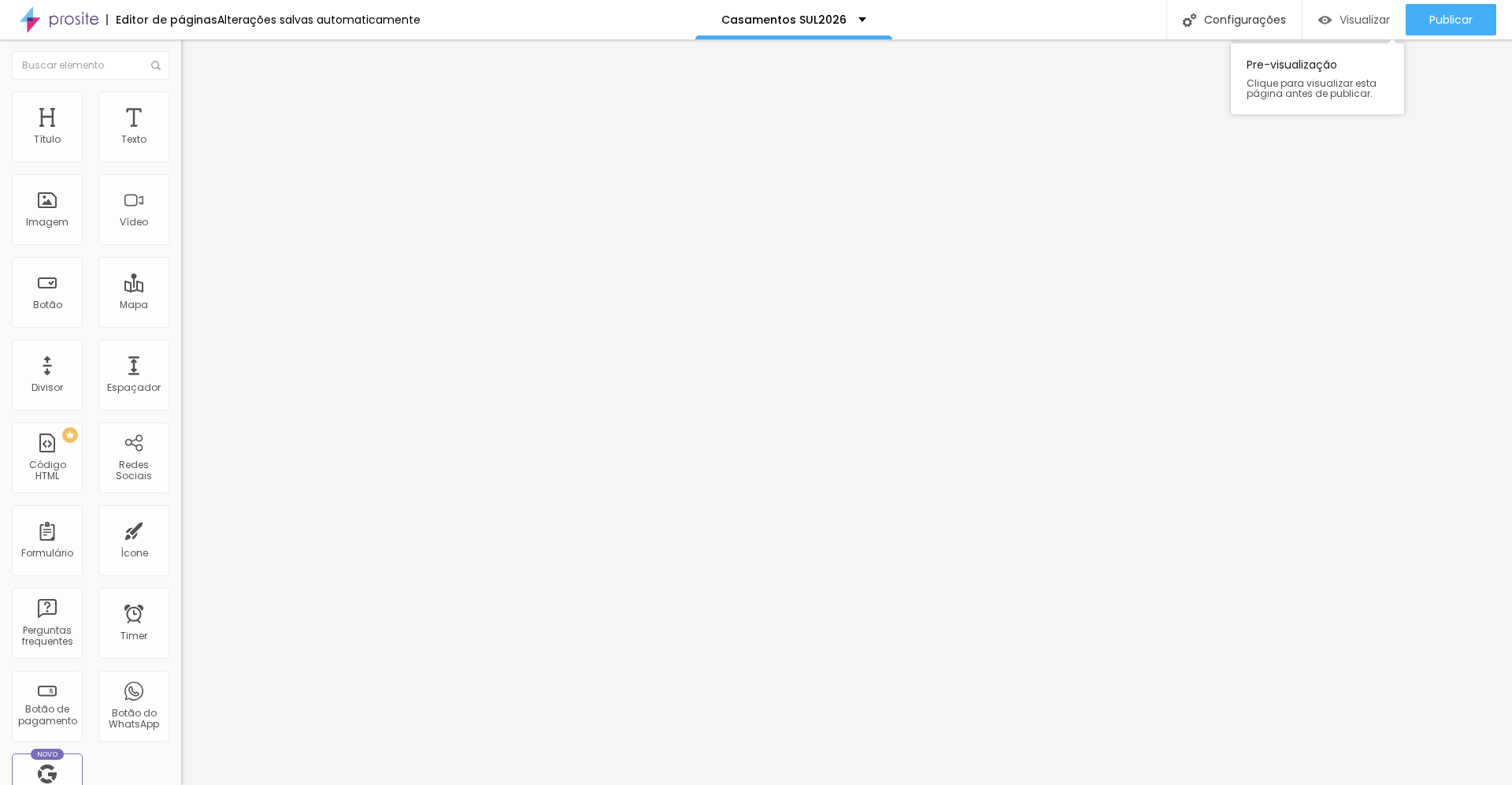
click at [1365, 20] on span "Visualizar" at bounding box center [1365, 20] width 51 height 13
click at [1434, 19] on span "Publicar" at bounding box center [1450, 20] width 43 height 13
click at [1368, 18] on span "Visualizar" at bounding box center [1365, 20] width 51 height 13
click at [195, 109] on span "Estilo" at bounding box center [207, 102] width 24 height 13
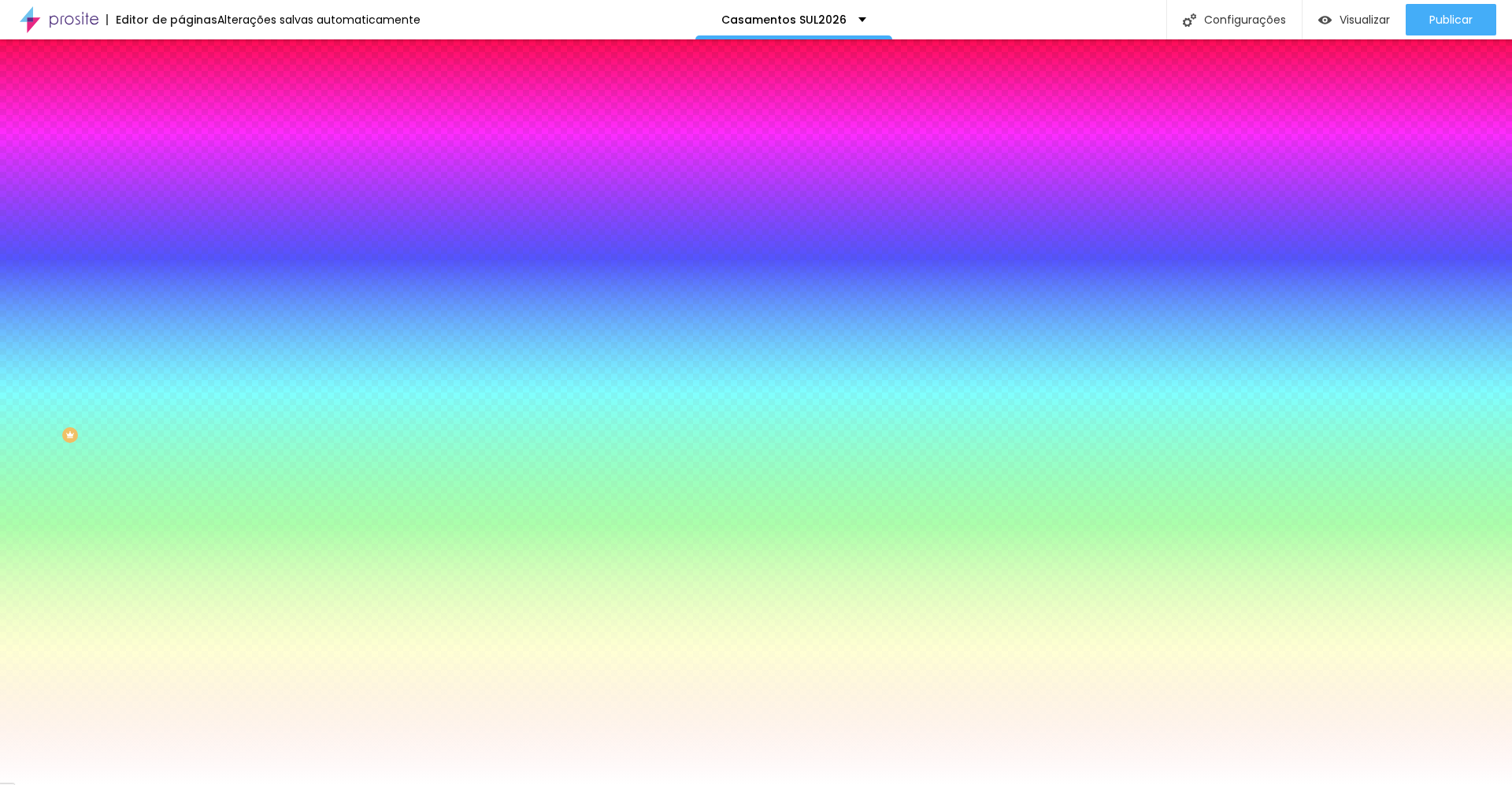
click at [195, 93] on span "Conteúdo" at bounding box center [219, 86] width 49 height 13
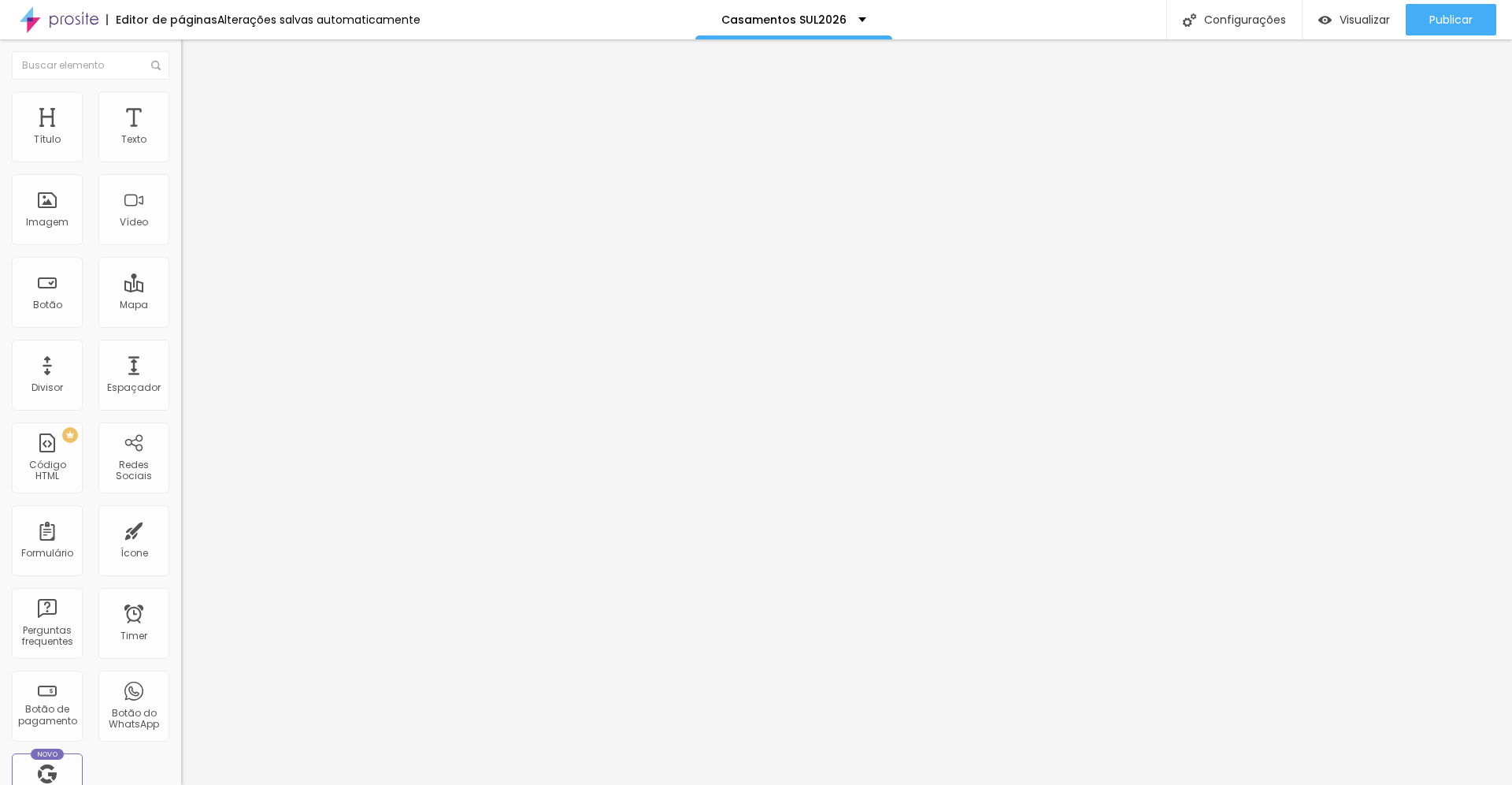
click at [181, 208] on div "Editar Seção Conteúdo Estilo Avançado Modo Encaixotado Encaixotado Completo" at bounding box center [271, 412] width 181 height 746
click at [195, 109] on span "Estilo" at bounding box center [207, 102] width 24 height 13
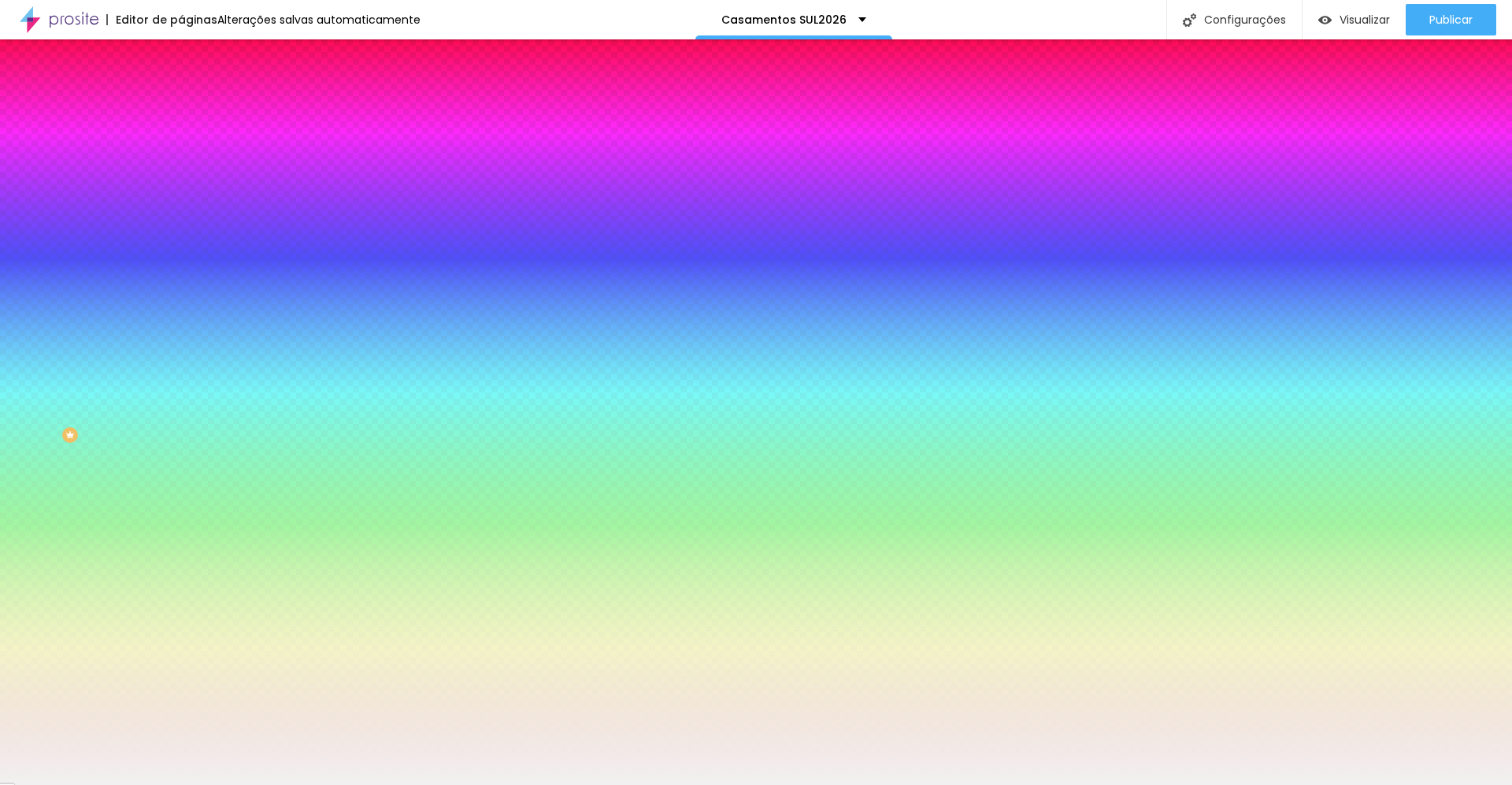
click at [181, 151] on div at bounding box center [271, 151] width 181 height 0
click at [181, 166] on div at bounding box center [271, 166] width 181 height 0
click at [181, 151] on div at bounding box center [271, 151] width 181 height 0
drag, startPoint x: 156, startPoint y: 299, endPoint x: 155, endPoint y: 281, distance: 18.0
click at [181, 166] on div at bounding box center [271, 166] width 181 height 0
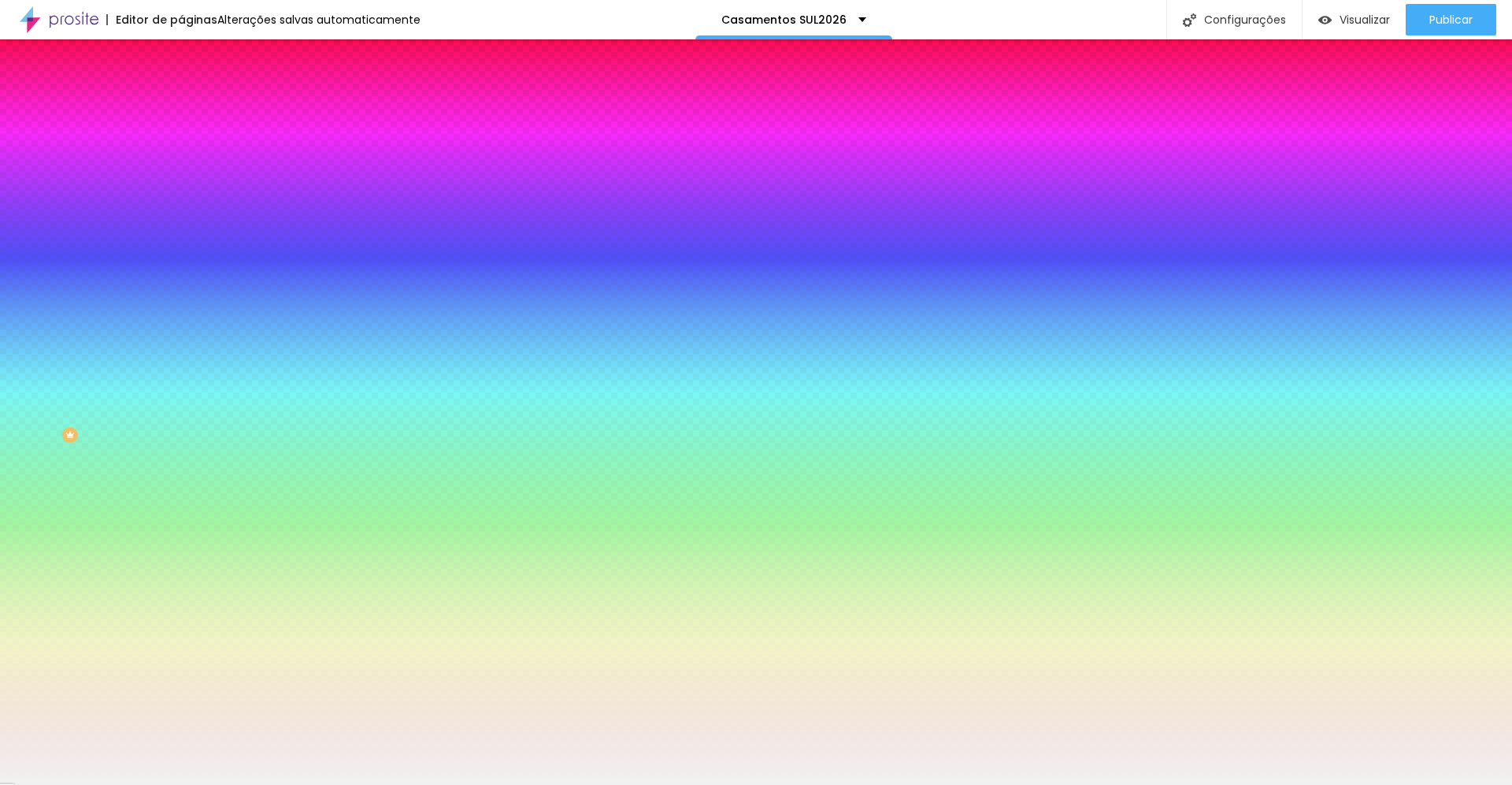
click at [181, 151] on div at bounding box center [271, 151] width 181 height 0
drag, startPoint x: 157, startPoint y: 295, endPoint x: 157, endPoint y: 168, distance: 127.0
click at [181, 166] on div "Cor de fundo Voltar ao padrão #F2F1F1" at bounding box center [271, 145] width 181 height 43
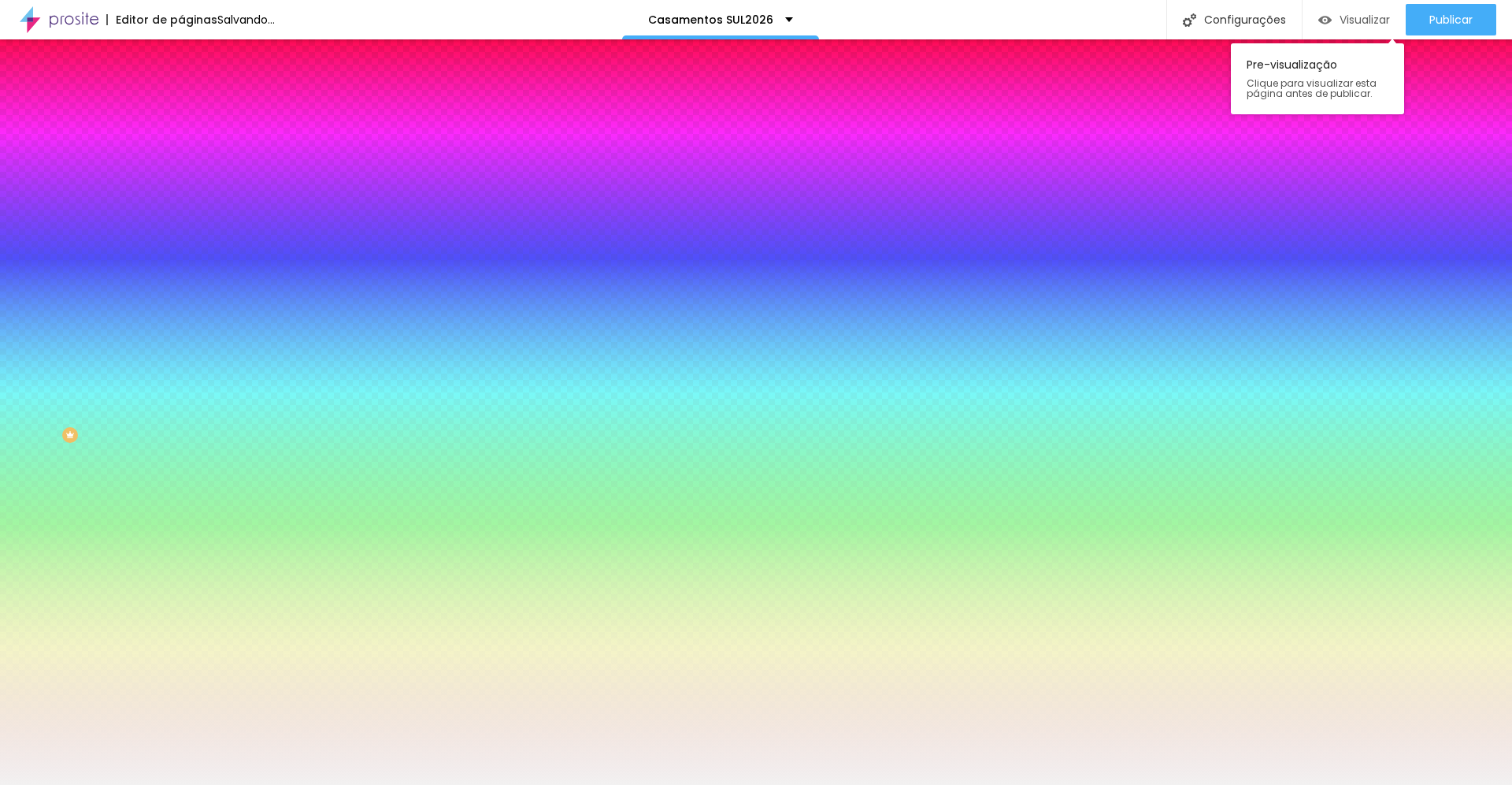
click at [1349, 26] on span "Visualizar" at bounding box center [1365, 20] width 51 height 13
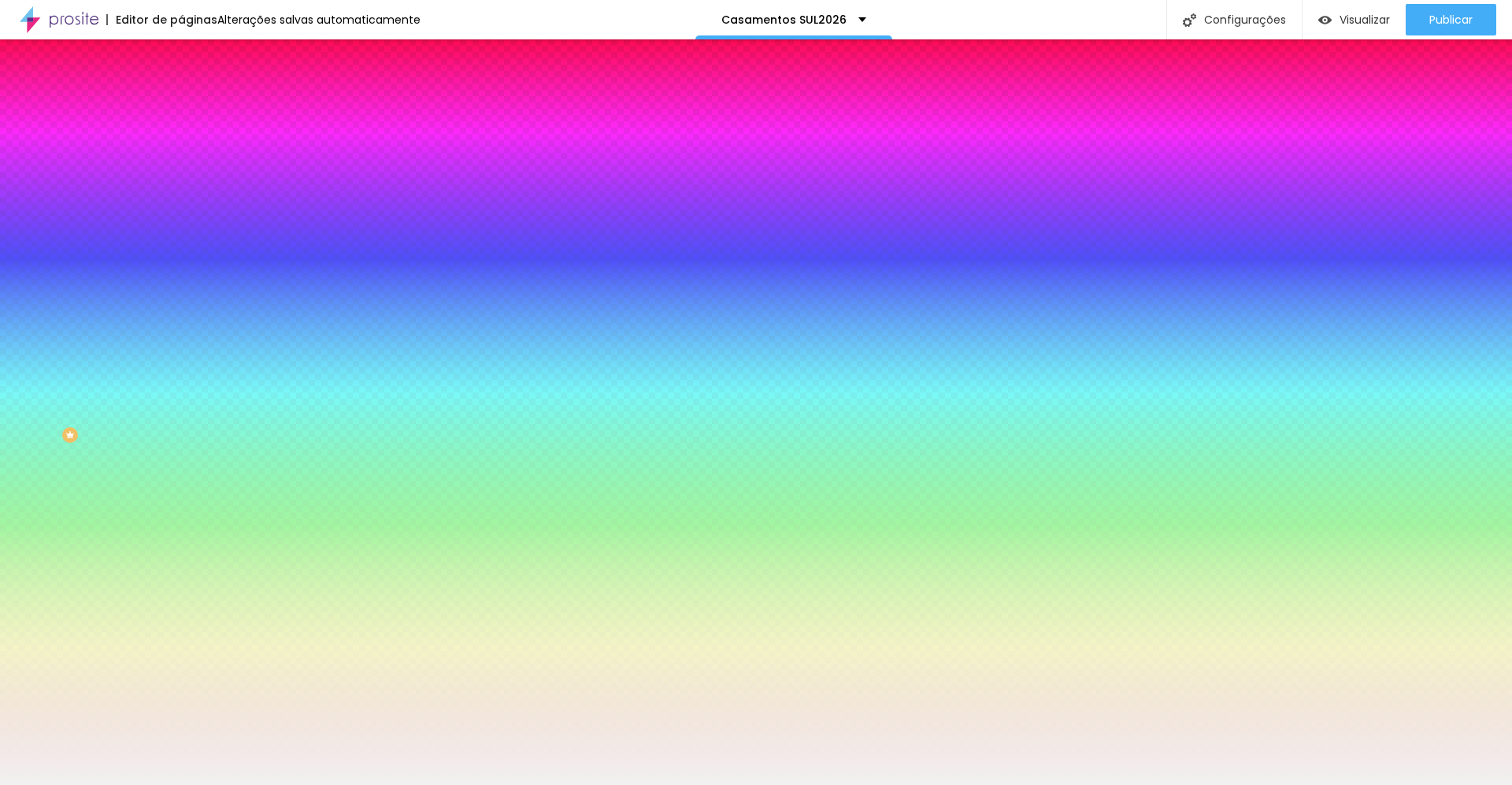
click at [195, 93] on span "Conteúdo" at bounding box center [219, 86] width 49 height 13
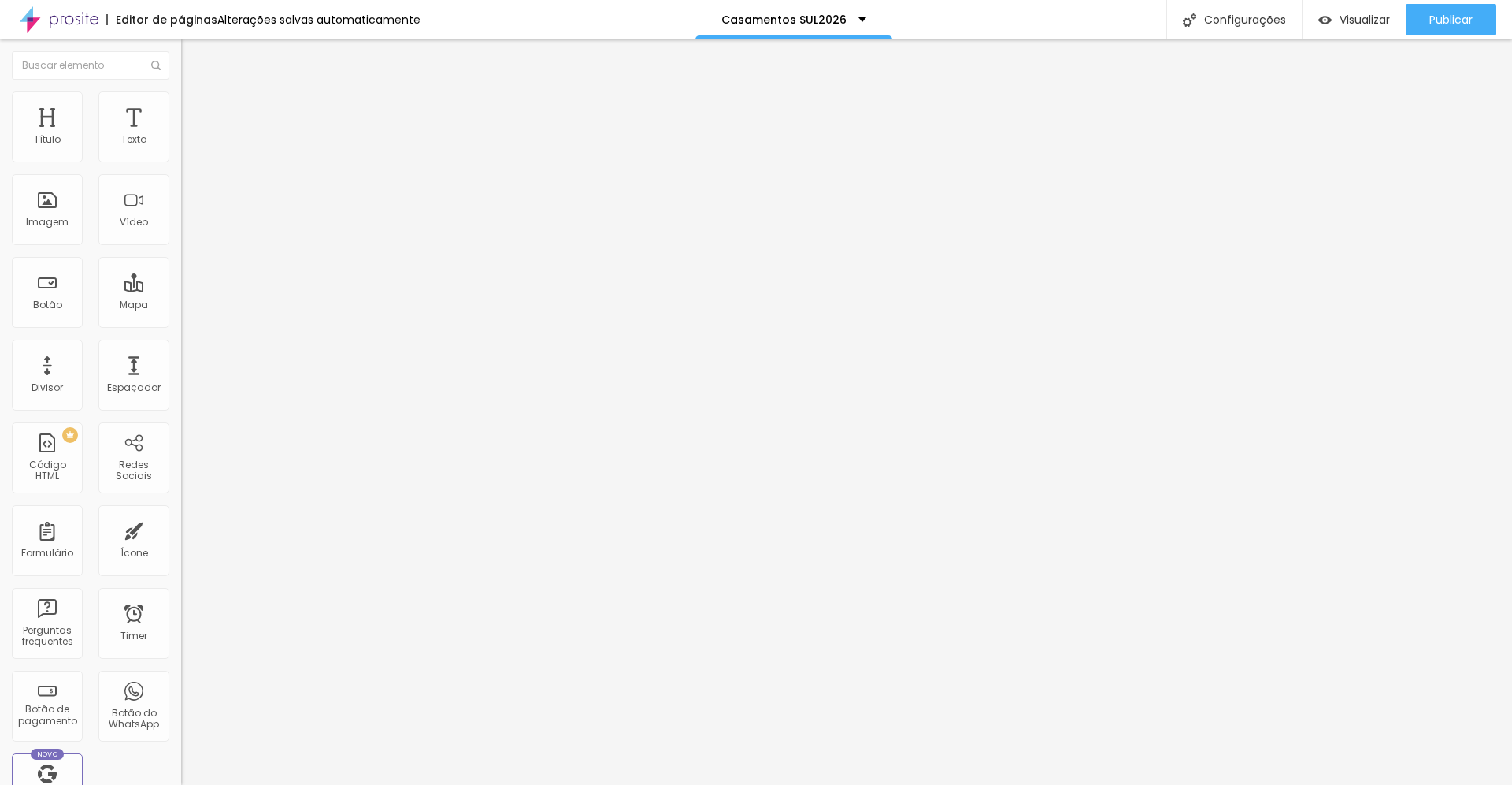
click at [193, 58] on img "button" at bounding box center [199, 58] width 13 height 13
click at [193, 141] on icon "button" at bounding box center [195, 139] width 3 height 3
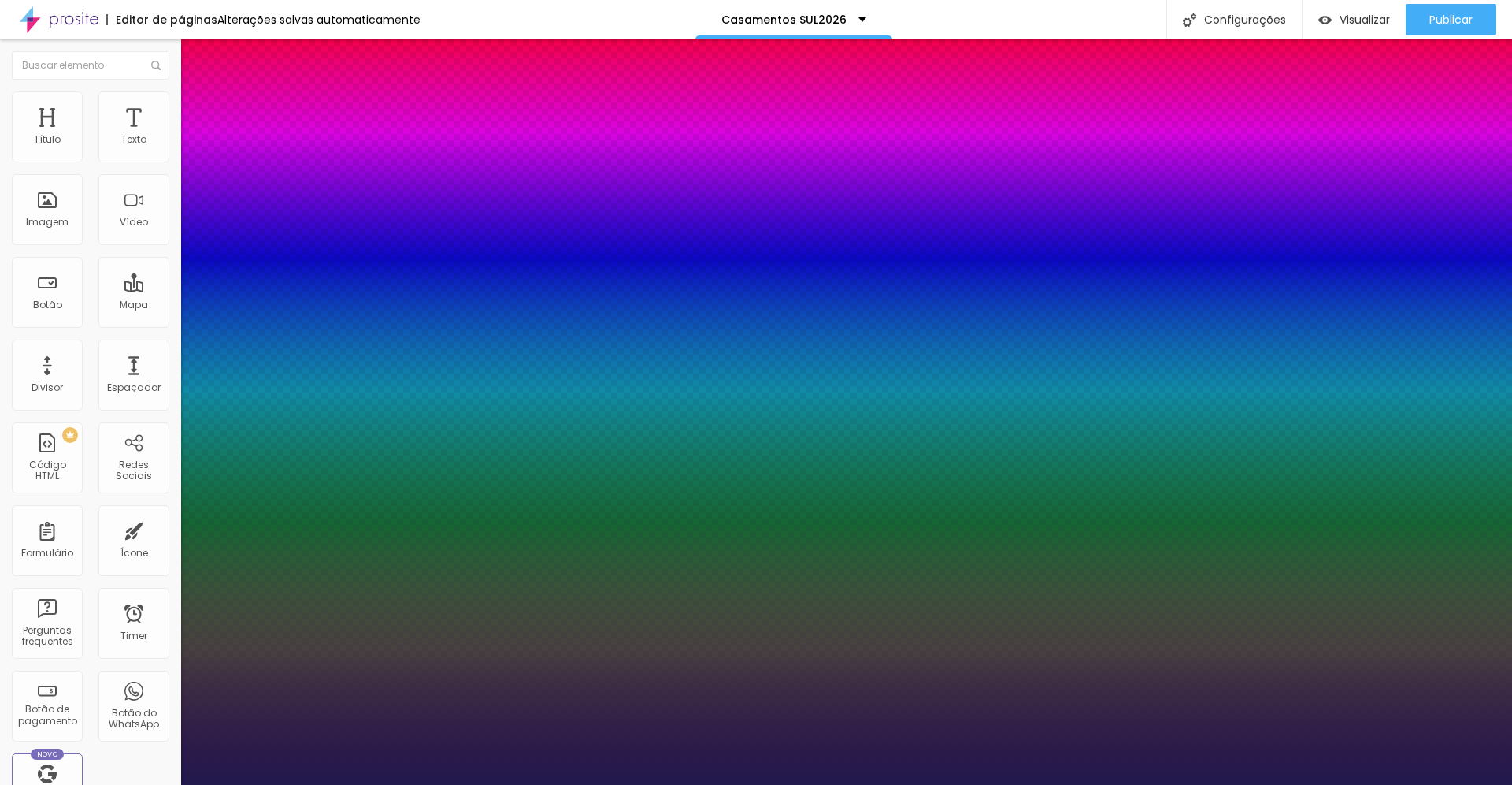
type input "1"
type input "17"
type input "1"
type input "24"
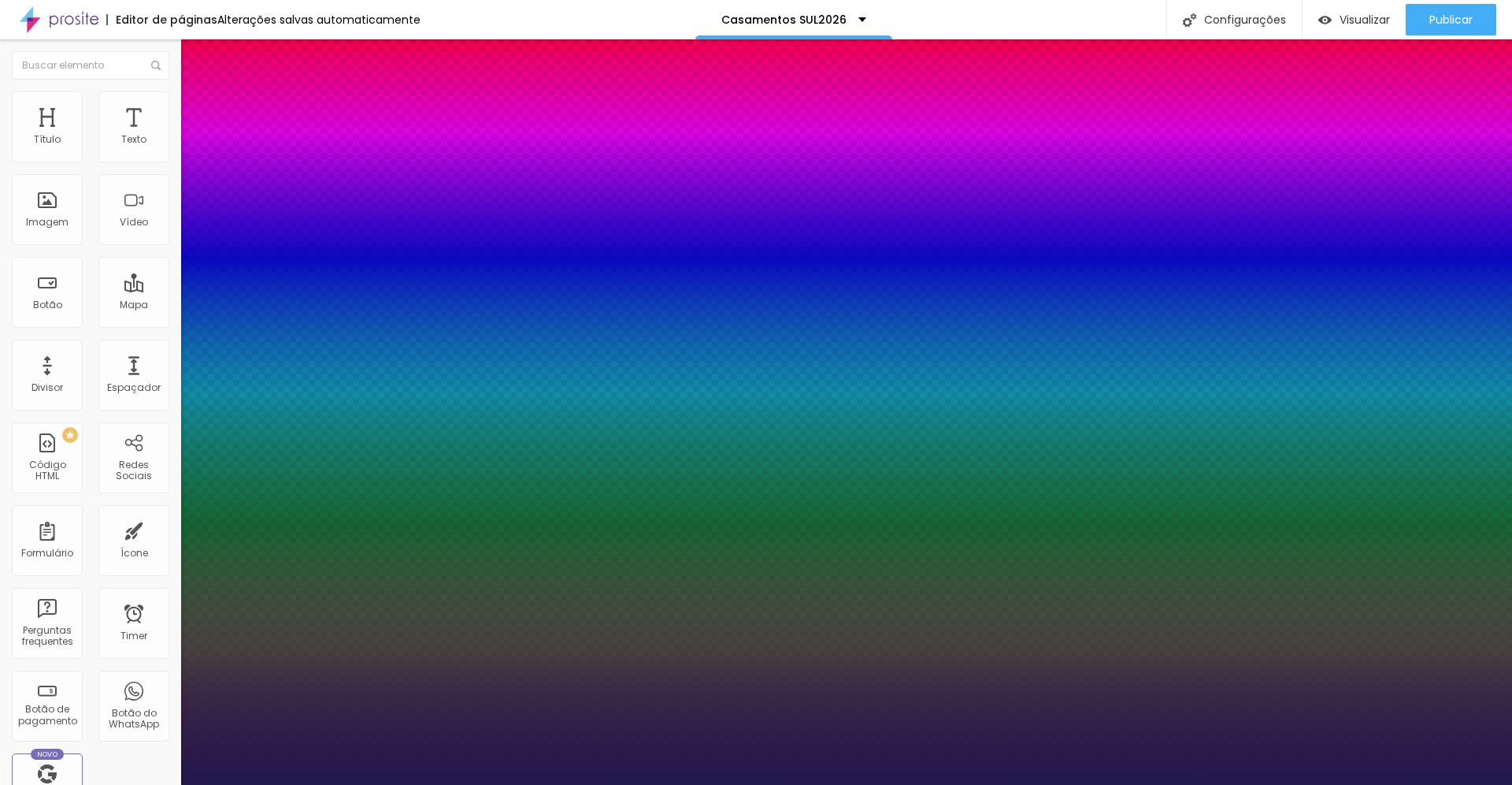
type input "24"
type input "1"
type input "43"
type input "1"
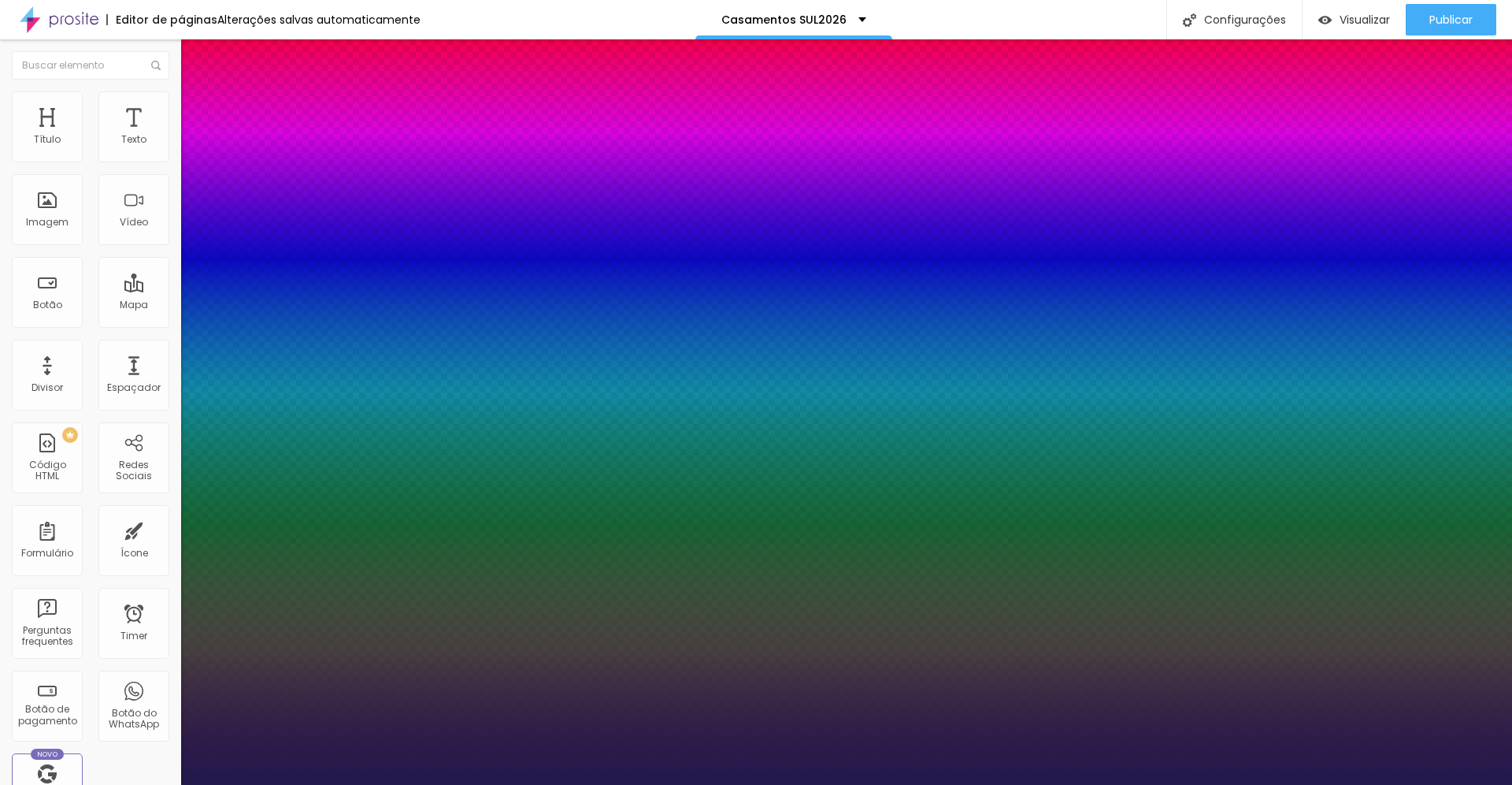
type input "47"
drag, startPoint x: 212, startPoint y: 266, endPoint x: 299, endPoint y: 265, distance: 87.0
click at [310, 784] on div at bounding box center [756, 785] width 1512 height 0
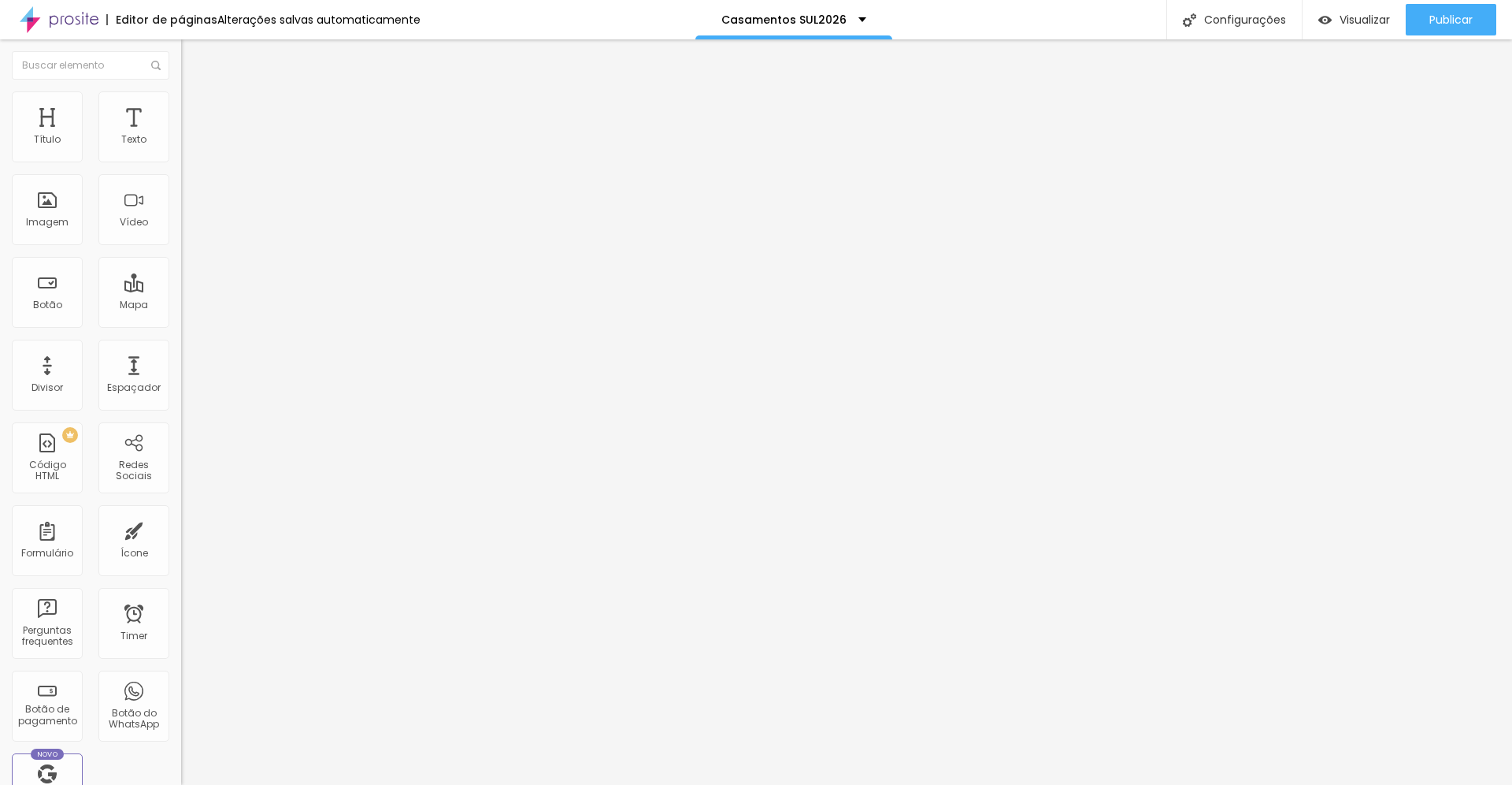
click at [195, 109] on span "Estilo" at bounding box center [207, 102] width 24 height 13
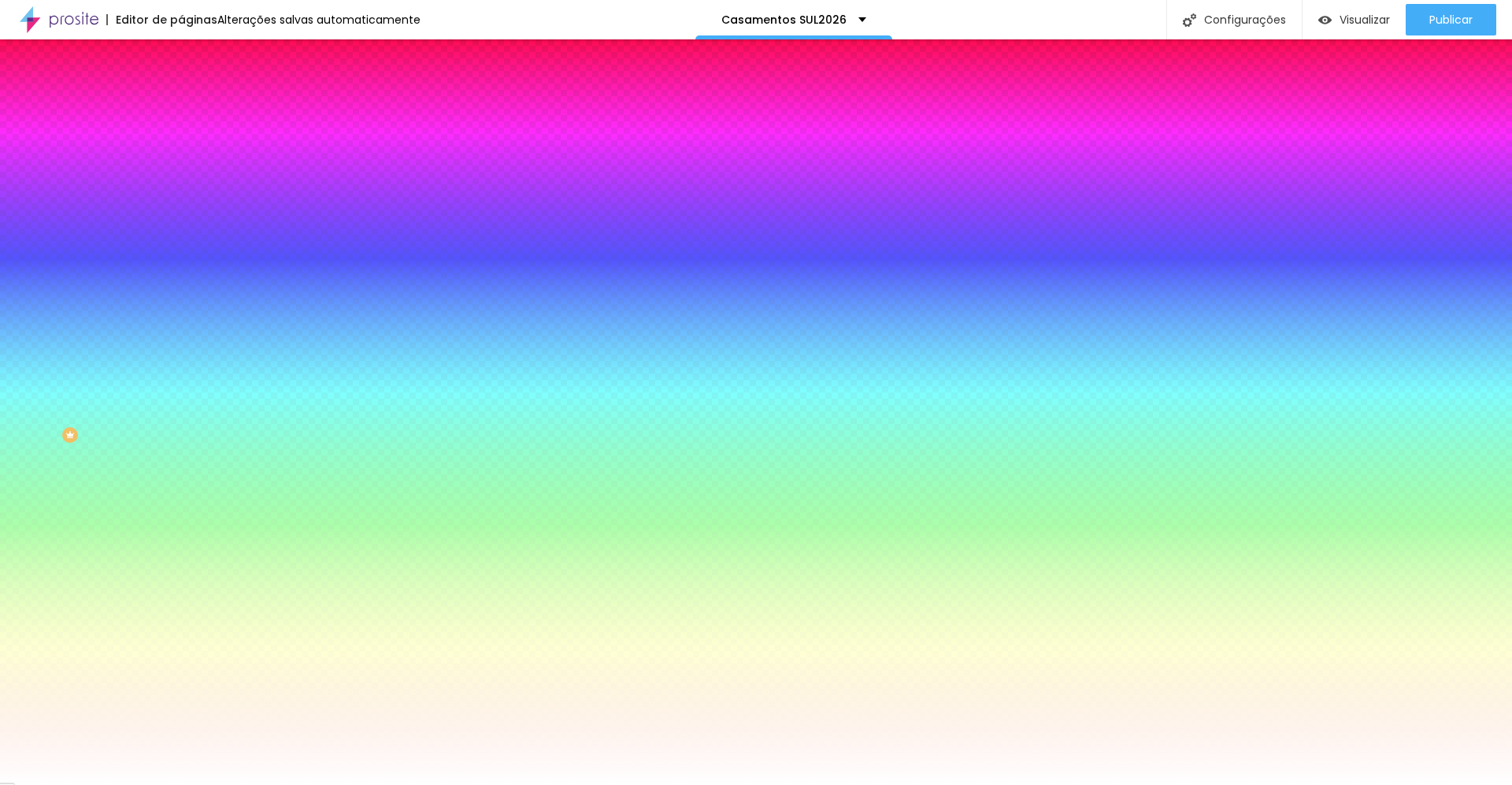
click at [181, 214] on div at bounding box center [271, 214] width 181 height 0
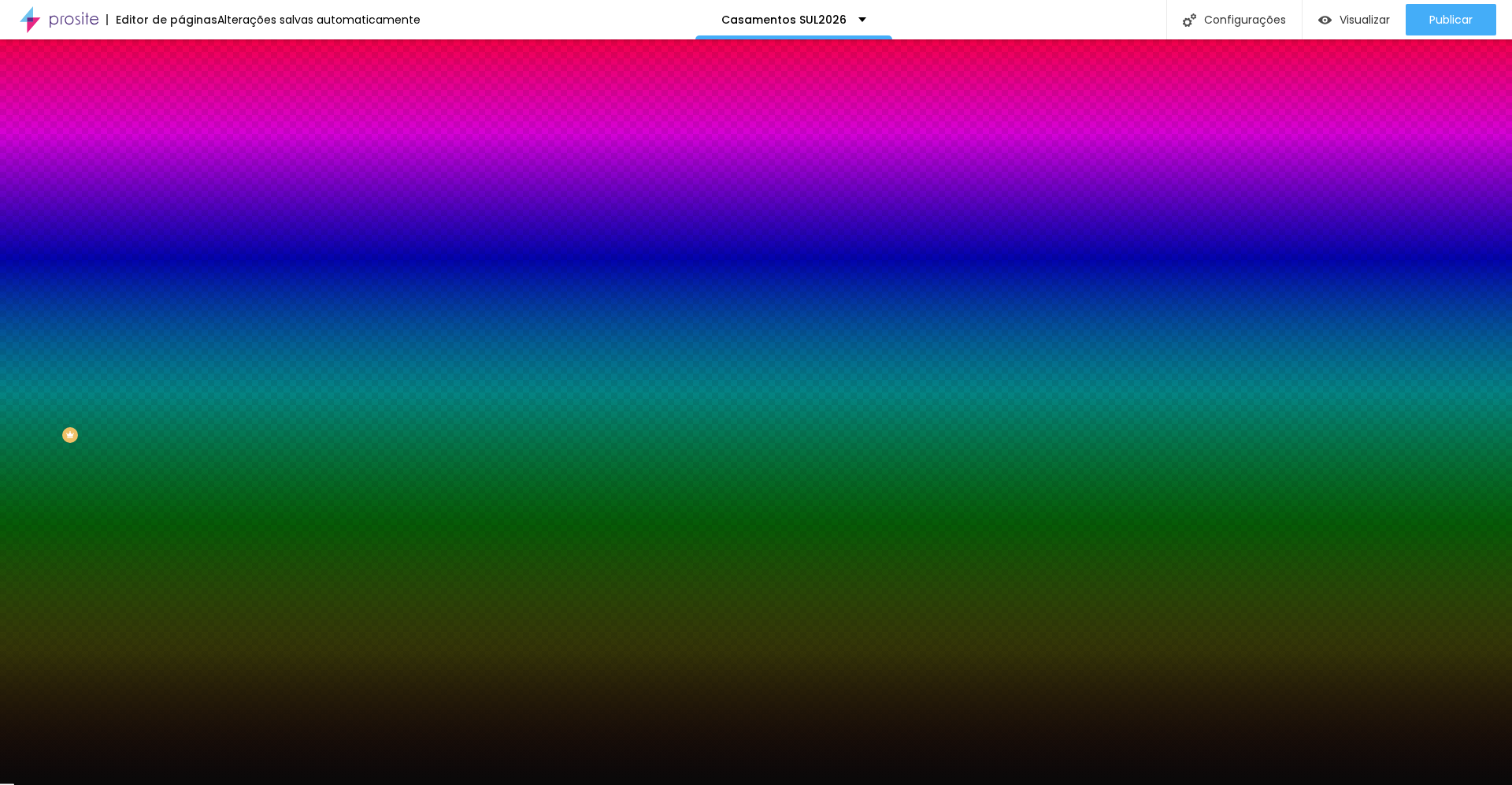
drag, startPoint x: 88, startPoint y: 350, endPoint x: 10, endPoint y: 420, distance: 104.8
click at [181, 327] on div "Imagem de fundo Trocar imagem Efeito da Imagem Nenhum Nenhum Parallax Cor de fu…" at bounding box center [271, 225] width 181 height 204
click at [181, 214] on div at bounding box center [271, 214] width 181 height 0
drag, startPoint x: 163, startPoint y: 404, endPoint x: 163, endPoint y: 359, distance: 45.0
click at [163, 359] on div at bounding box center [756, 392] width 1512 height 785
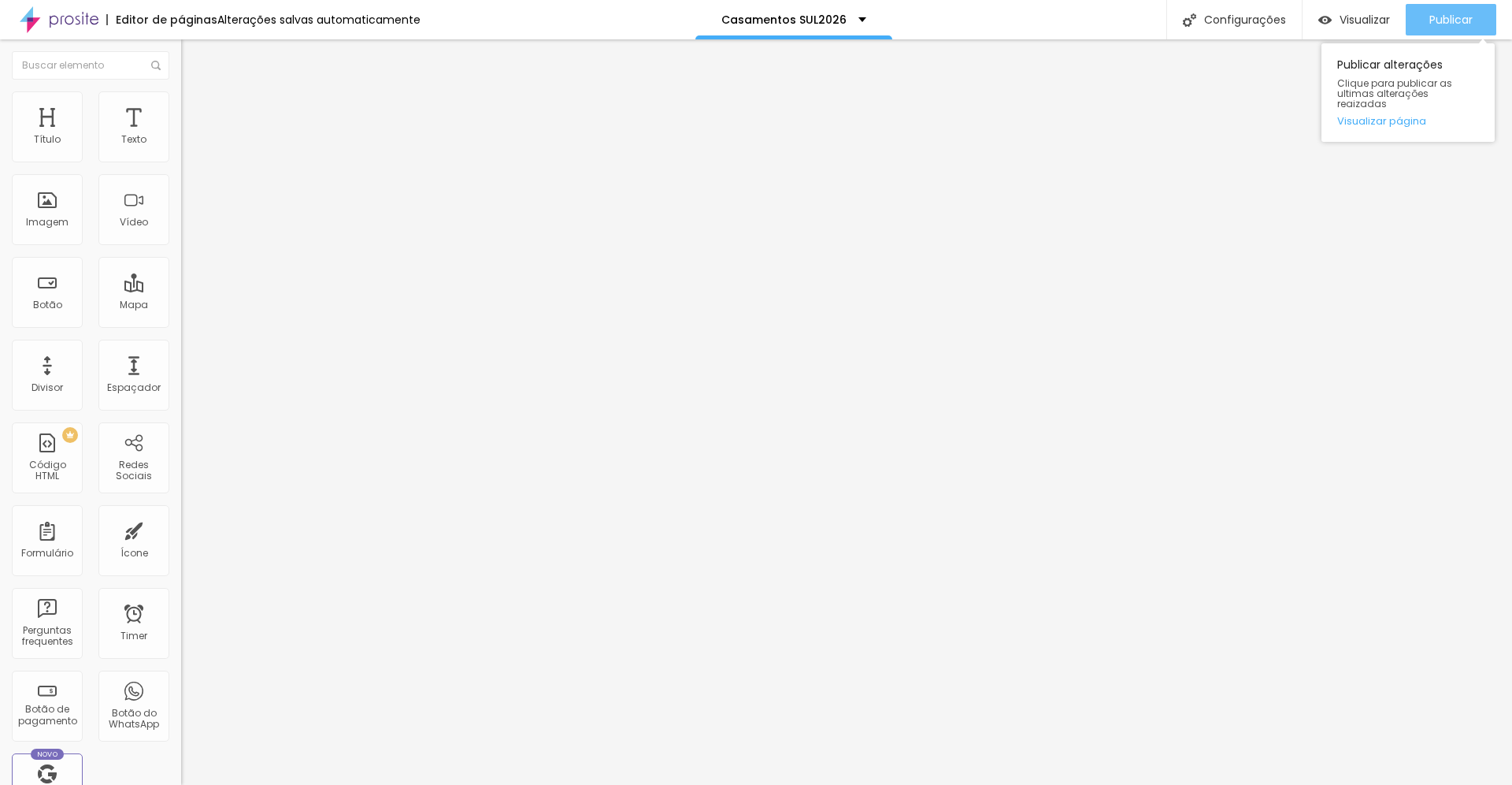
click at [1450, 24] on span "Publicar" at bounding box center [1450, 20] width 43 height 13
